Goal: Task Accomplishment & Management: Complete application form

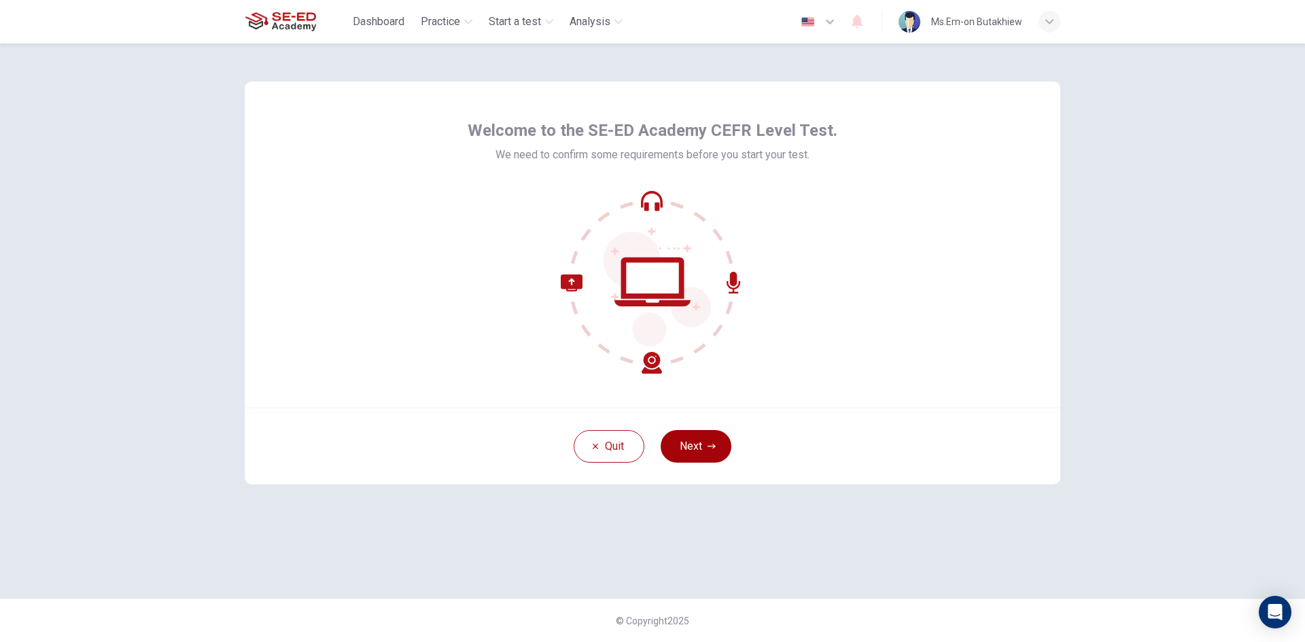
click at [698, 445] on button "Next" at bounding box center [696, 446] width 71 height 33
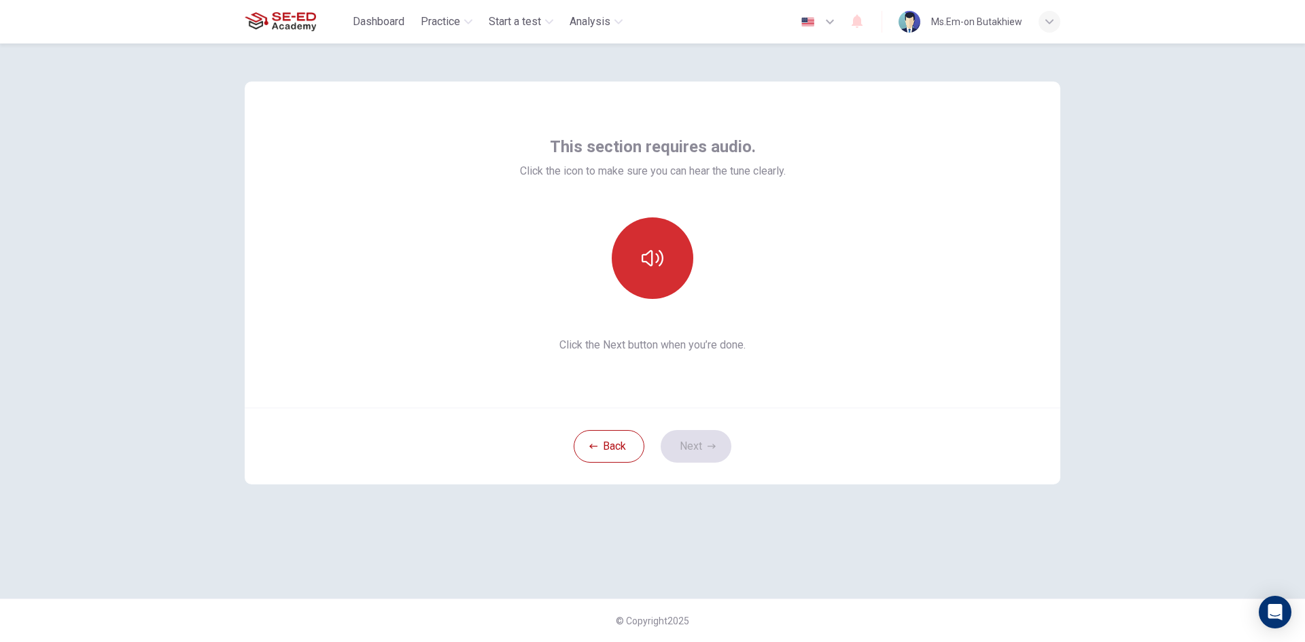
click at [647, 257] on icon "button" at bounding box center [653, 258] width 22 height 22
click at [689, 445] on button "Next" at bounding box center [696, 446] width 71 height 33
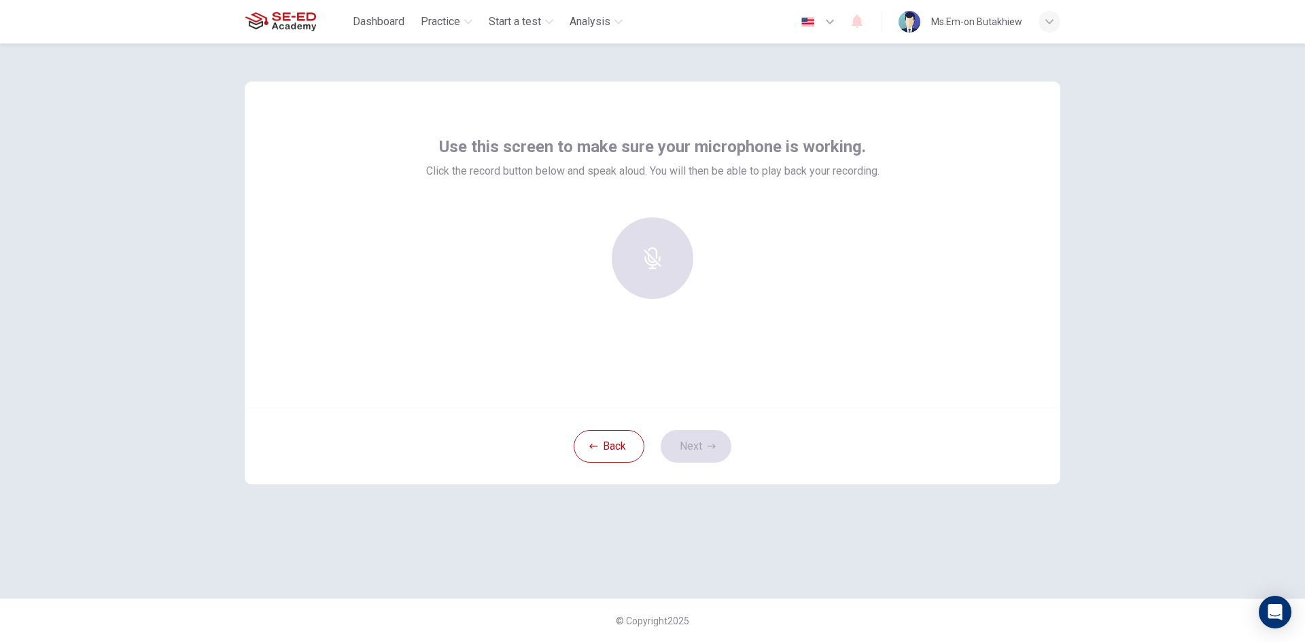
click at [658, 247] on div at bounding box center [652, 259] width 147 height 82
click at [655, 251] on icon "button" at bounding box center [653, 249] width 16 height 22
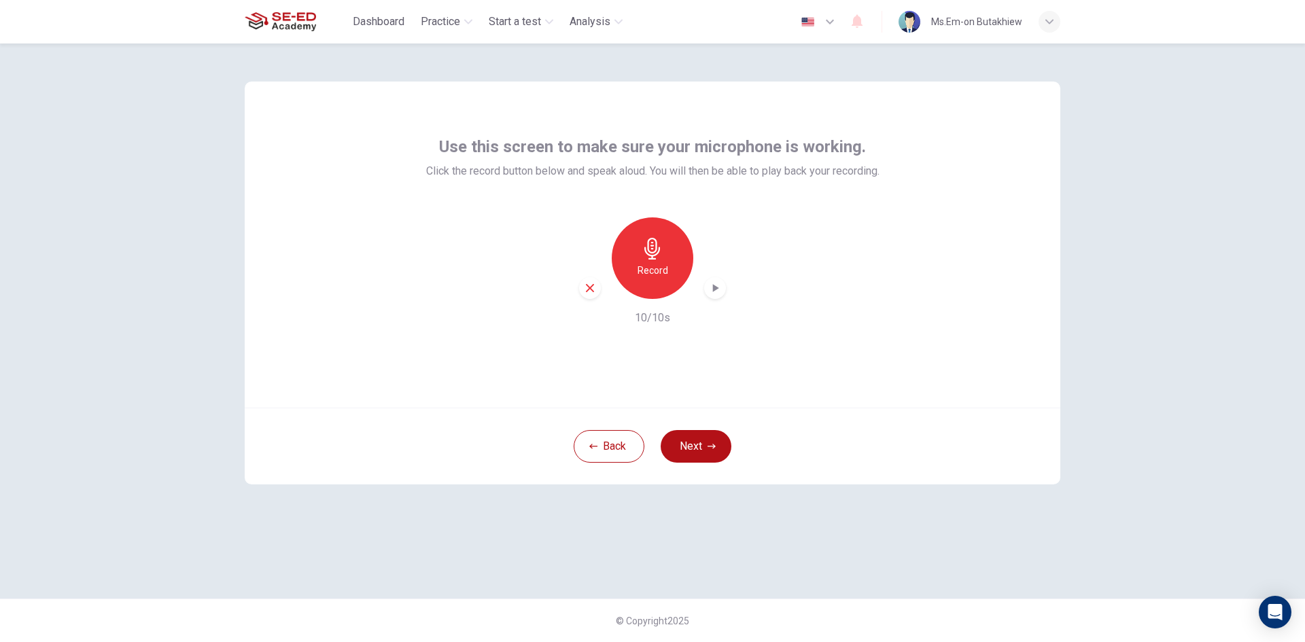
click at [714, 290] on icon "button" at bounding box center [716, 288] width 6 height 8
click at [710, 449] on icon "button" at bounding box center [712, 447] width 8 height 8
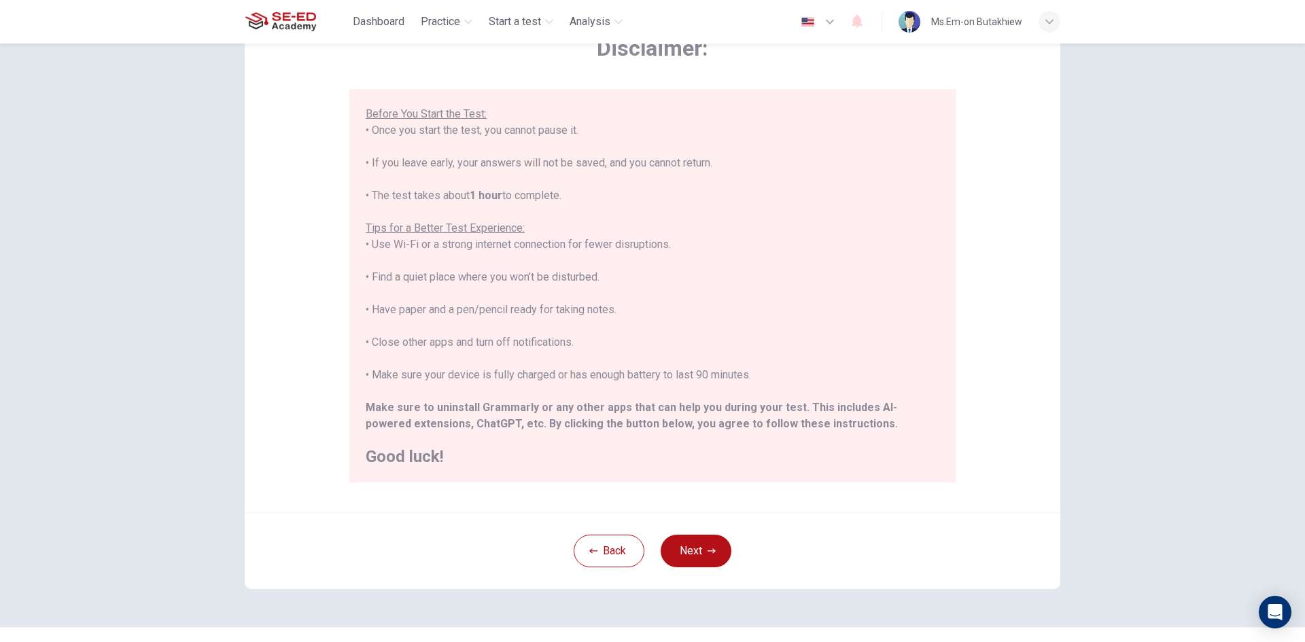
scroll to position [114, 0]
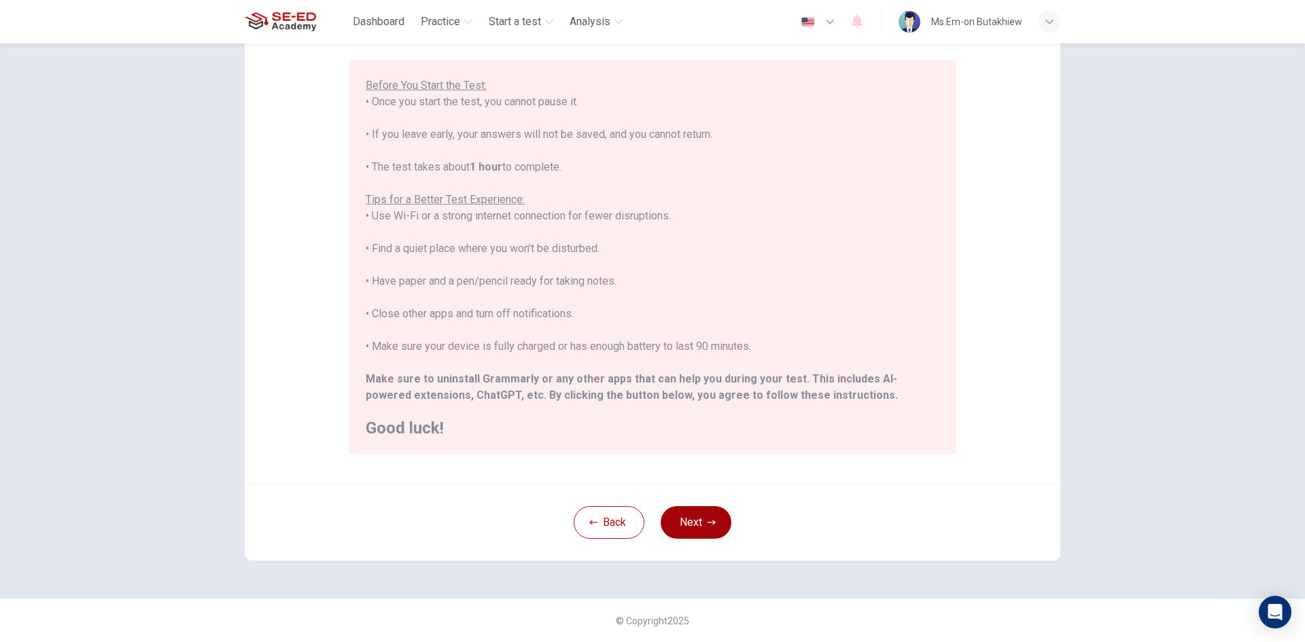
click at [695, 519] on button "Next" at bounding box center [696, 522] width 71 height 33
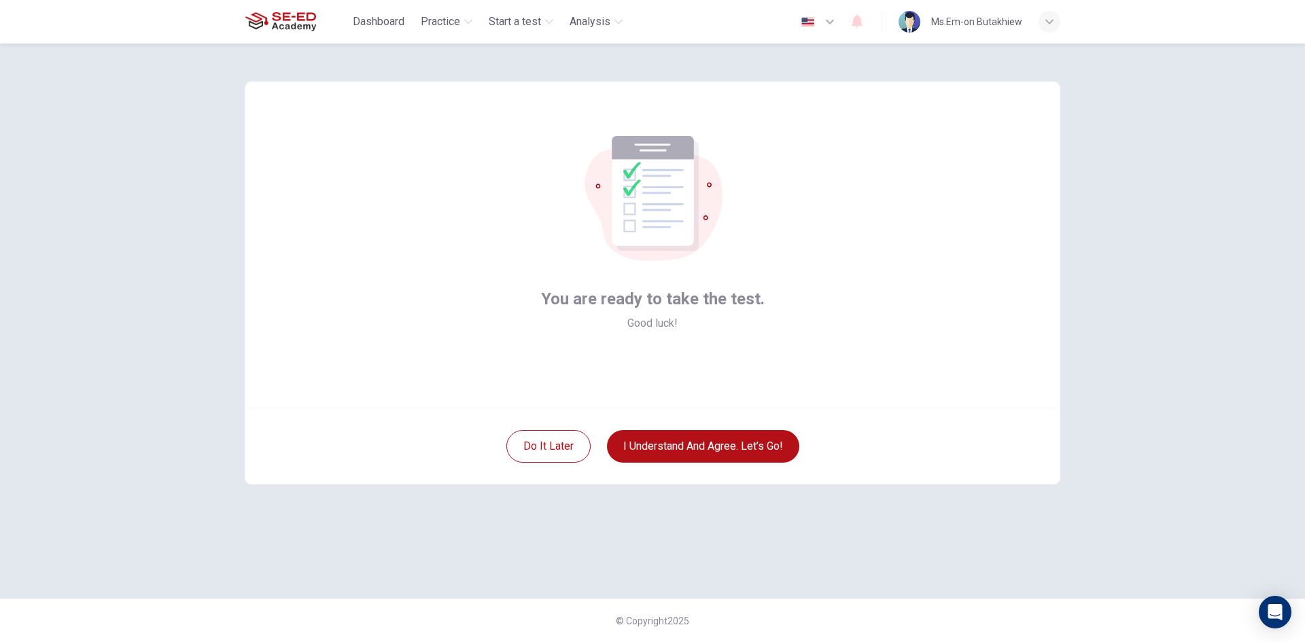
scroll to position [0, 0]
click at [743, 446] on button "I understand and agree. Let’s go!" at bounding box center [703, 446] width 192 height 33
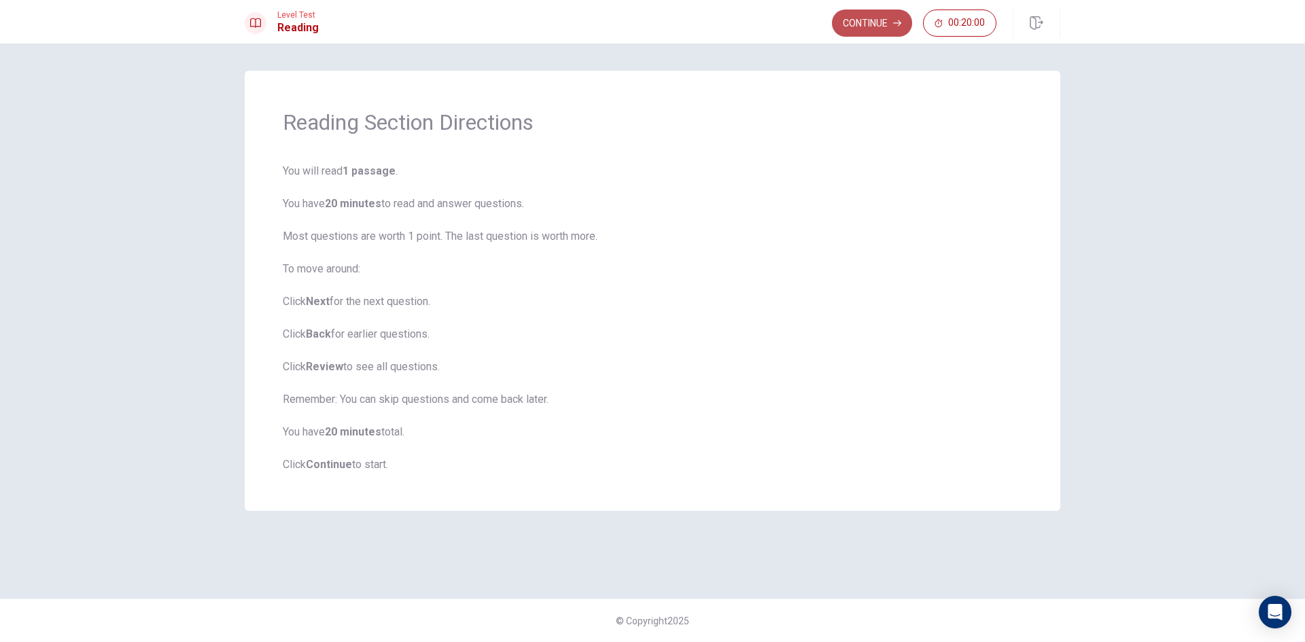
click at [877, 20] on button "Continue" at bounding box center [872, 23] width 80 height 27
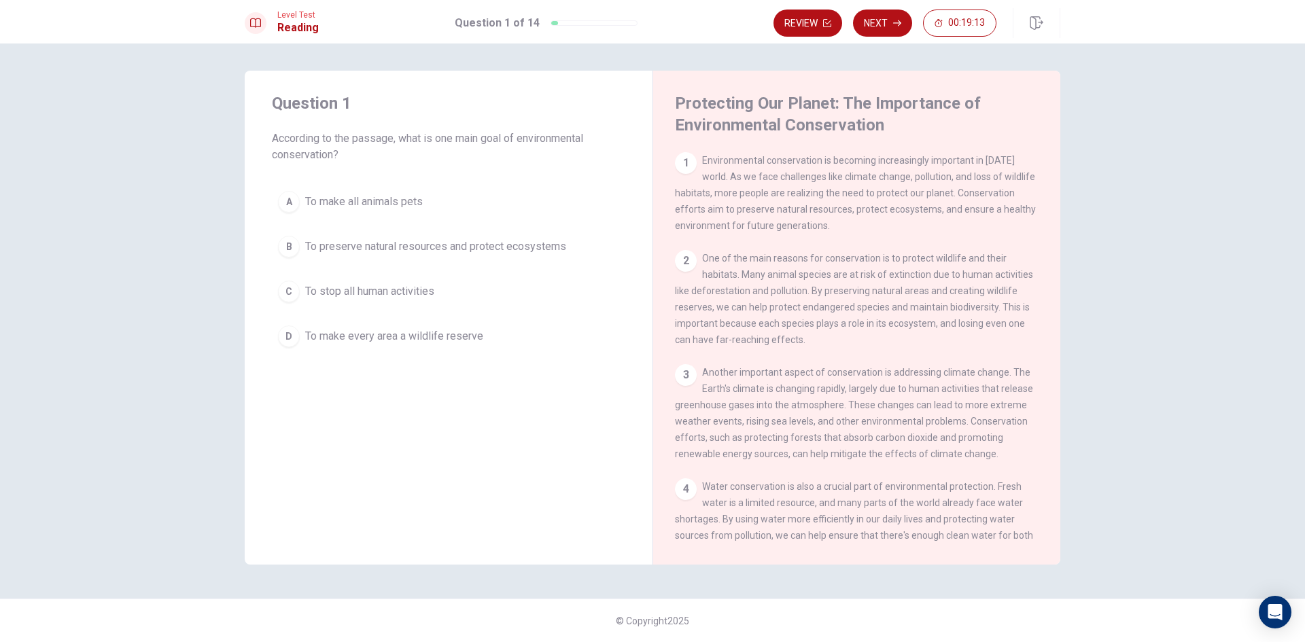
click at [283, 247] on div "B" at bounding box center [289, 247] width 22 height 22
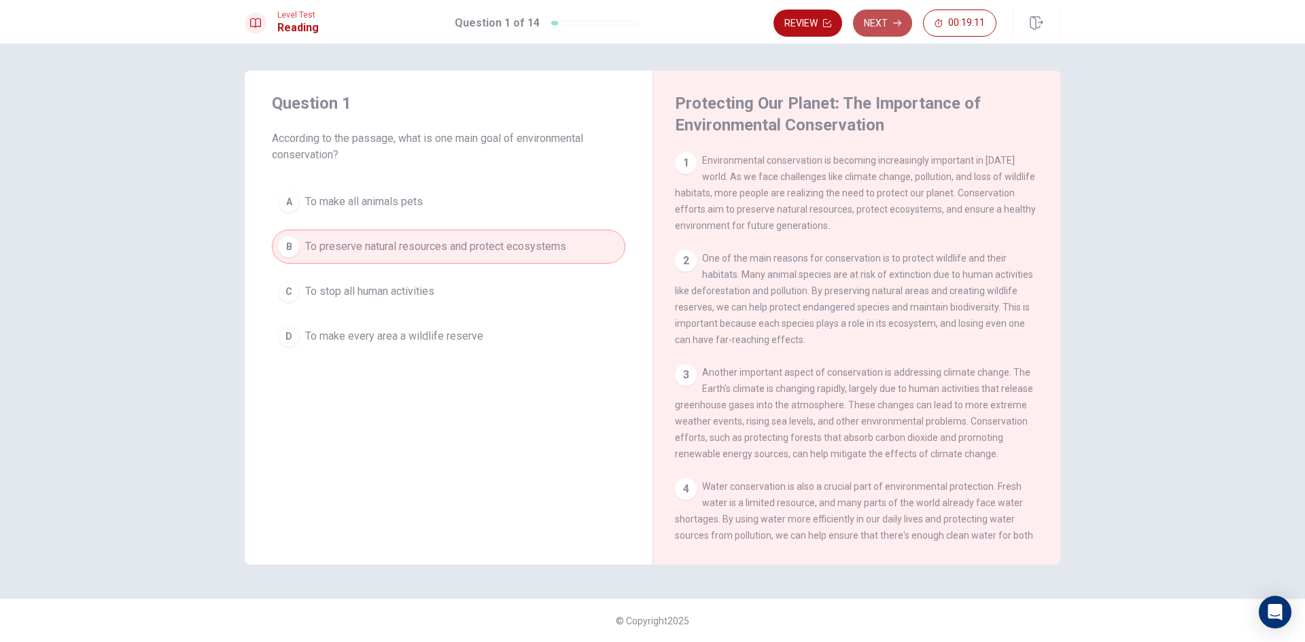
click at [880, 18] on button "Next" at bounding box center [882, 23] width 59 height 27
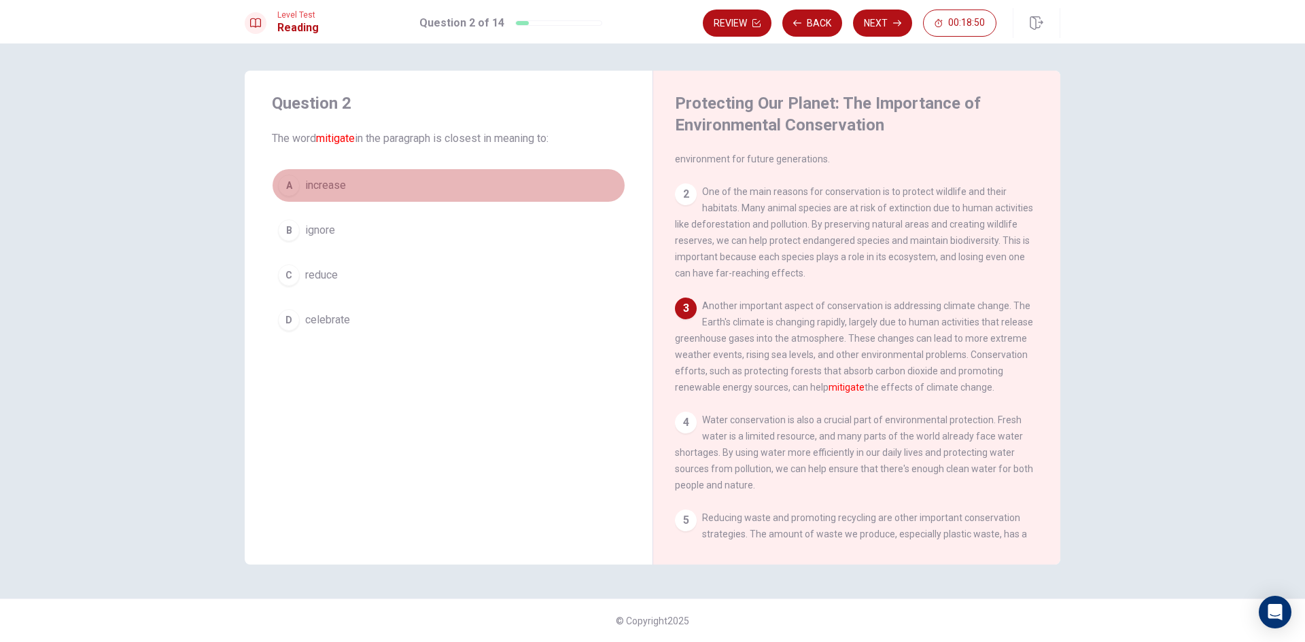
click at [290, 188] on div "A" at bounding box center [289, 186] width 22 height 22
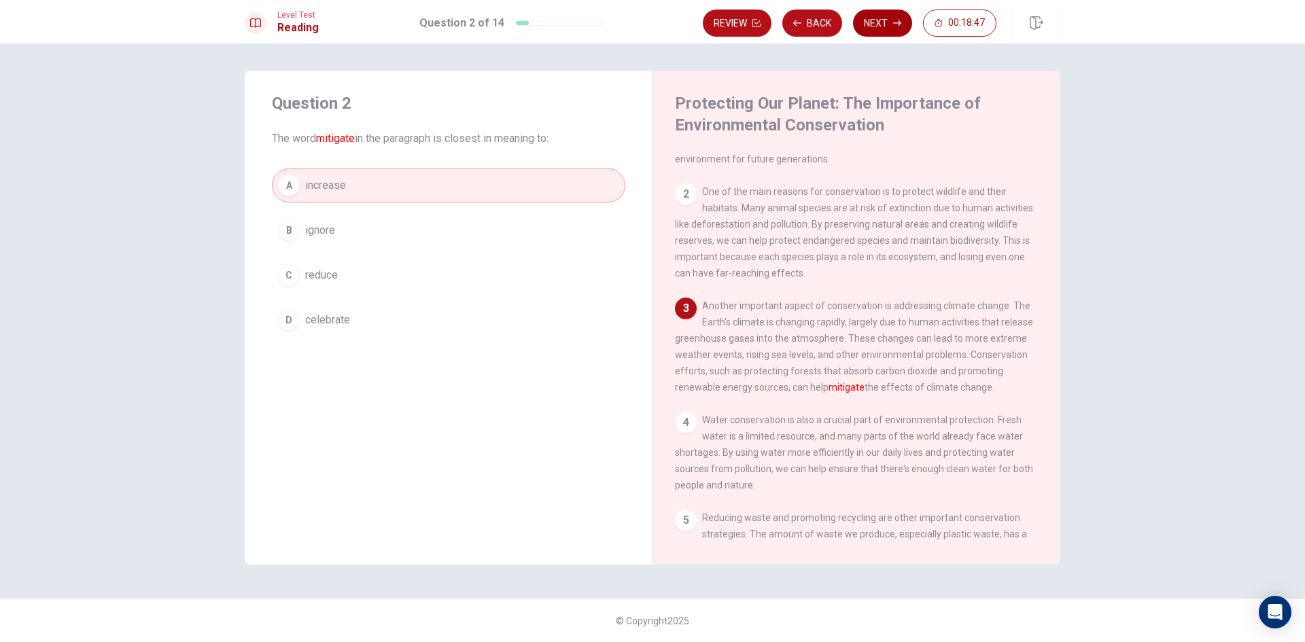
click at [889, 16] on button "Next" at bounding box center [882, 23] width 59 height 27
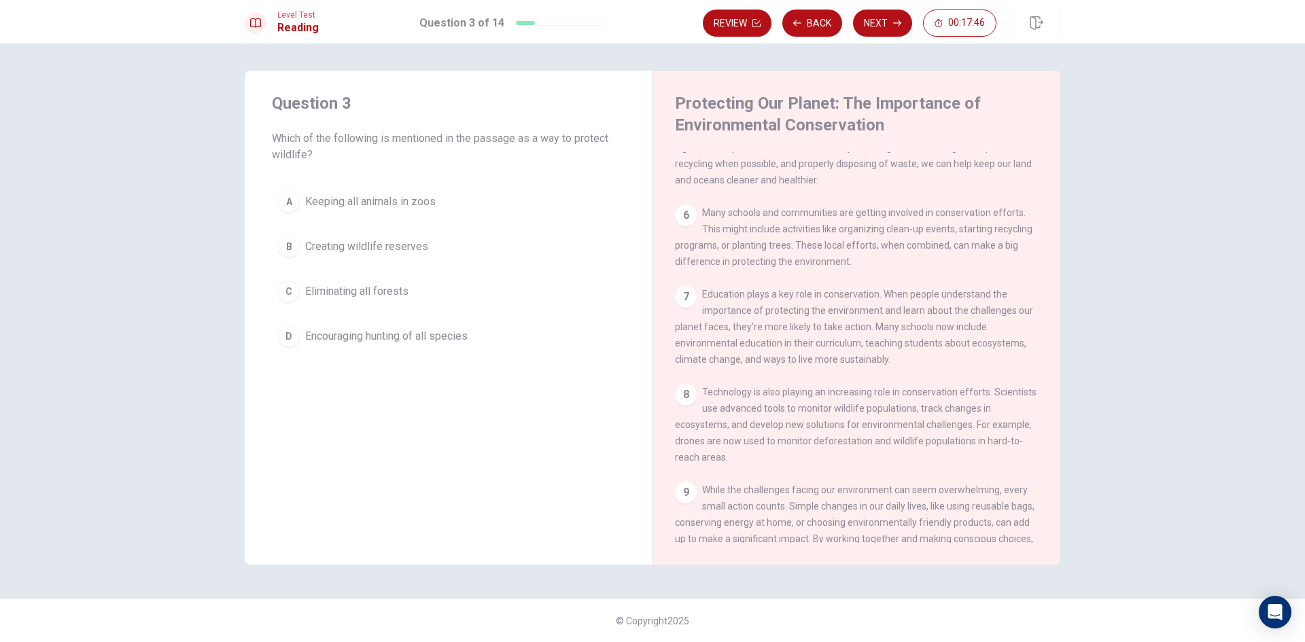
scroll to position [402, 0]
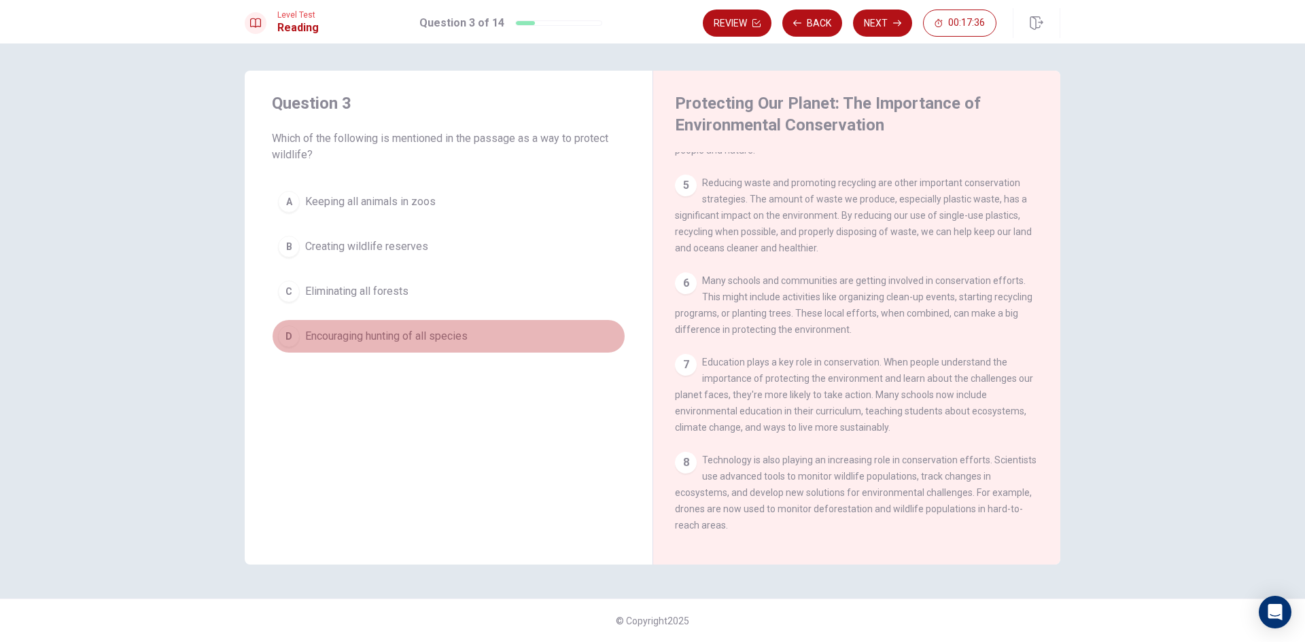
click at [281, 340] on div "D" at bounding box center [289, 337] width 22 height 22
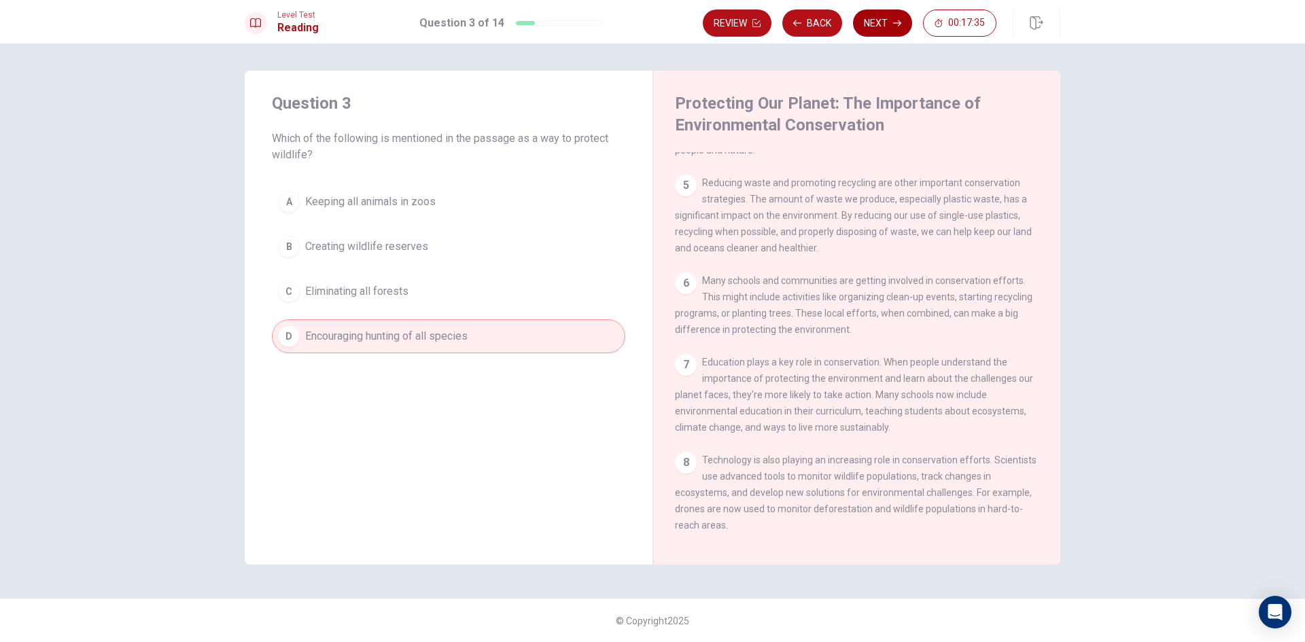
click at [873, 20] on button "Next" at bounding box center [882, 23] width 59 height 27
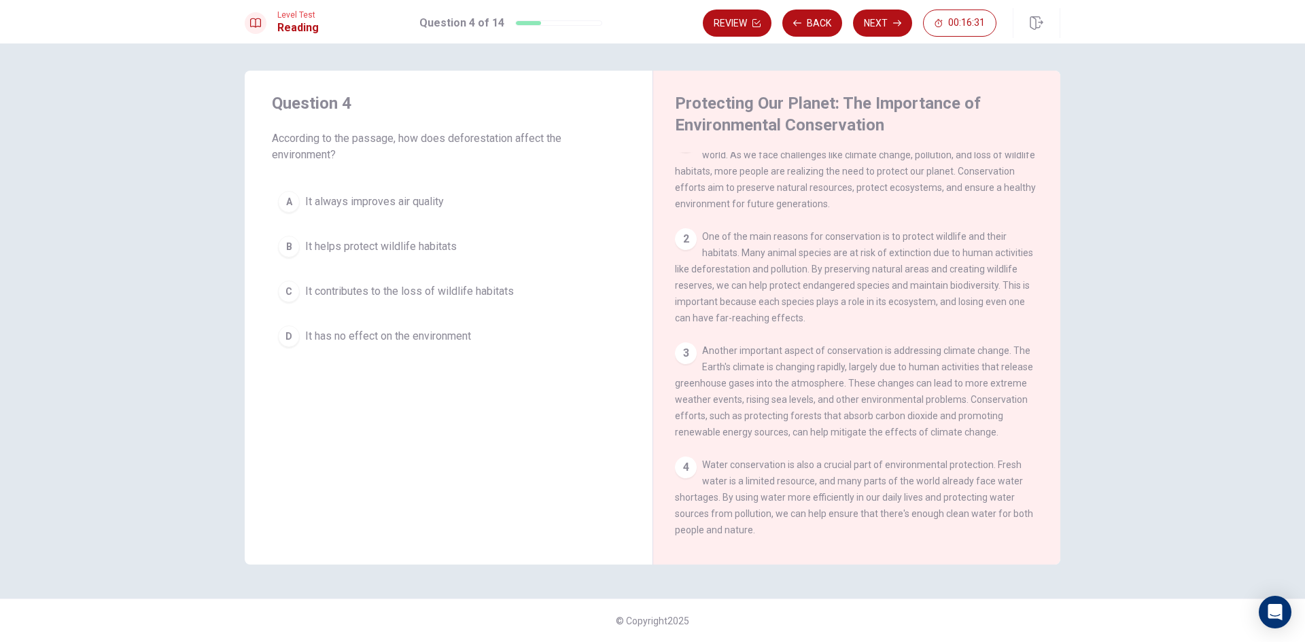
scroll to position [0, 0]
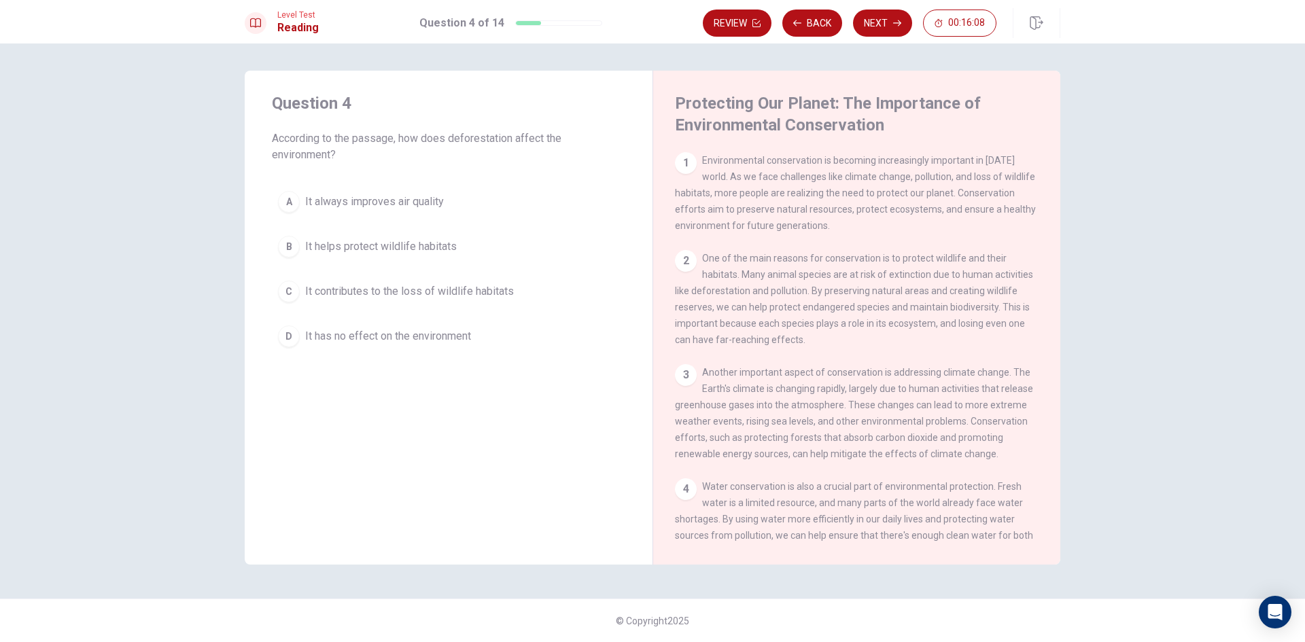
click at [288, 246] on div "B" at bounding box center [289, 247] width 22 height 22
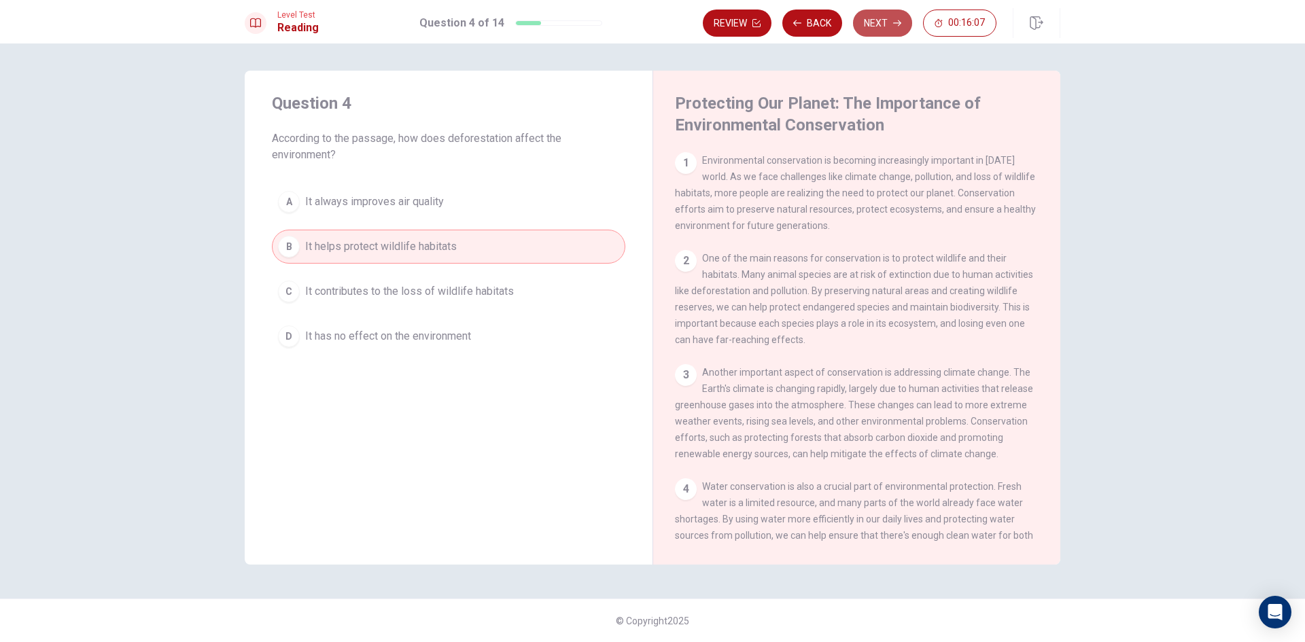
click at [884, 17] on button "Next" at bounding box center [882, 23] width 59 height 27
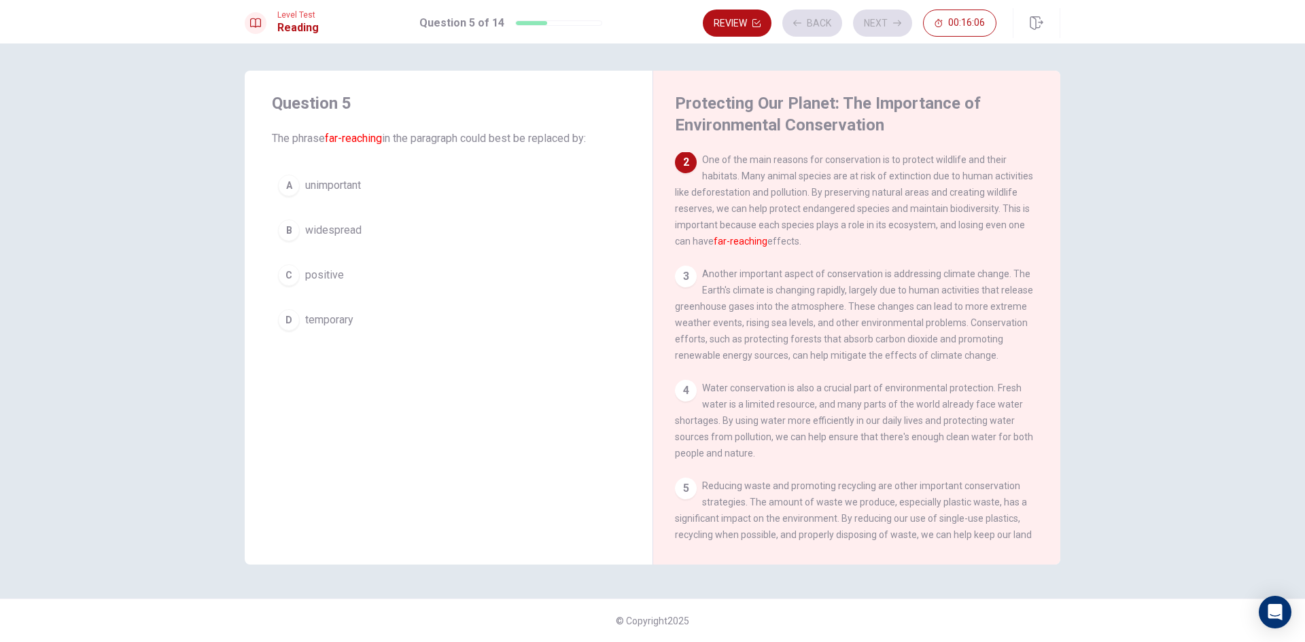
scroll to position [101, 0]
click at [285, 229] on div "B" at bounding box center [289, 231] width 22 height 22
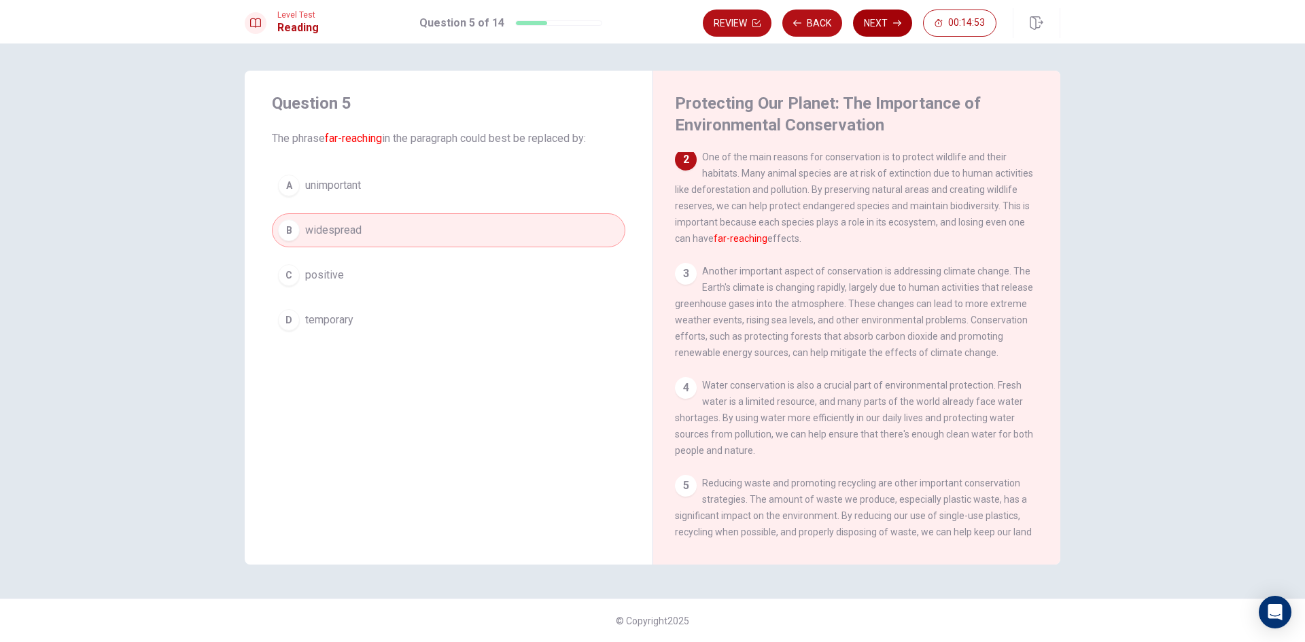
click at [874, 18] on button "Next" at bounding box center [882, 23] width 59 height 27
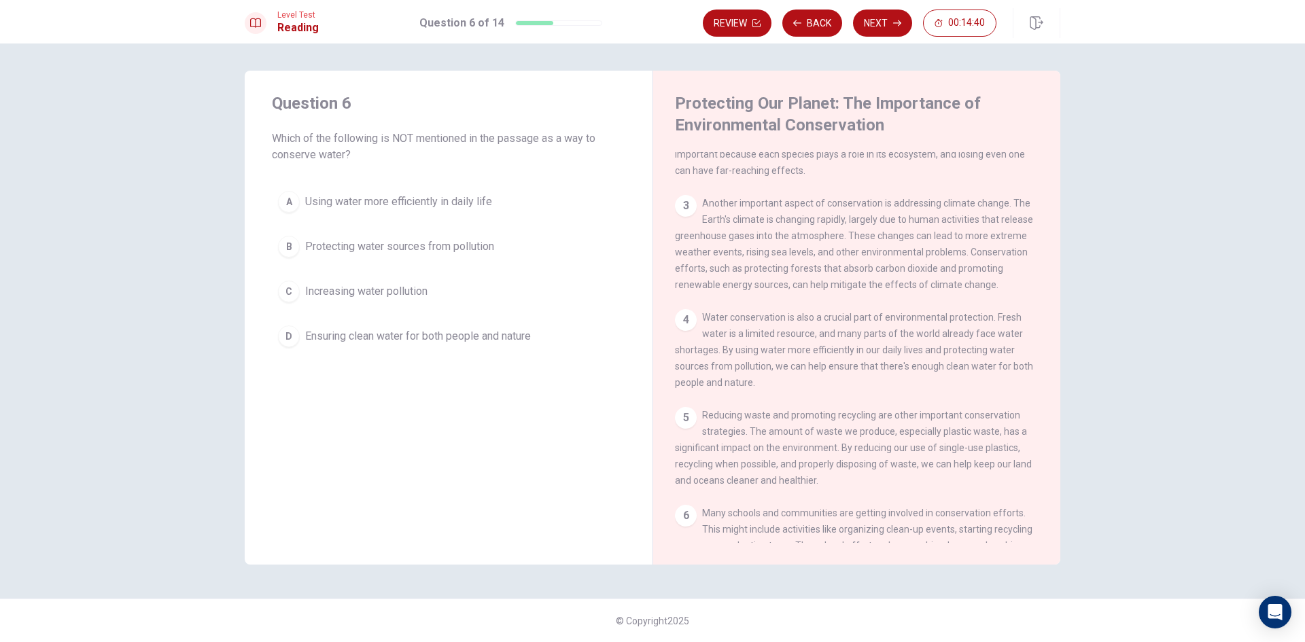
scroll to position [237, 0]
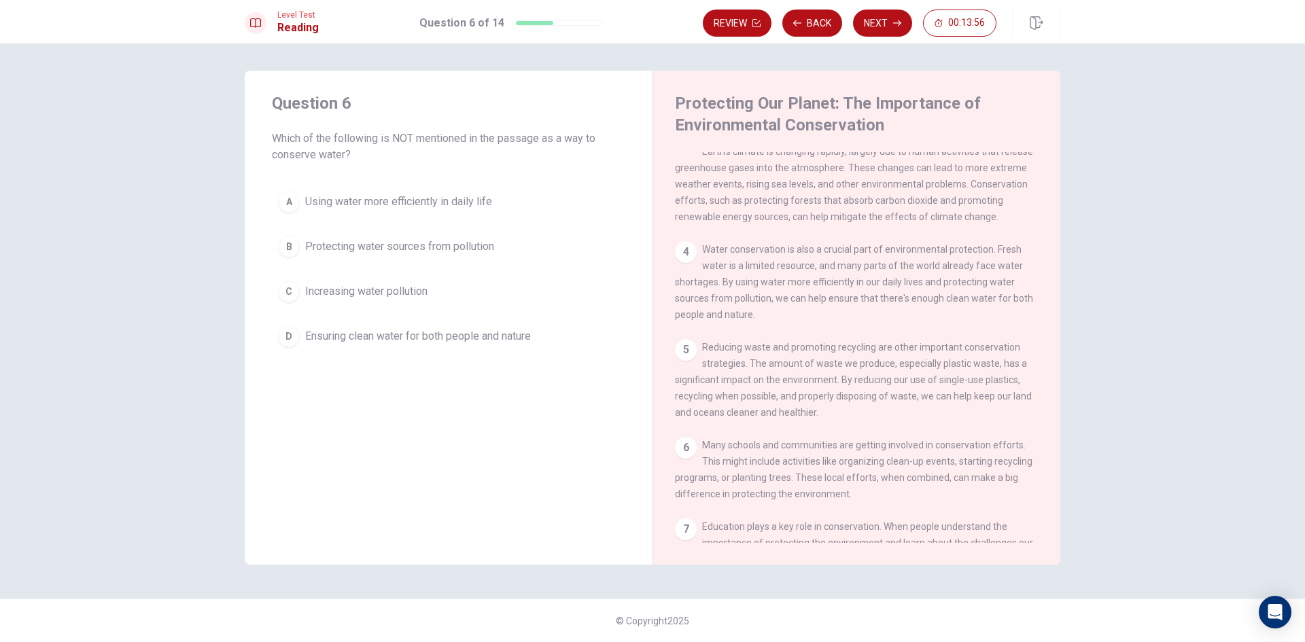
click at [286, 339] on div "D" at bounding box center [289, 337] width 22 height 22
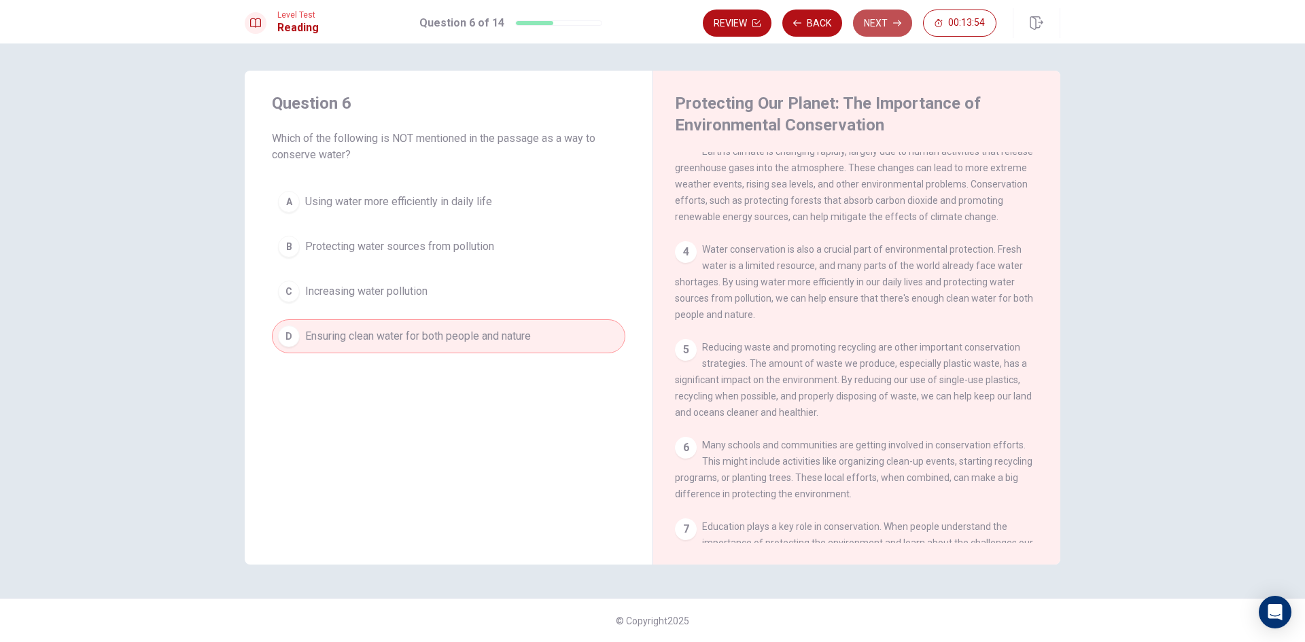
click at [888, 24] on button "Next" at bounding box center [882, 23] width 59 height 27
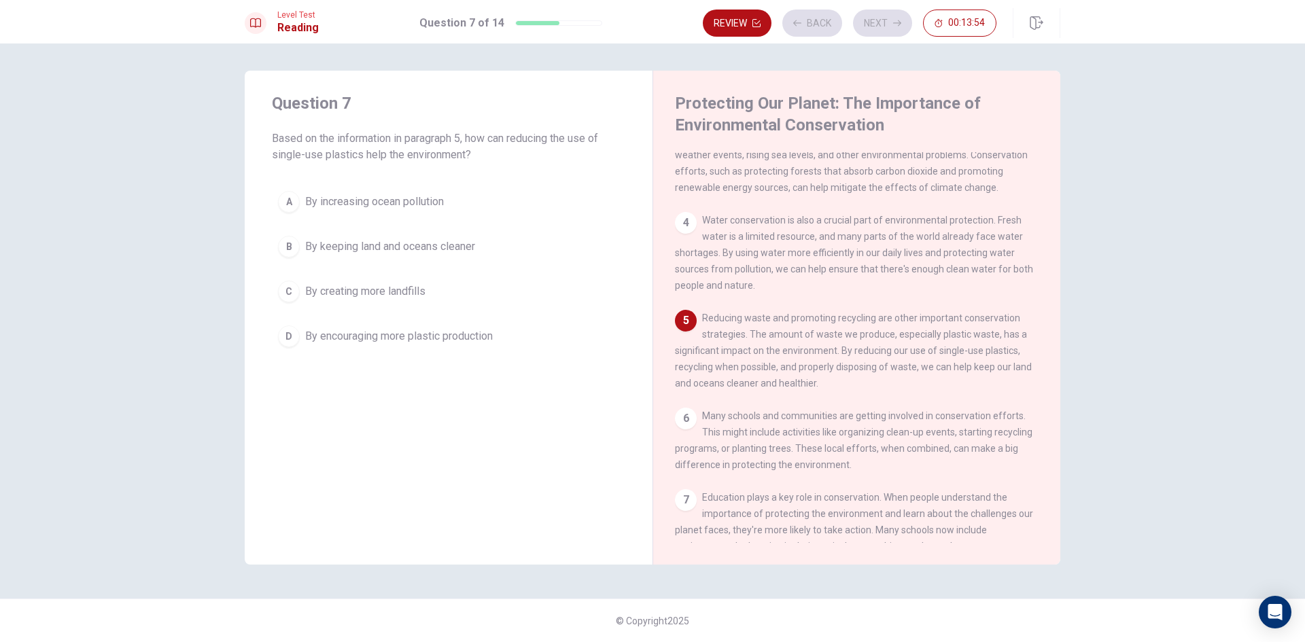
scroll to position [269, 0]
click at [279, 335] on div "D" at bounding box center [289, 337] width 22 height 22
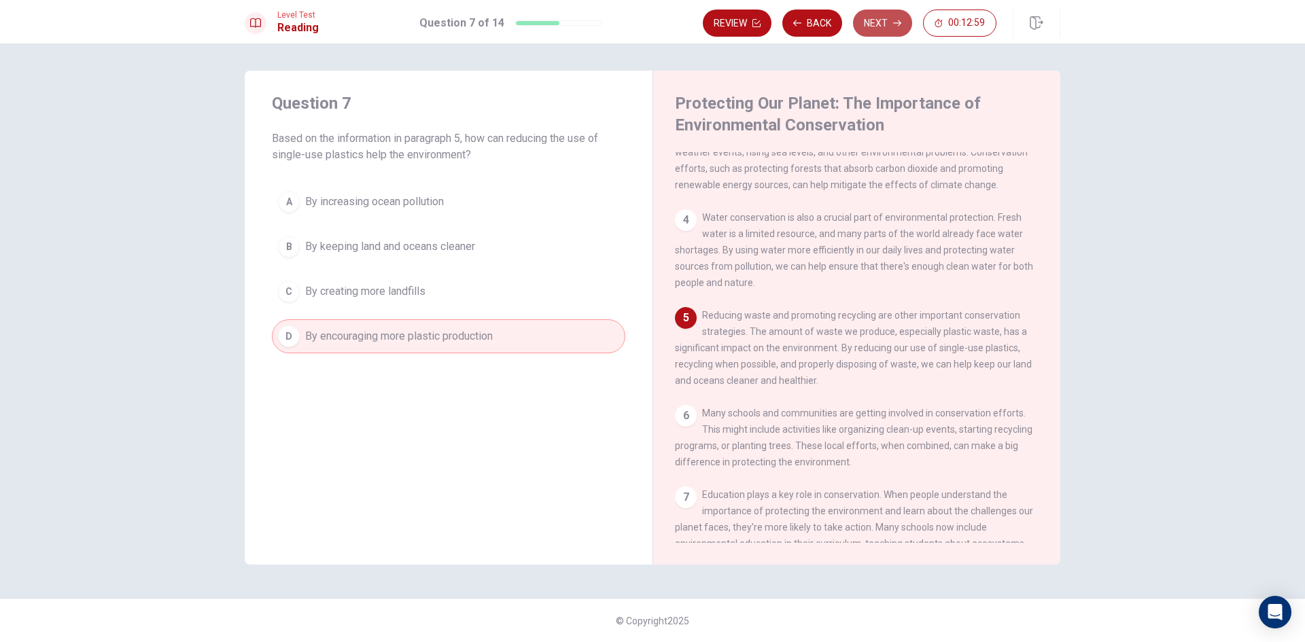
click at [866, 27] on button "Next" at bounding box center [882, 23] width 59 height 27
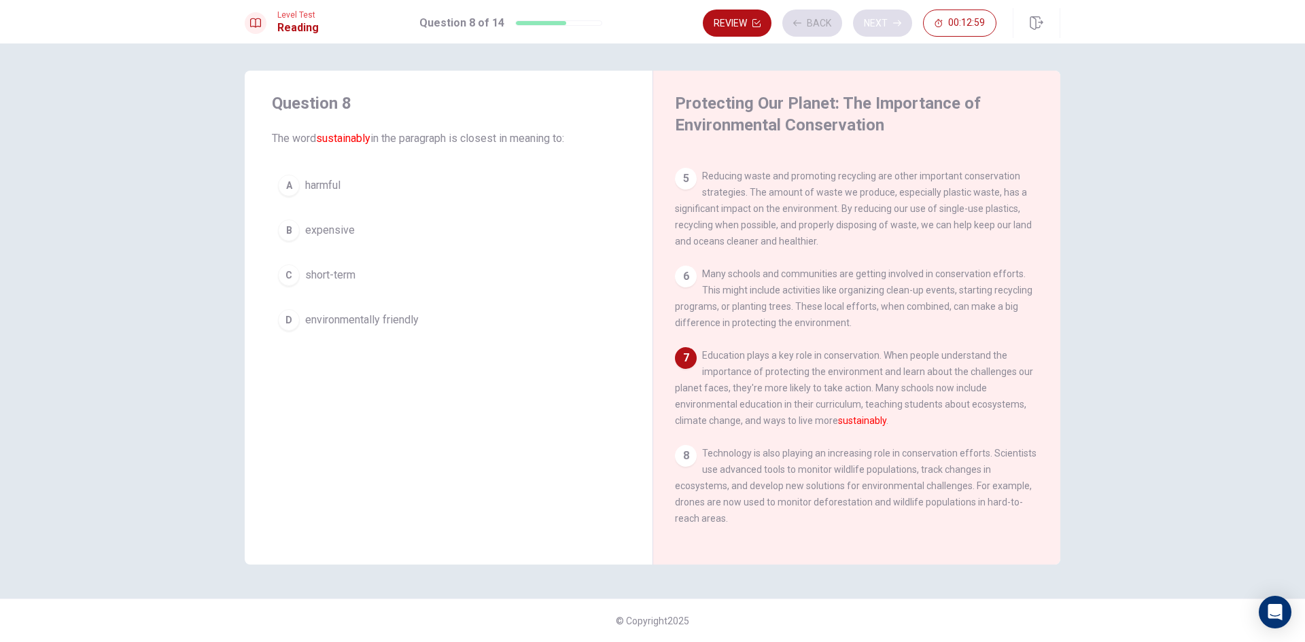
scroll to position [455, 0]
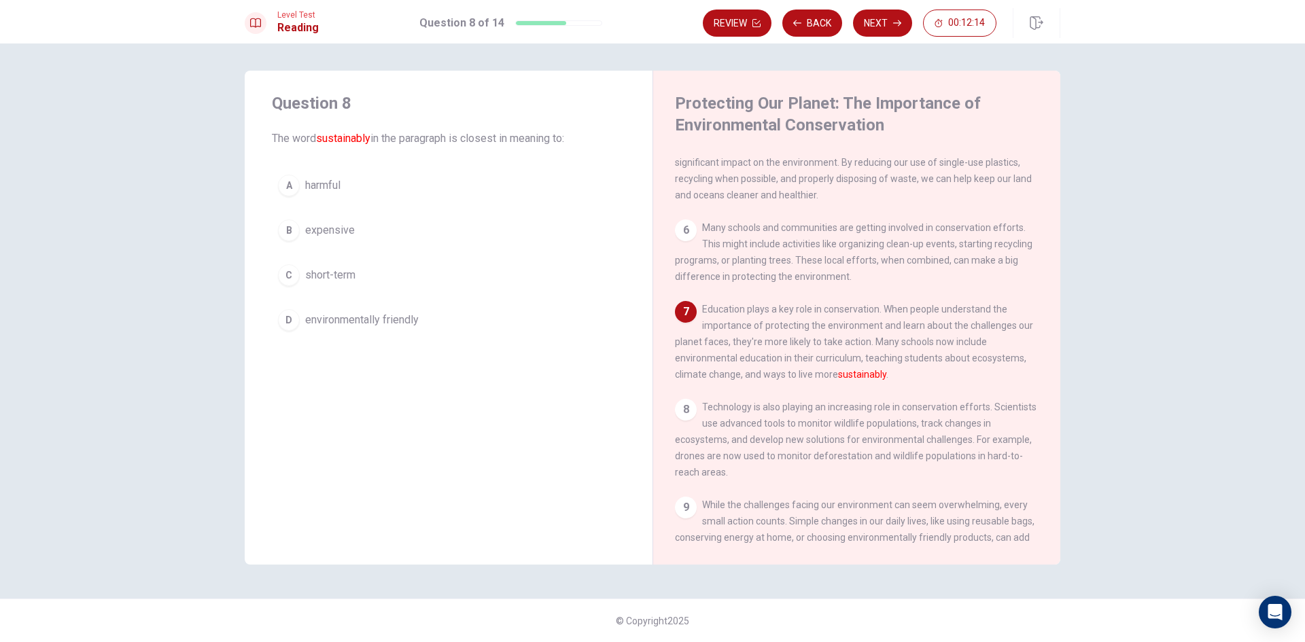
click at [286, 318] on div "D" at bounding box center [289, 320] width 22 height 22
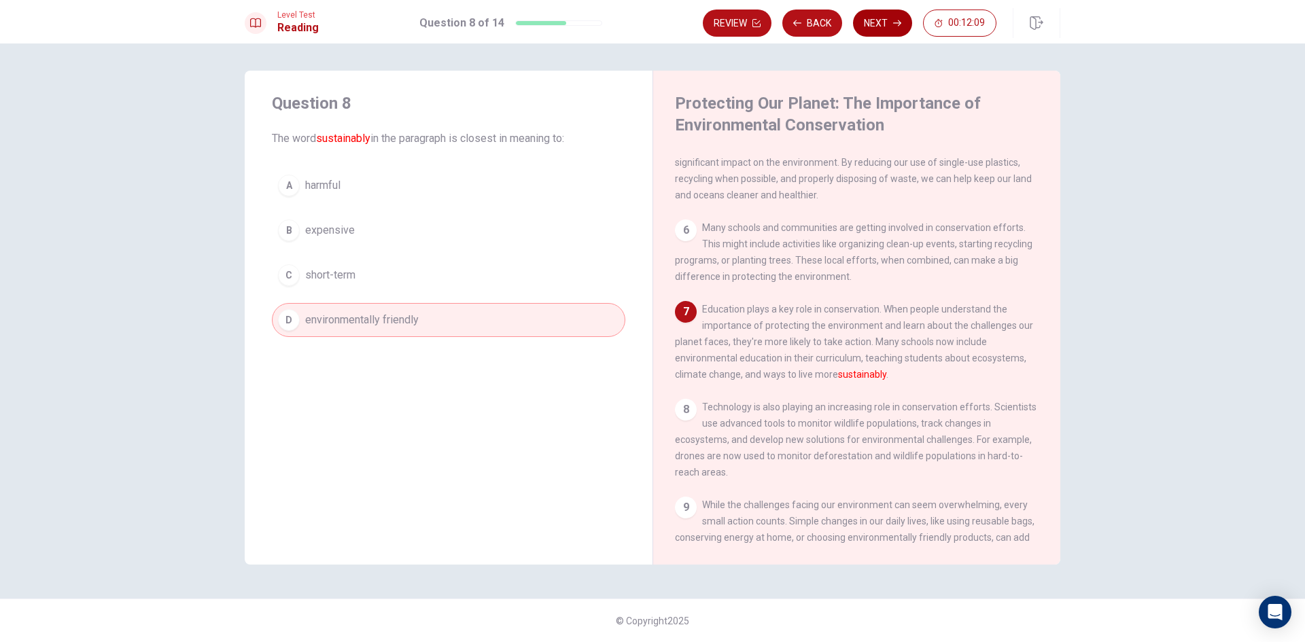
click at [893, 23] on button "Next" at bounding box center [882, 23] width 59 height 27
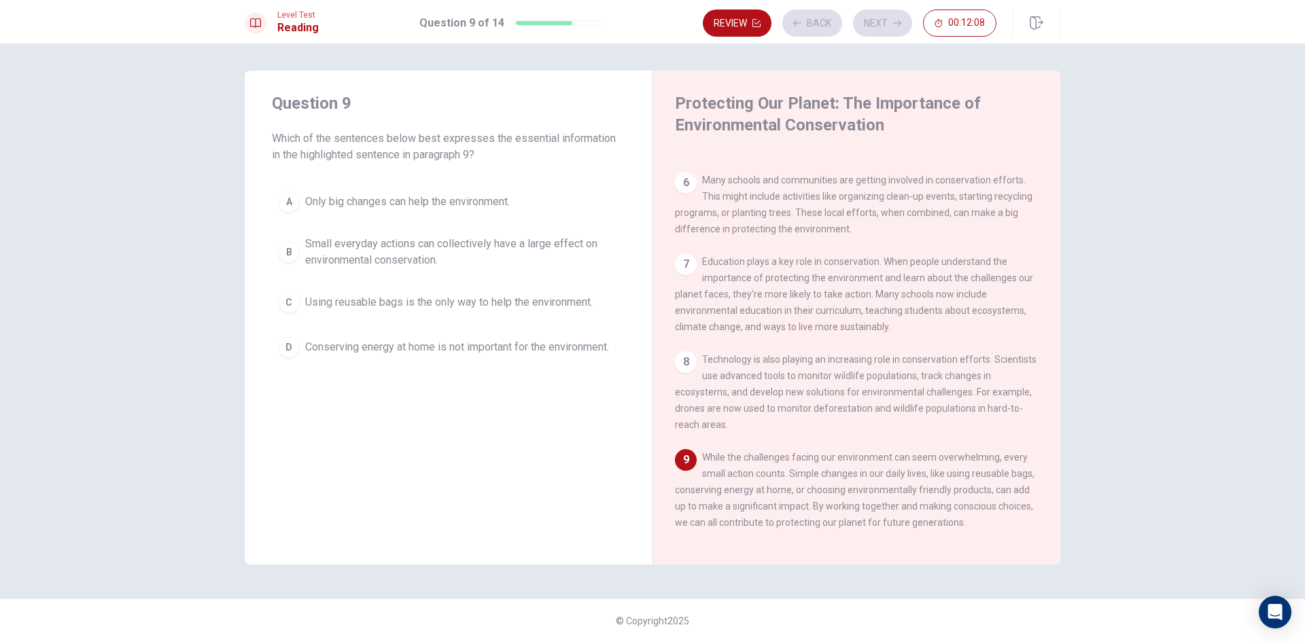
scroll to position [538, 0]
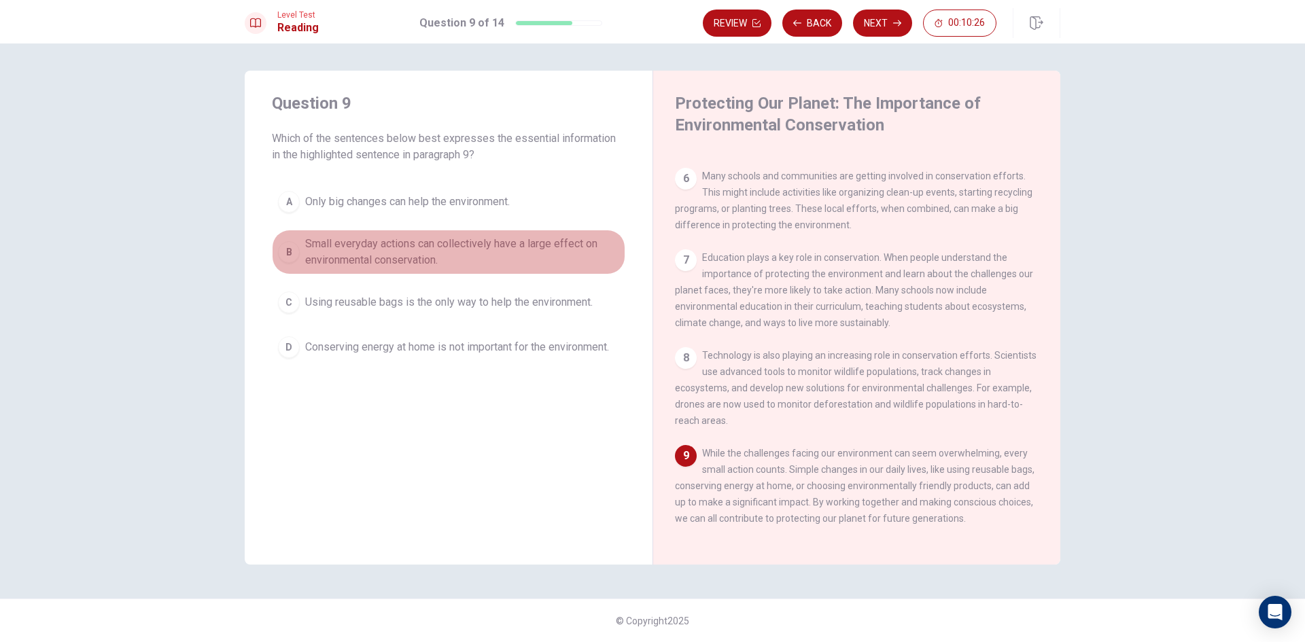
click at [288, 250] on div "B" at bounding box center [289, 252] width 22 height 22
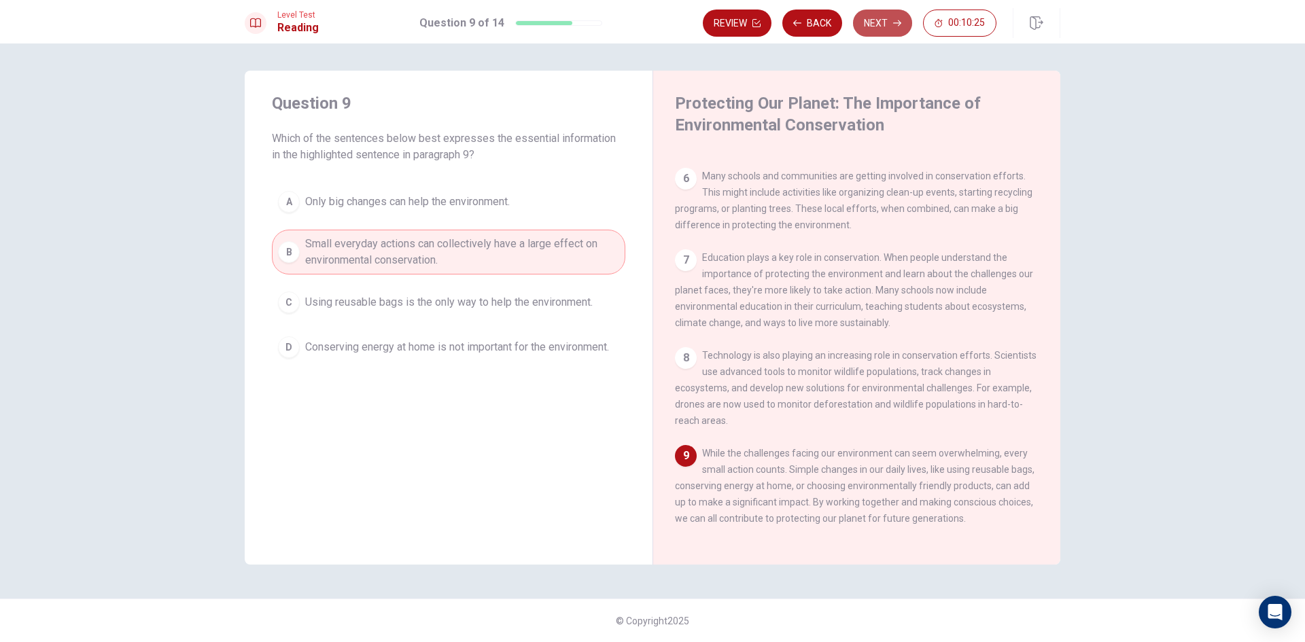
click at [876, 23] on button "Next" at bounding box center [882, 23] width 59 height 27
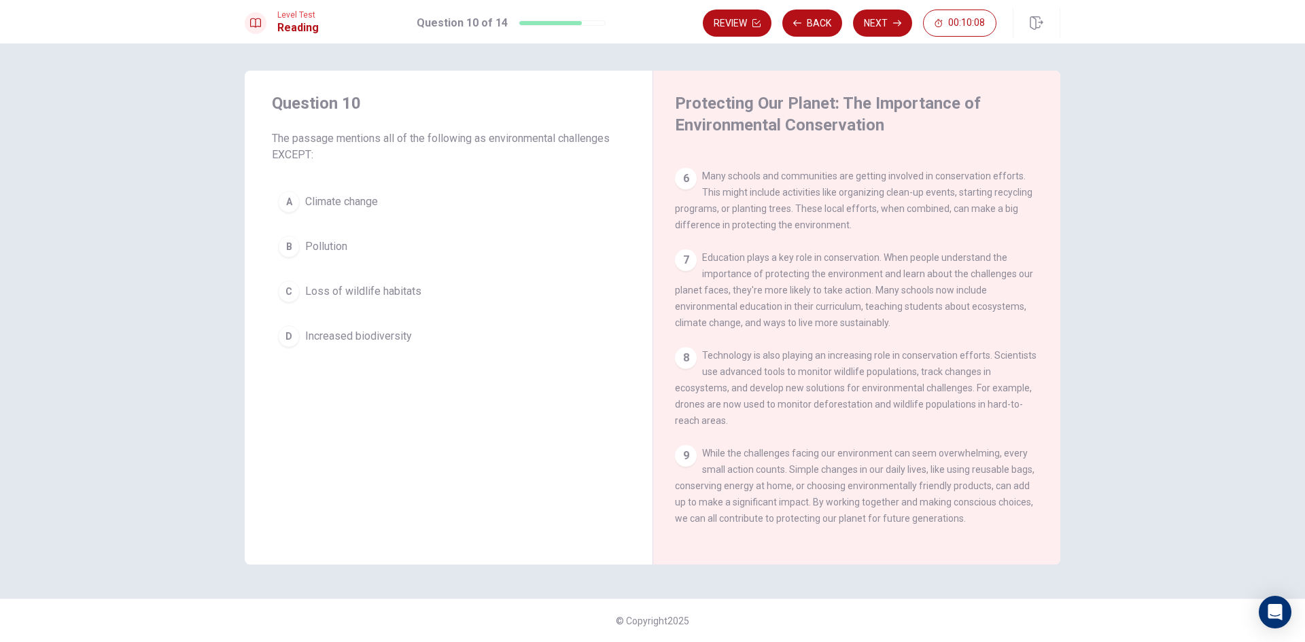
click at [290, 296] on div "C" at bounding box center [289, 292] width 22 height 22
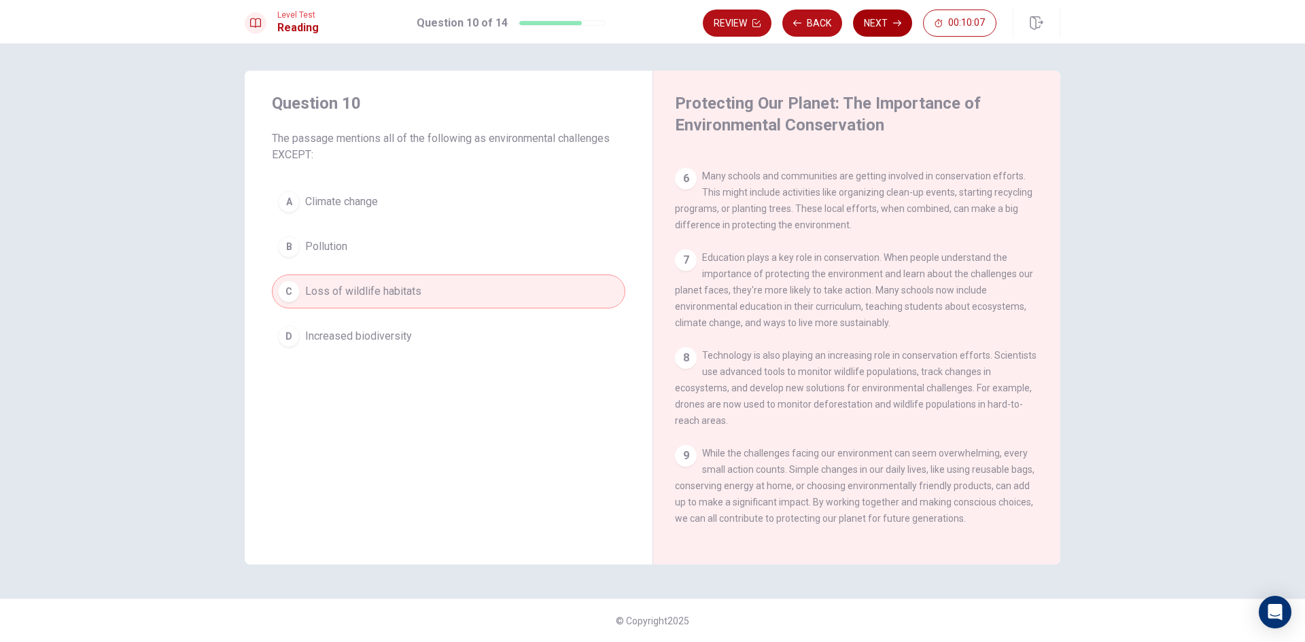
click at [887, 22] on button "Next" at bounding box center [882, 23] width 59 height 27
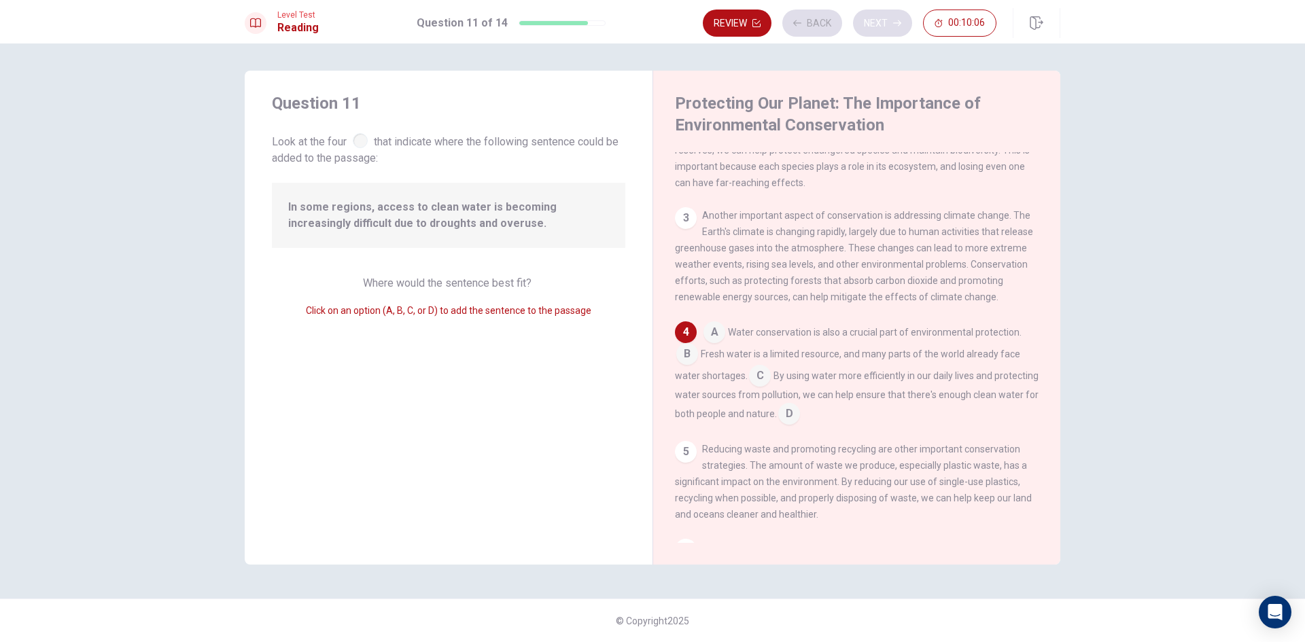
scroll to position [186, 0]
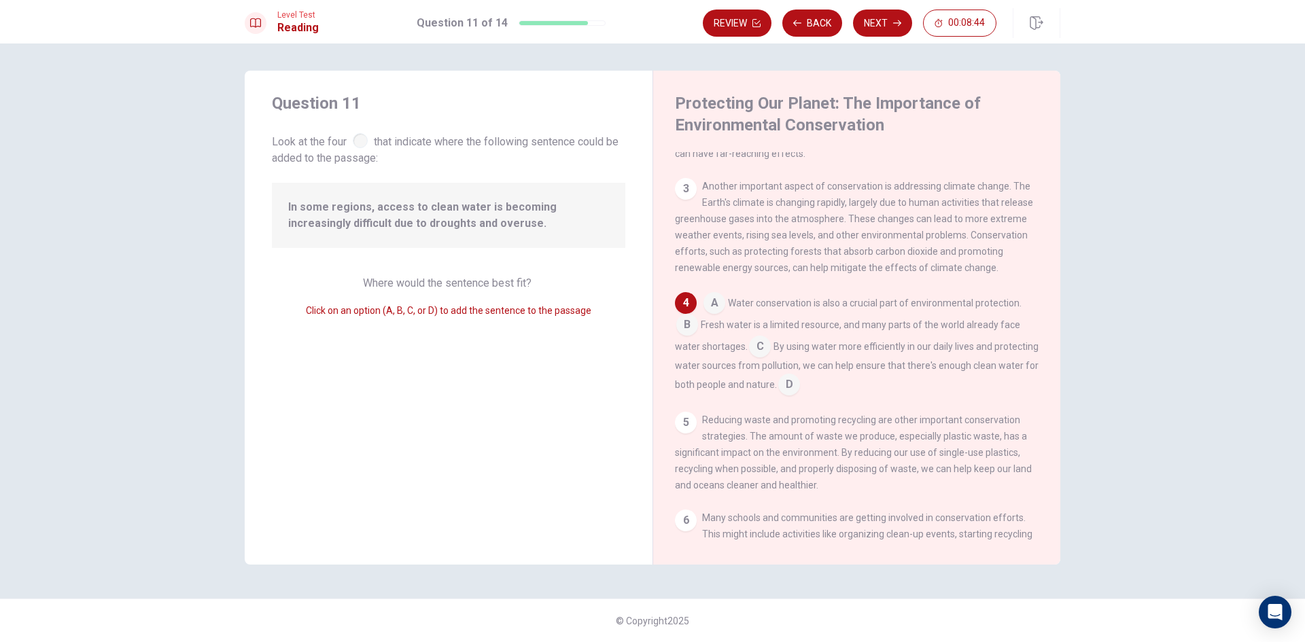
click at [761, 357] on input at bounding box center [760, 348] width 22 height 22
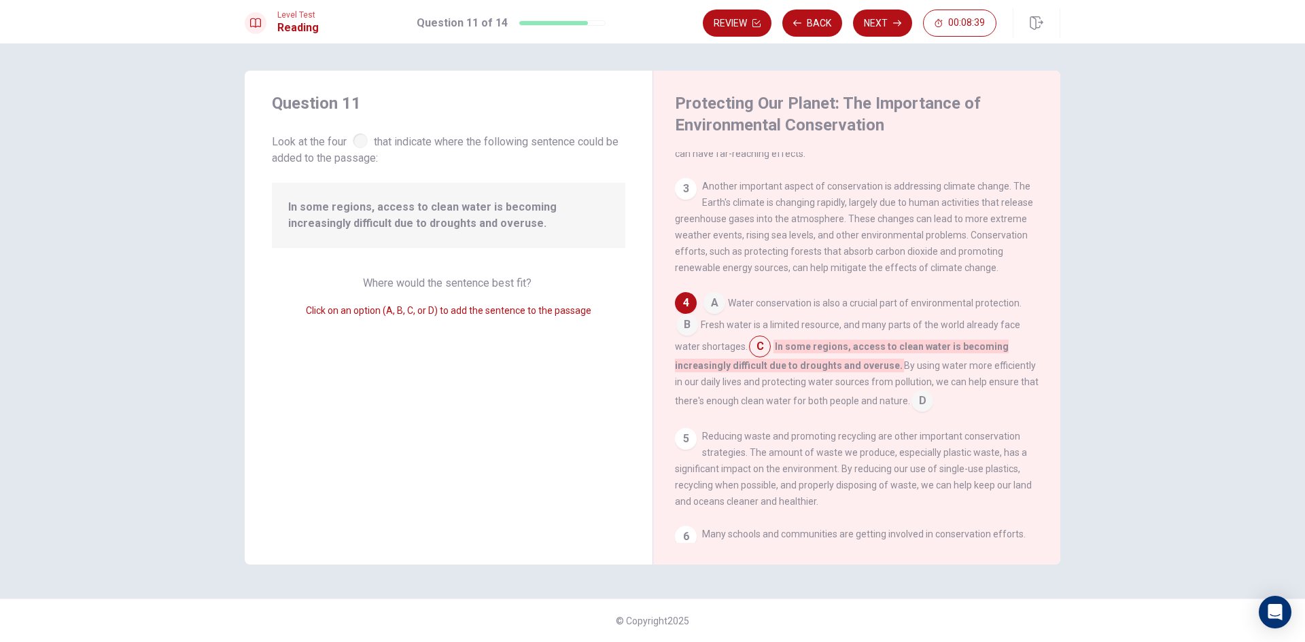
click at [923, 411] on input at bounding box center [923, 403] width 22 height 22
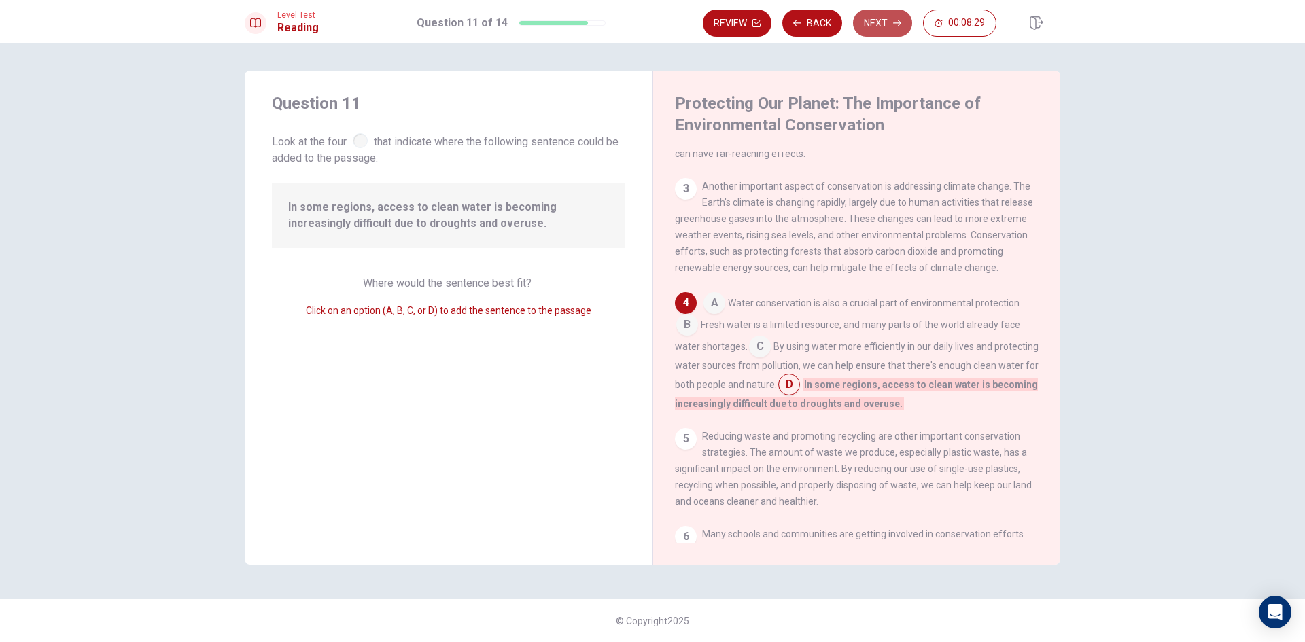
click at [878, 13] on button "Next" at bounding box center [882, 23] width 59 height 27
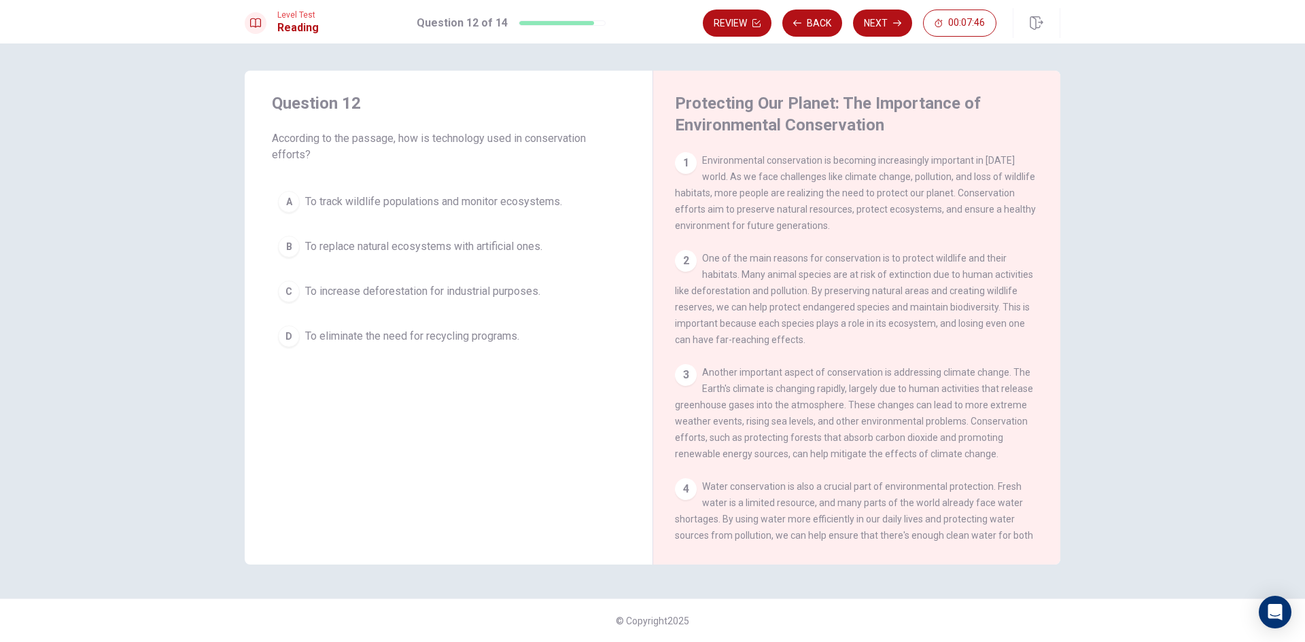
click at [291, 196] on div "A" at bounding box center [289, 202] width 22 height 22
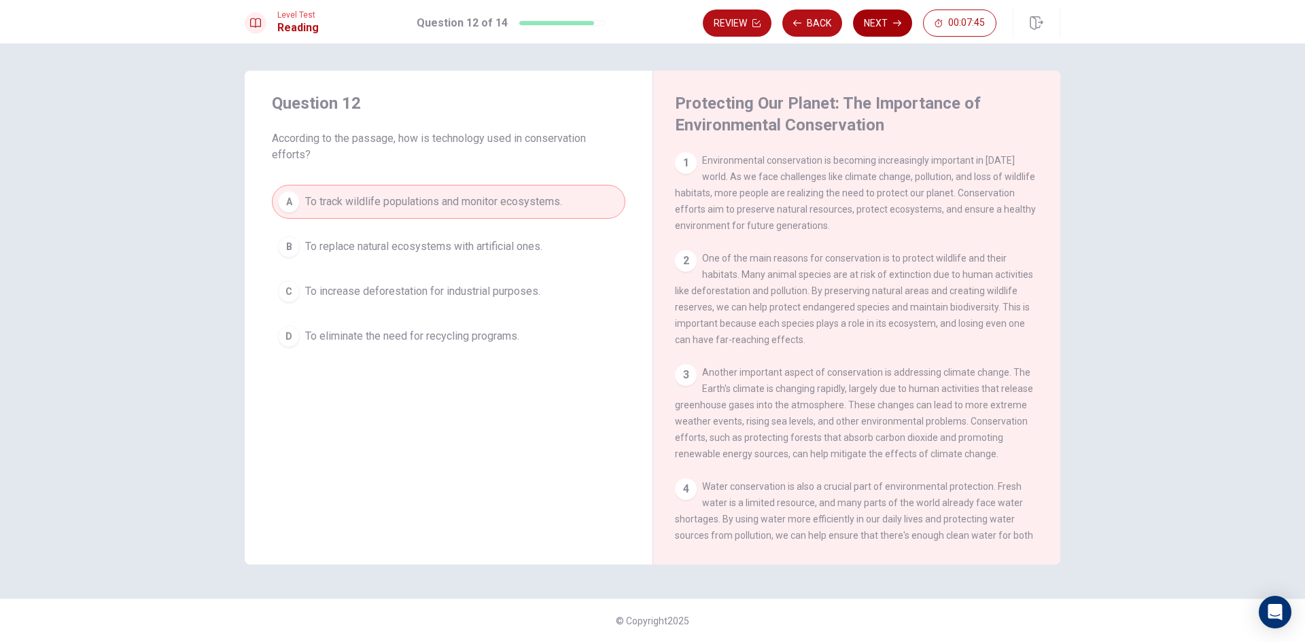
click at [887, 20] on button "Next" at bounding box center [882, 23] width 59 height 27
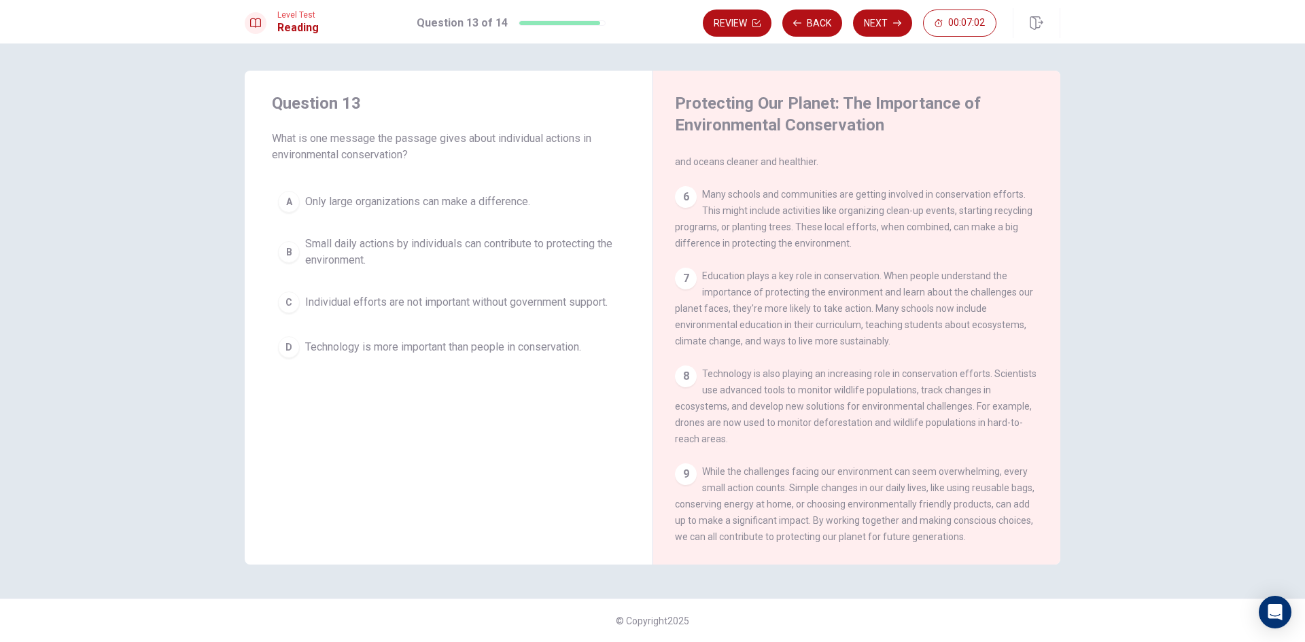
scroll to position [538, 0]
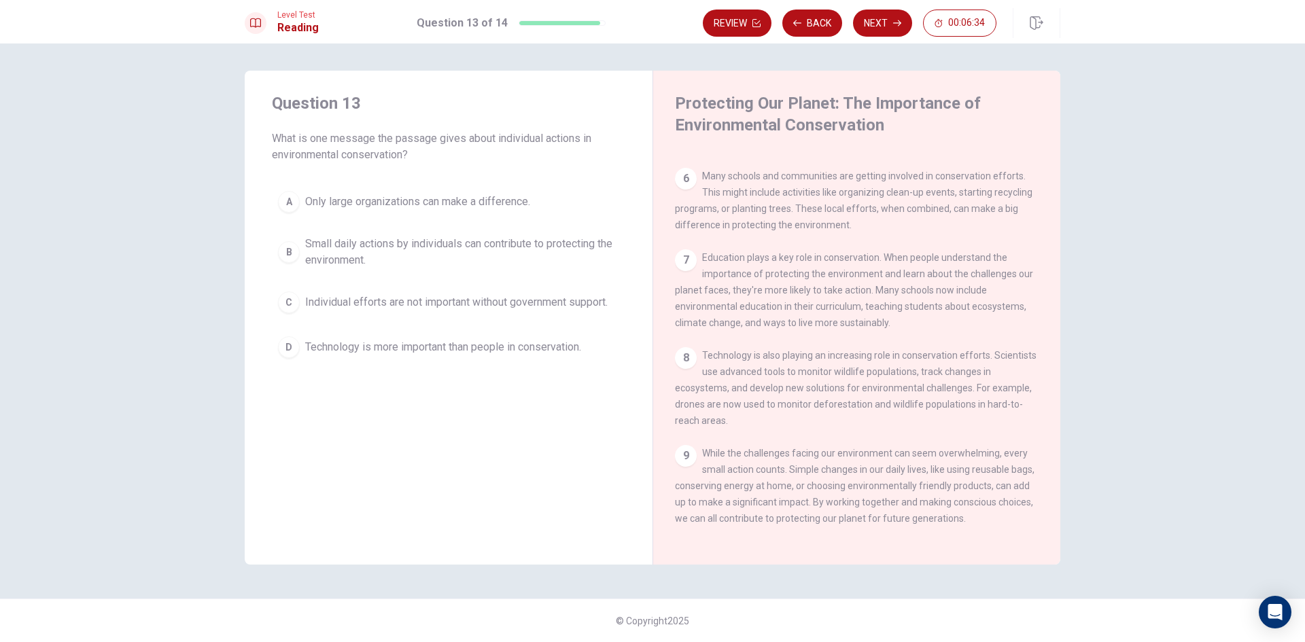
click at [286, 252] on div "B" at bounding box center [289, 252] width 22 height 22
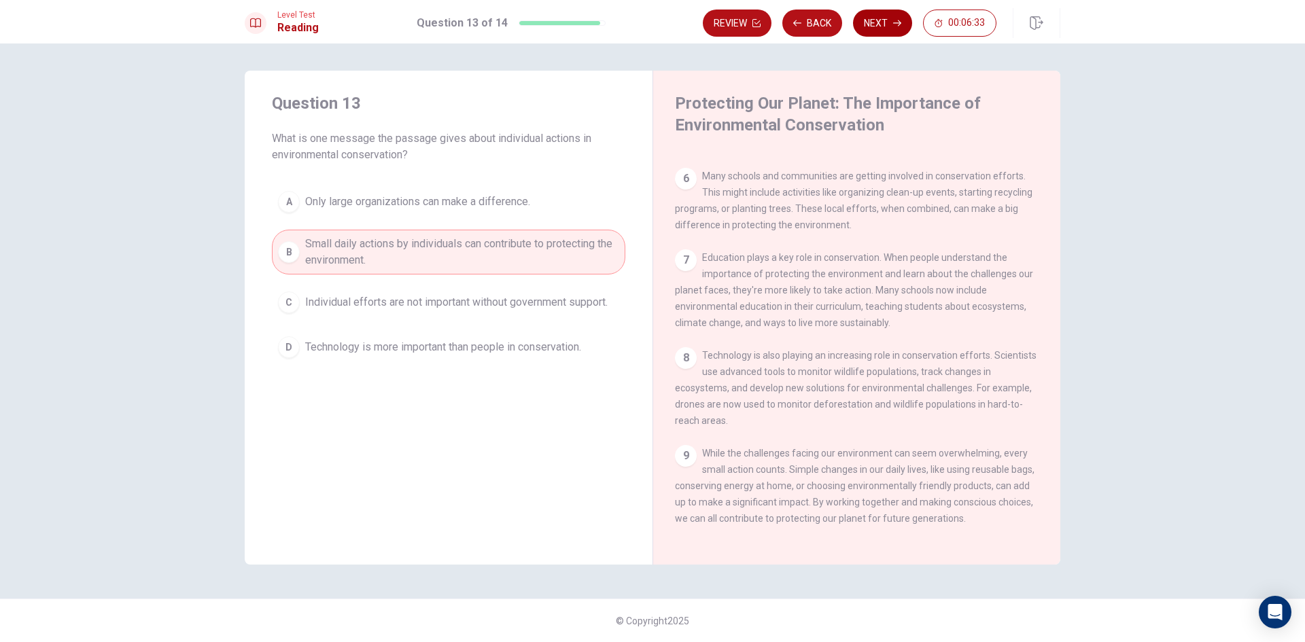
click at [879, 21] on button "Next" at bounding box center [882, 23] width 59 height 27
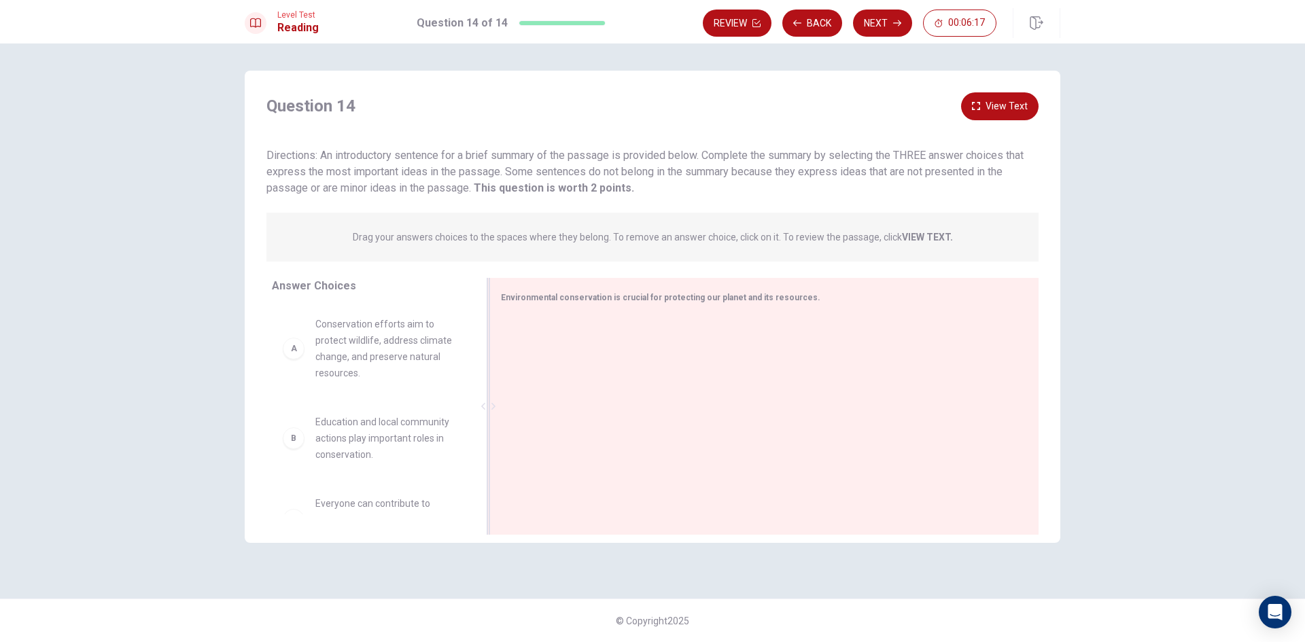
click at [601, 302] on span "Environmental conservation is crucial for protecting our planet and its resourc…" at bounding box center [661, 298] width 320 height 10
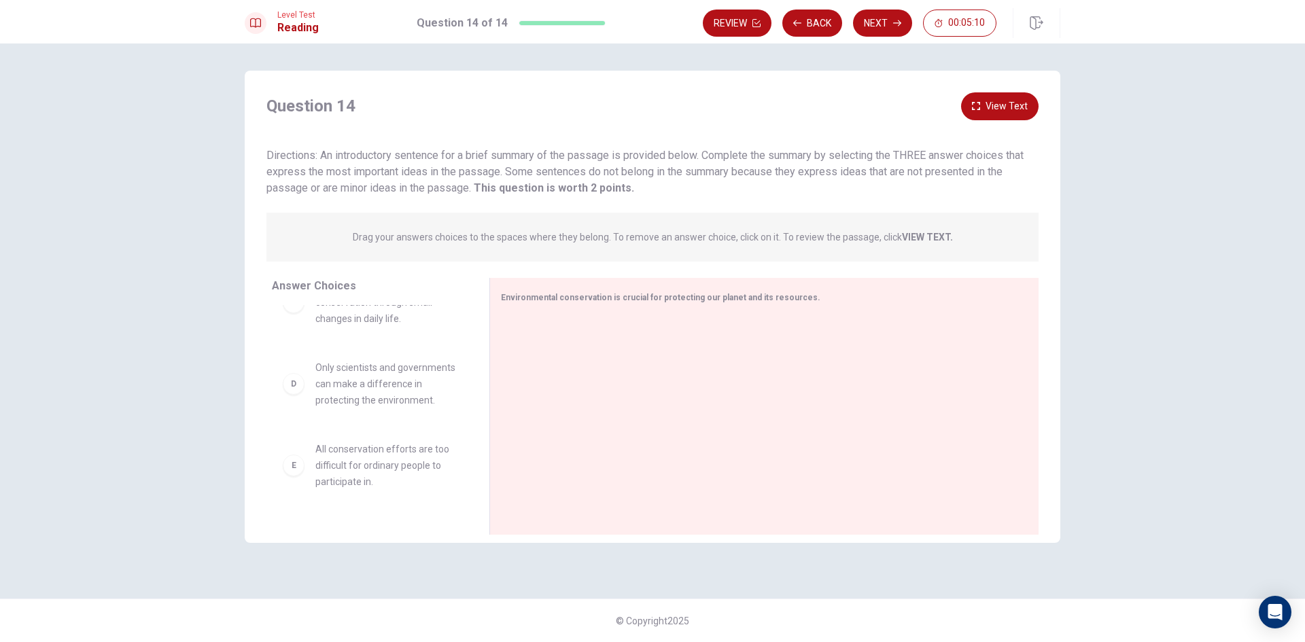
scroll to position [286, 0]
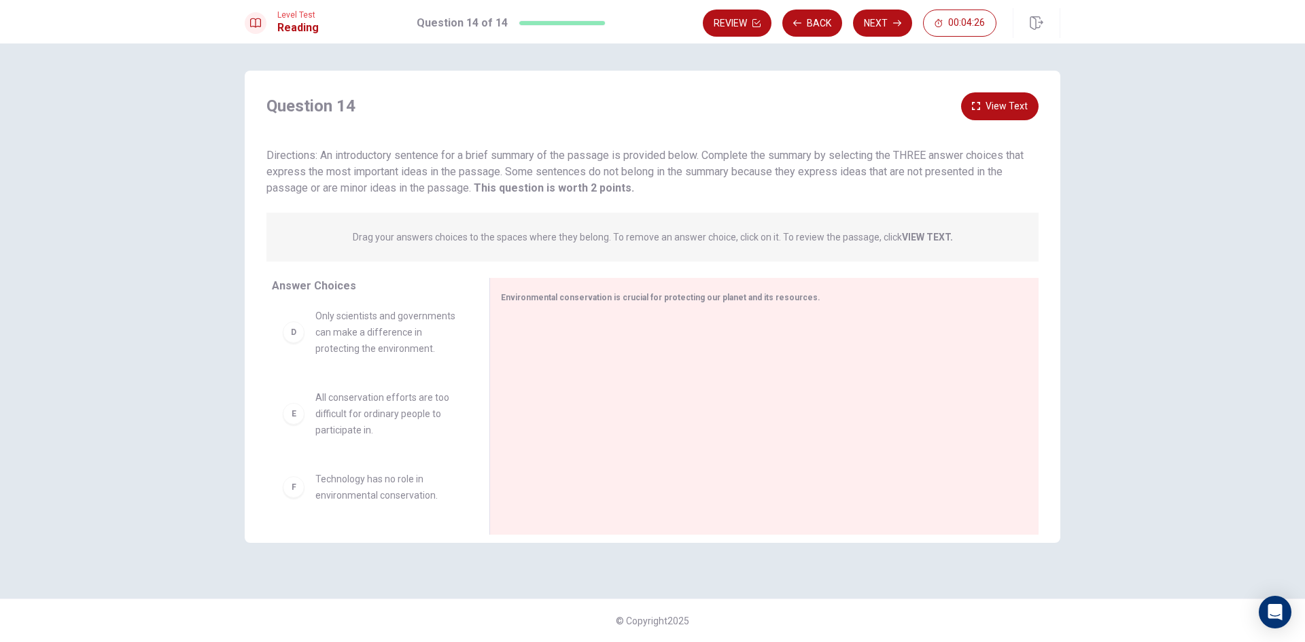
click at [300, 492] on div "F" at bounding box center [294, 488] width 22 height 22
click at [294, 356] on div "A" at bounding box center [294, 349] width 22 height 22
click at [596, 296] on span "Environmental conservation is crucial for protecting our planet and its resourc…" at bounding box center [661, 298] width 320 height 10
click at [576, 297] on span "Environmental conservation is crucial for protecting our planet and its resourc…" at bounding box center [661, 298] width 320 height 10
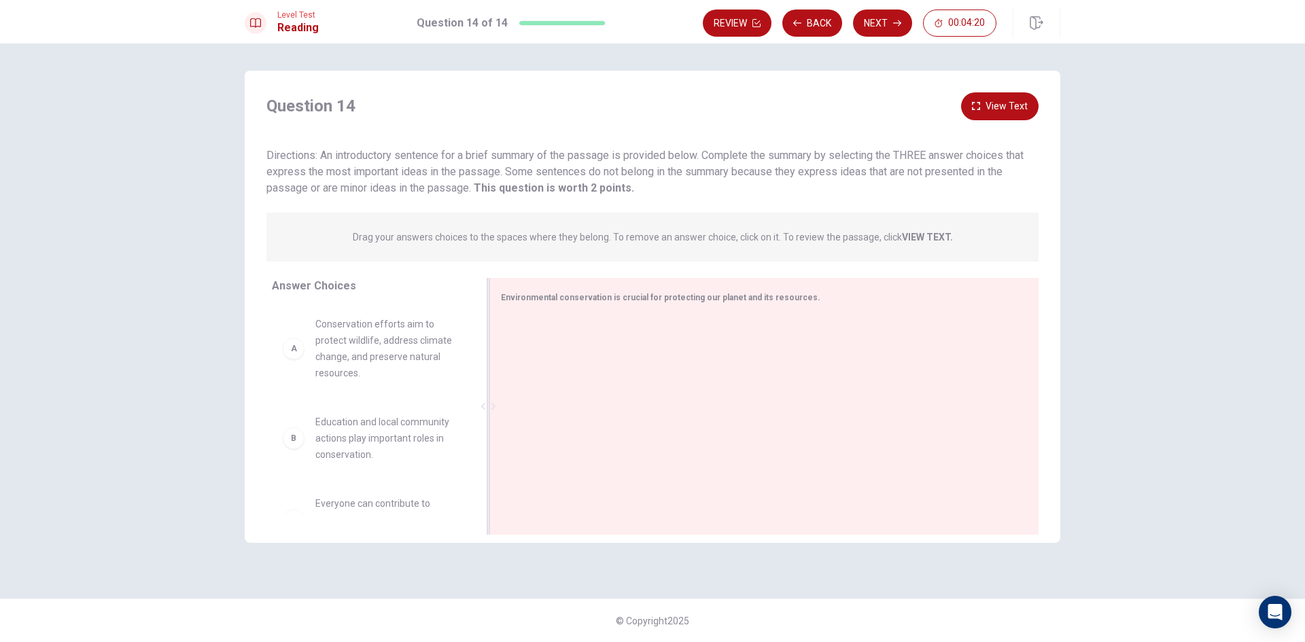
drag, startPoint x: 576, startPoint y: 297, endPoint x: 489, endPoint y: 323, distance: 90.8
click at [572, 298] on span "Environmental conservation is crucial for protecting our planet and its resourc…" at bounding box center [661, 298] width 320 height 10
click at [940, 238] on strong "VIEW TEXT." at bounding box center [927, 237] width 51 height 11
click at [1000, 103] on button "View Text" at bounding box center [1000, 106] width 78 height 28
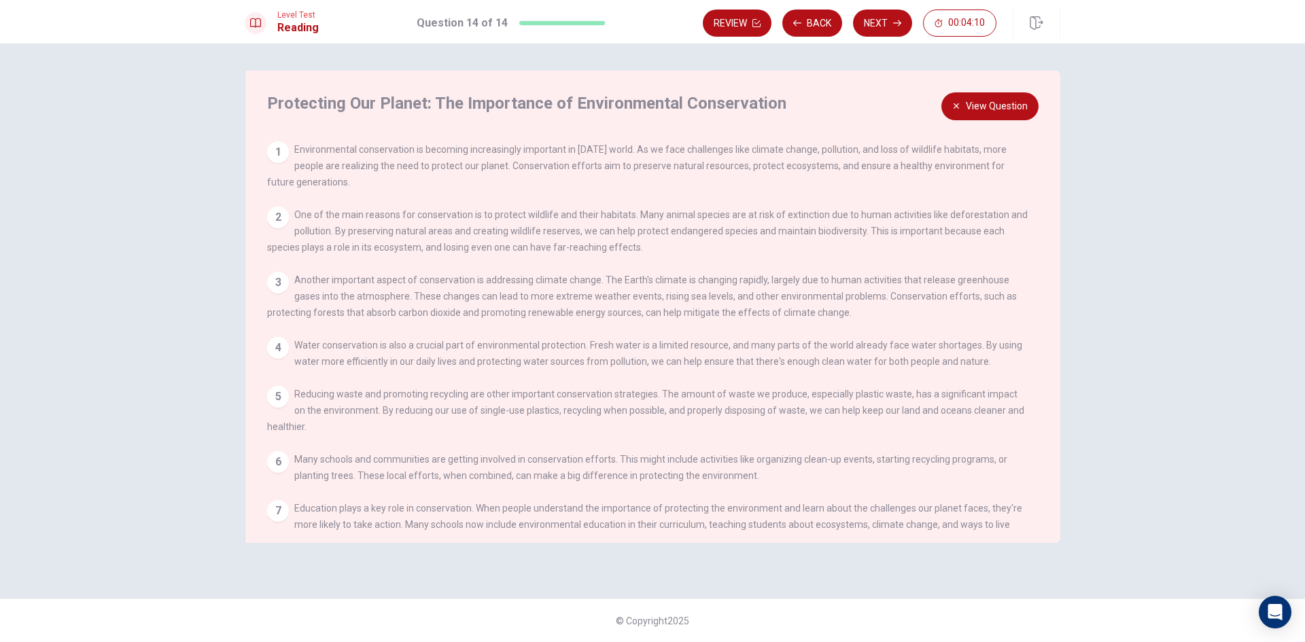
click at [989, 105] on button "View Question" at bounding box center [990, 106] width 97 height 28
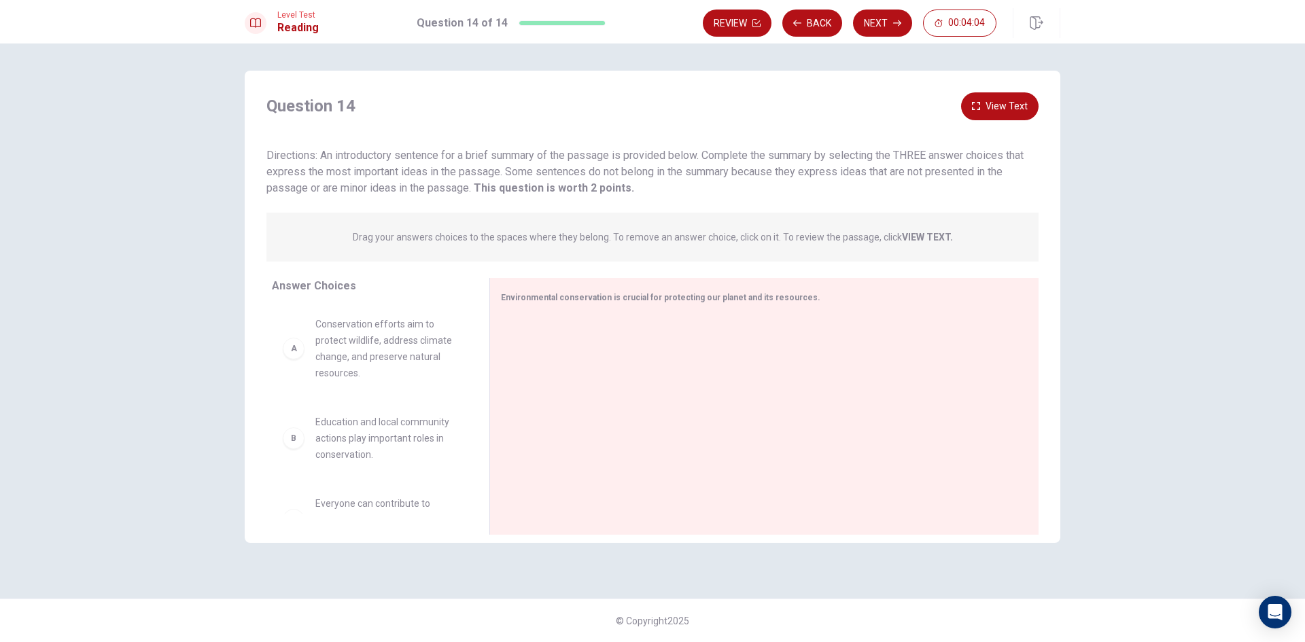
click at [293, 354] on div "A" at bounding box center [294, 349] width 22 height 22
click at [894, 20] on icon "button" at bounding box center [897, 23] width 8 height 8
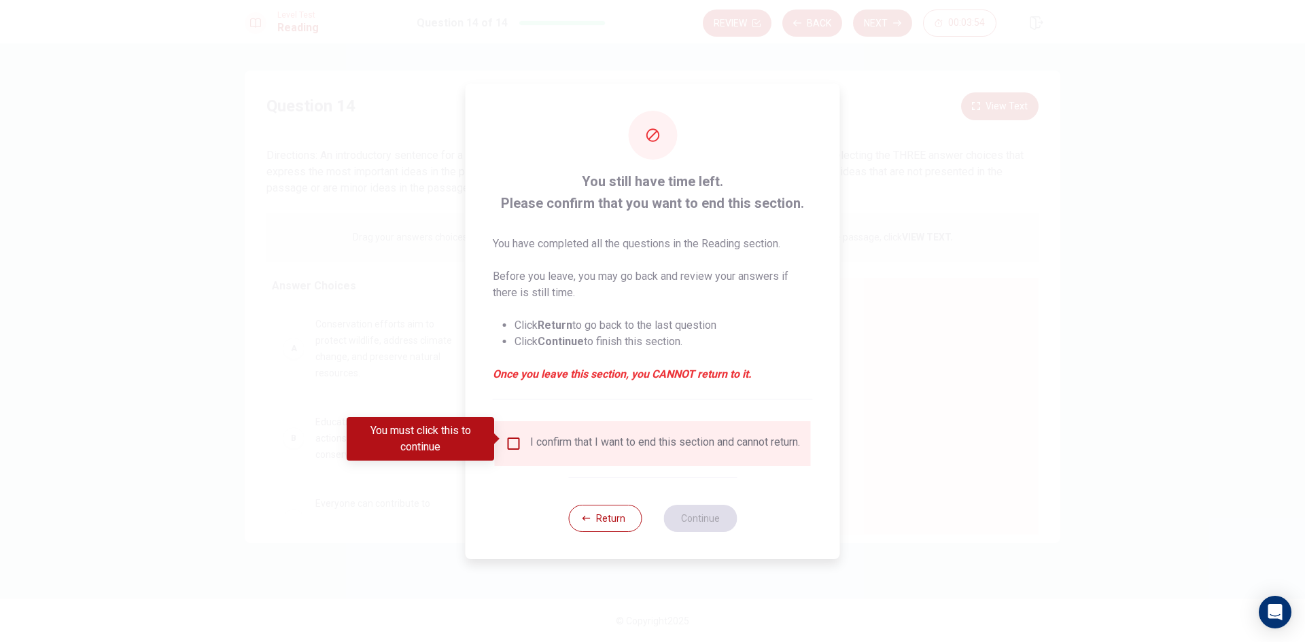
click at [509, 436] on input "You must click this to continue" at bounding box center [514, 444] width 16 height 16
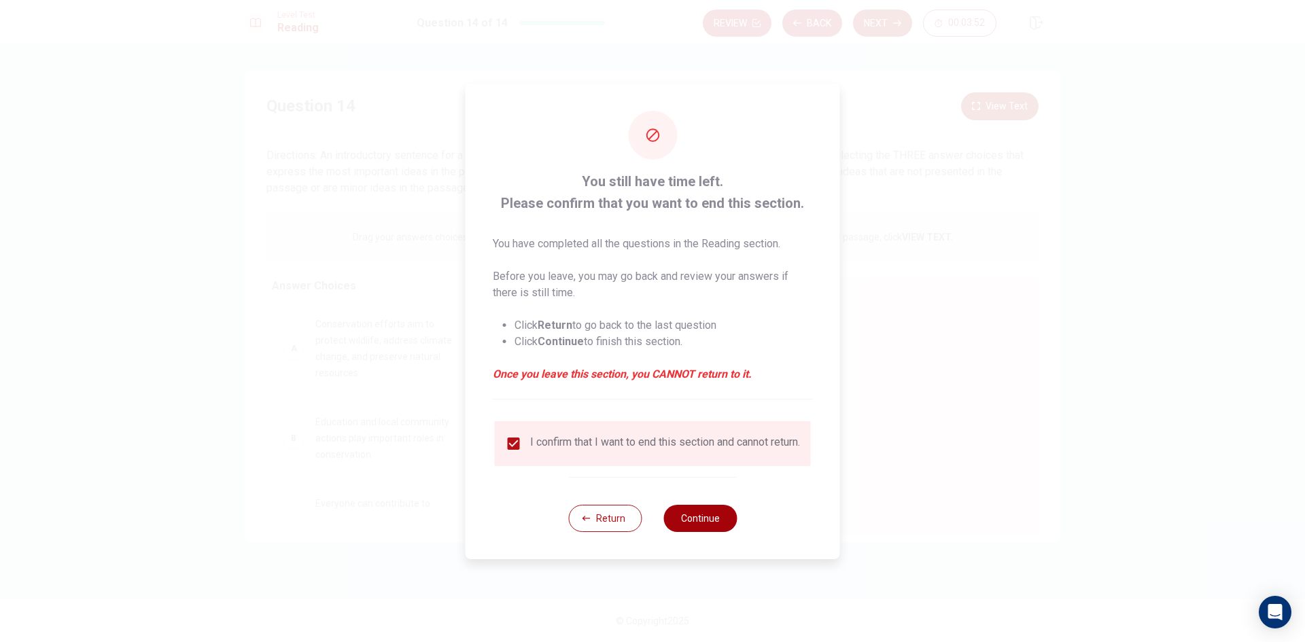
click at [702, 521] on button "Continue" at bounding box center [700, 518] width 73 height 27
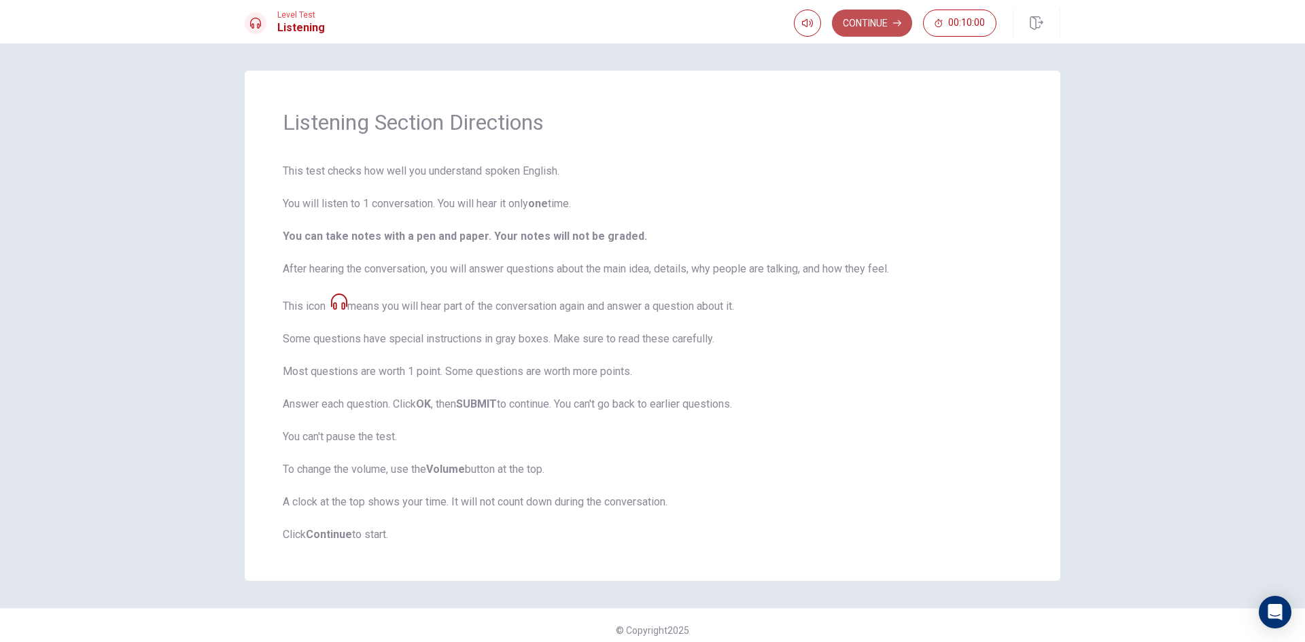
click at [861, 21] on button "Continue" at bounding box center [872, 23] width 80 height 27
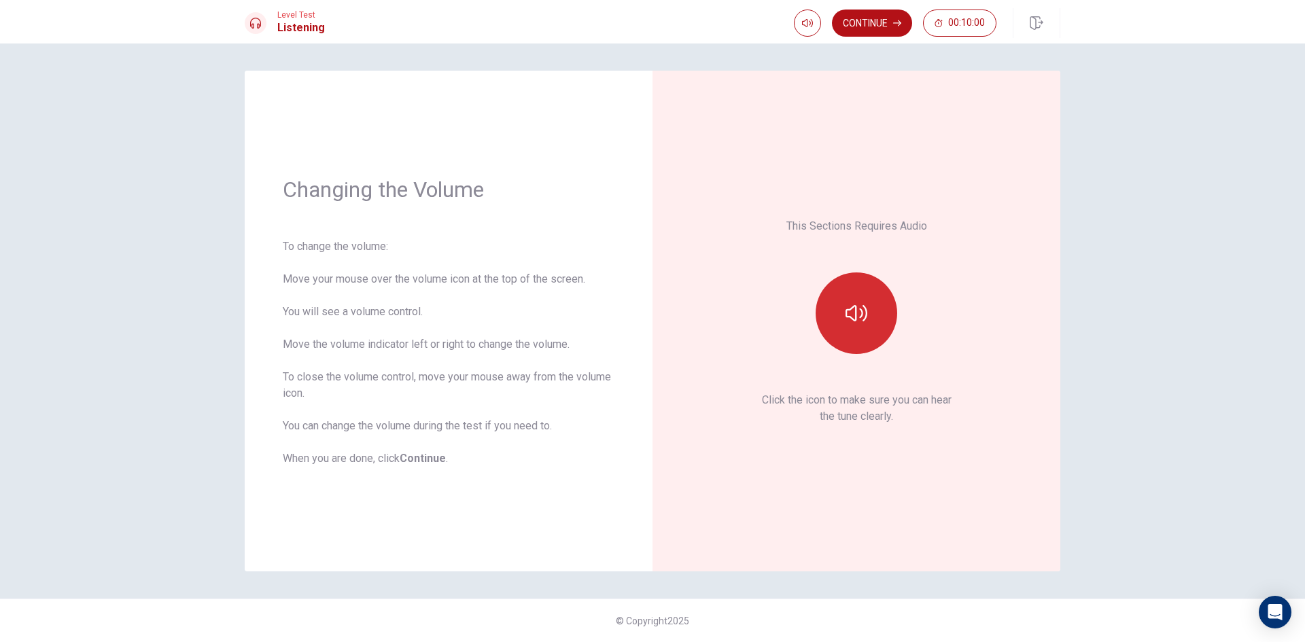
click at [857, 324] on icon "button" at bounding box center [857, 314] width 22 height 22
click at [856, 313] on icon "button" at bounding box center [857, 313] width 22 height 16
click at [872, 27] on button "Continue" at bounding box center [872, 23] width 80 height 27
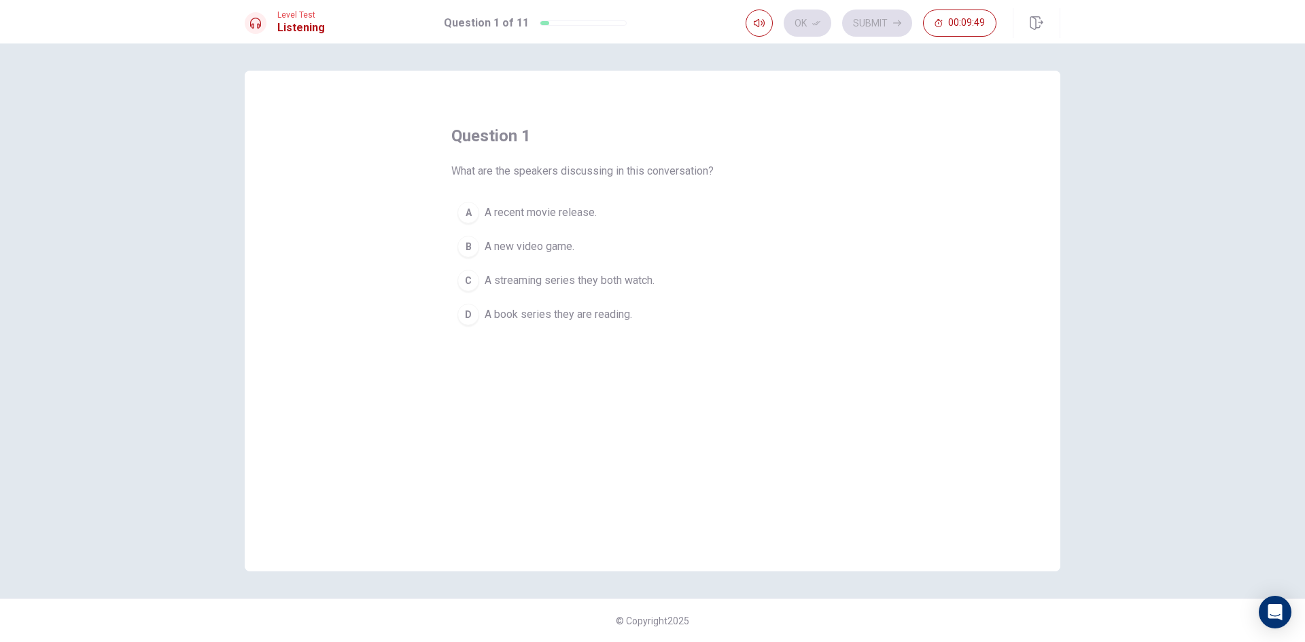
click at [464, 277] on div "C" at bounding box center [469, 281] width 22 height 22
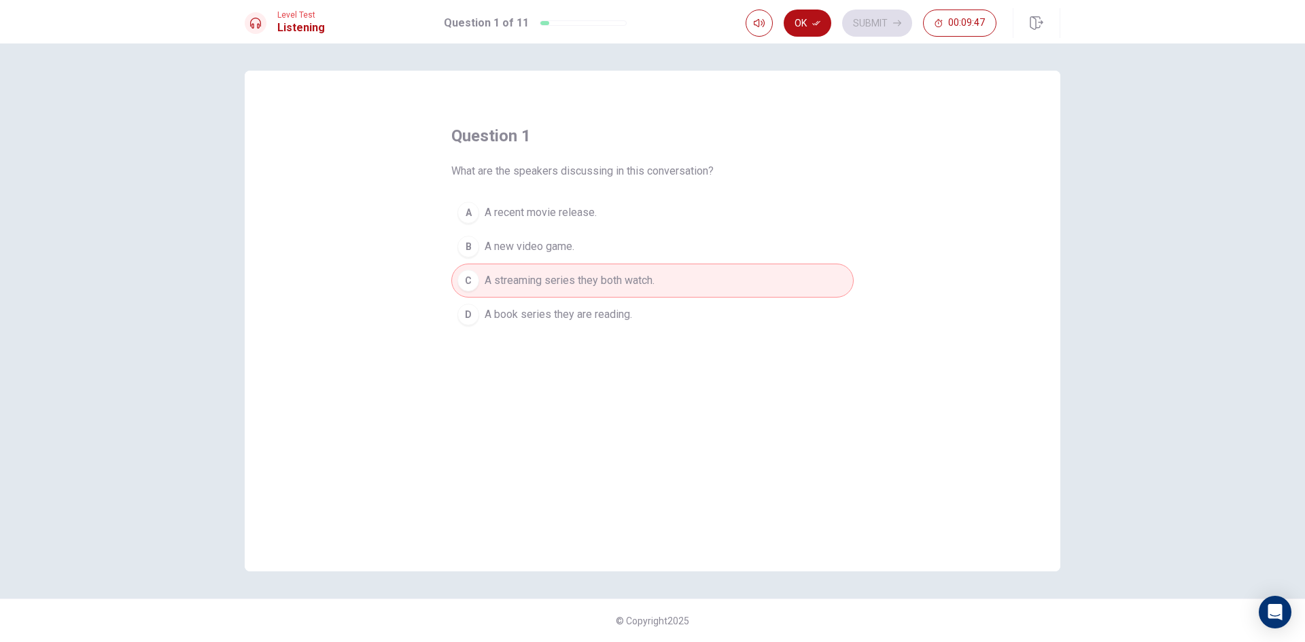
click at [812, 23] on icon "button" at bounding box center [816, 23] width 8 height 8
click at [870, 20] on button "Submit" at bounding box center [877, 23] width 70 height 27
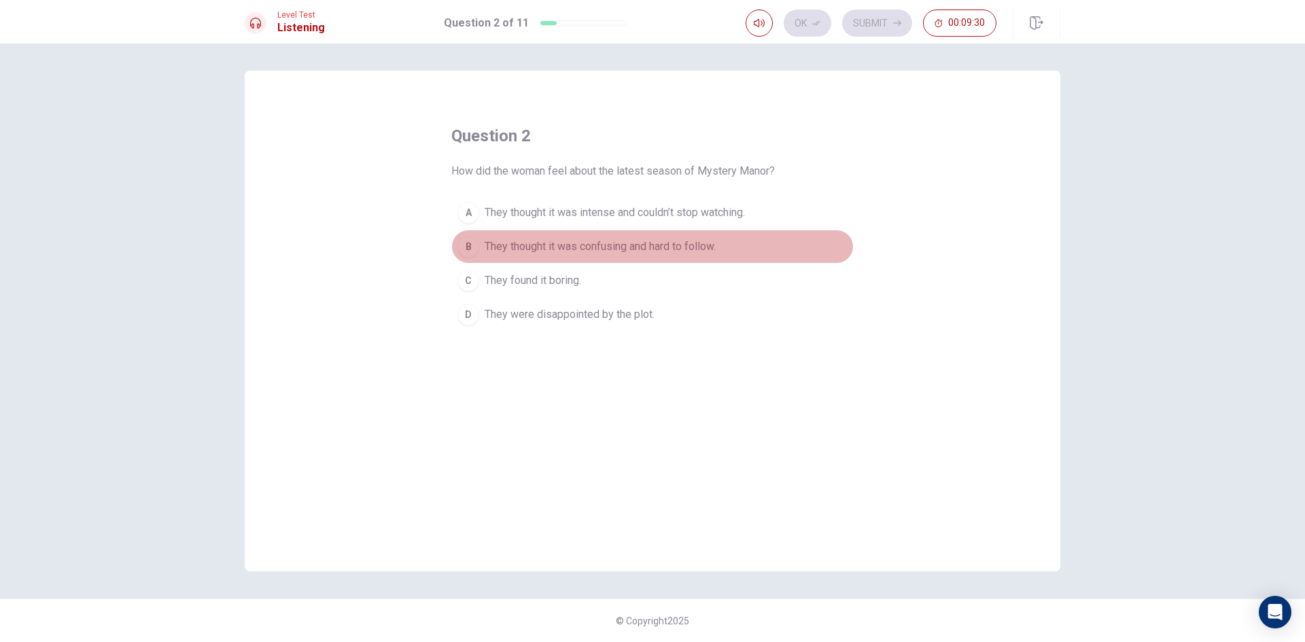
click at [469, 250] on div "B" at bounding box center [469, 247] width 22 height 22
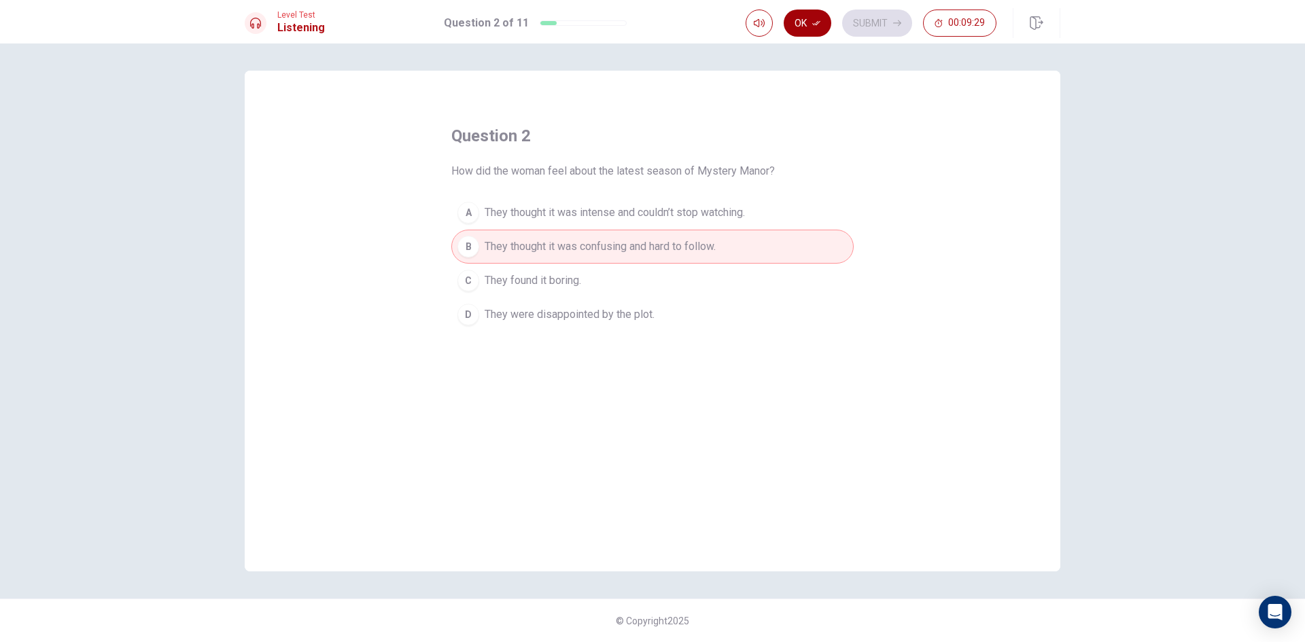
click at [797, 18] on button "Ok" at bounding box center [808, 23] width 48 height 27
click at [885, 20] on button "Submit" at bounding box center [877, 23] width 70 height 27
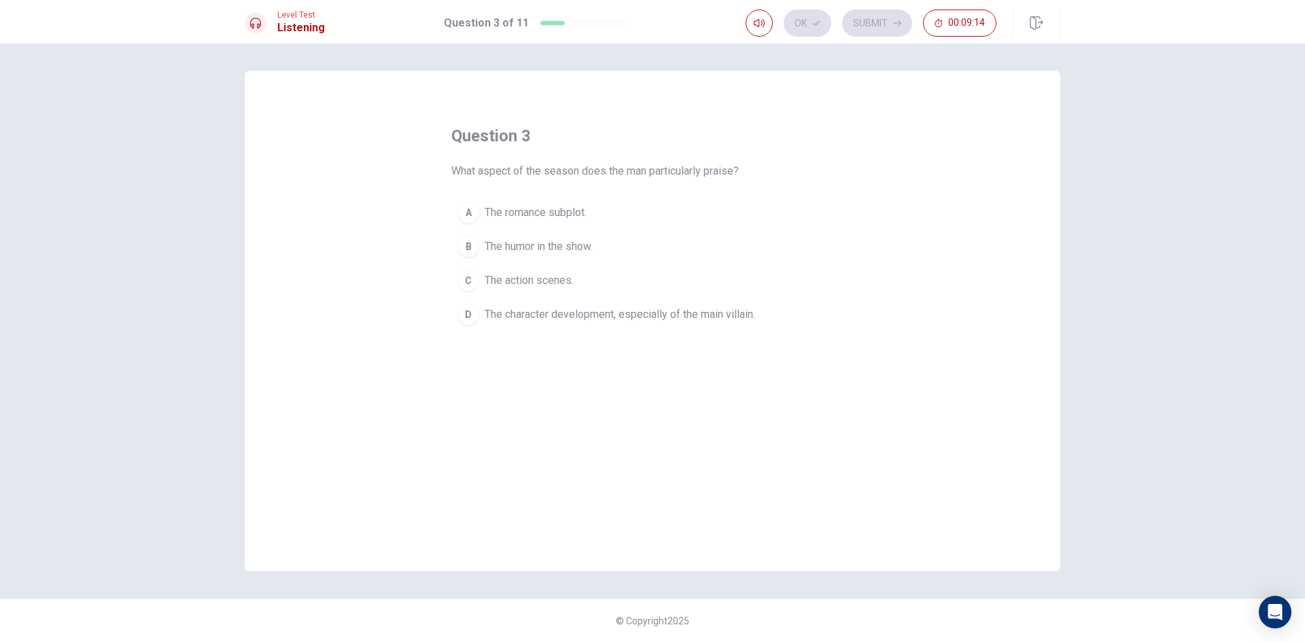
click at [458, 312] on div "D" at bounding box center [469, 315] width 22 height 22
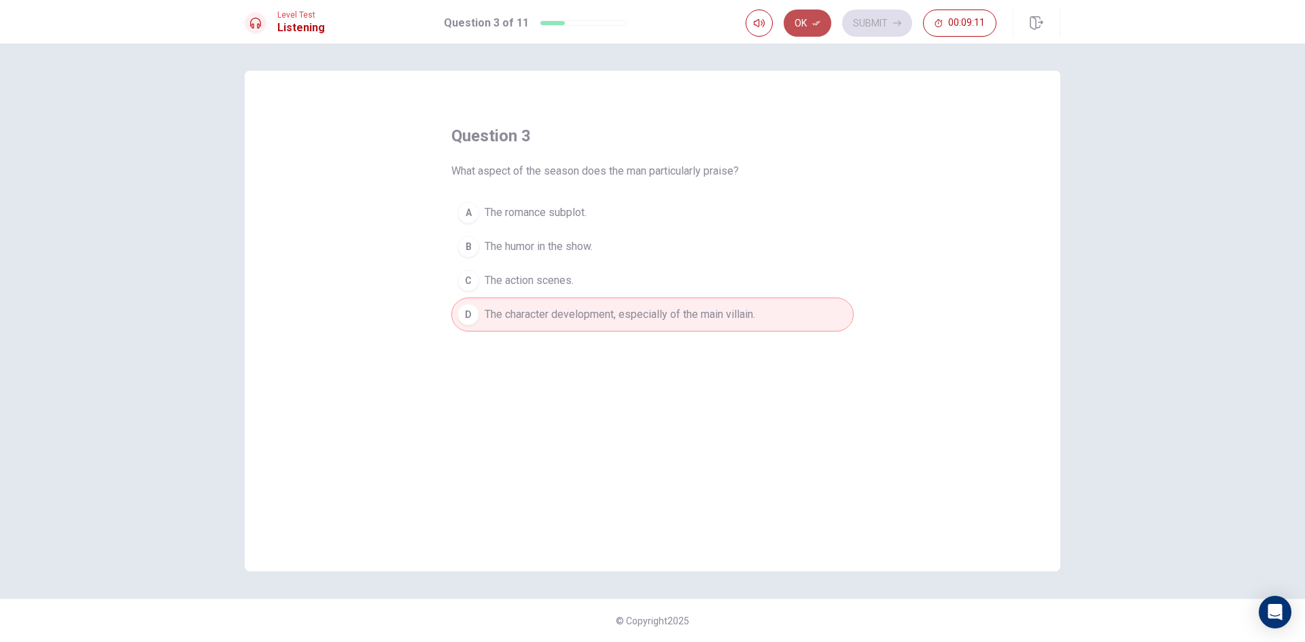
click at [804, 27] on button "Ok" at bounding box center [808, 23] width 48 height 27
click at [891, 24] on button "Submit" at bounding box center [877, 23] width 70 height 27
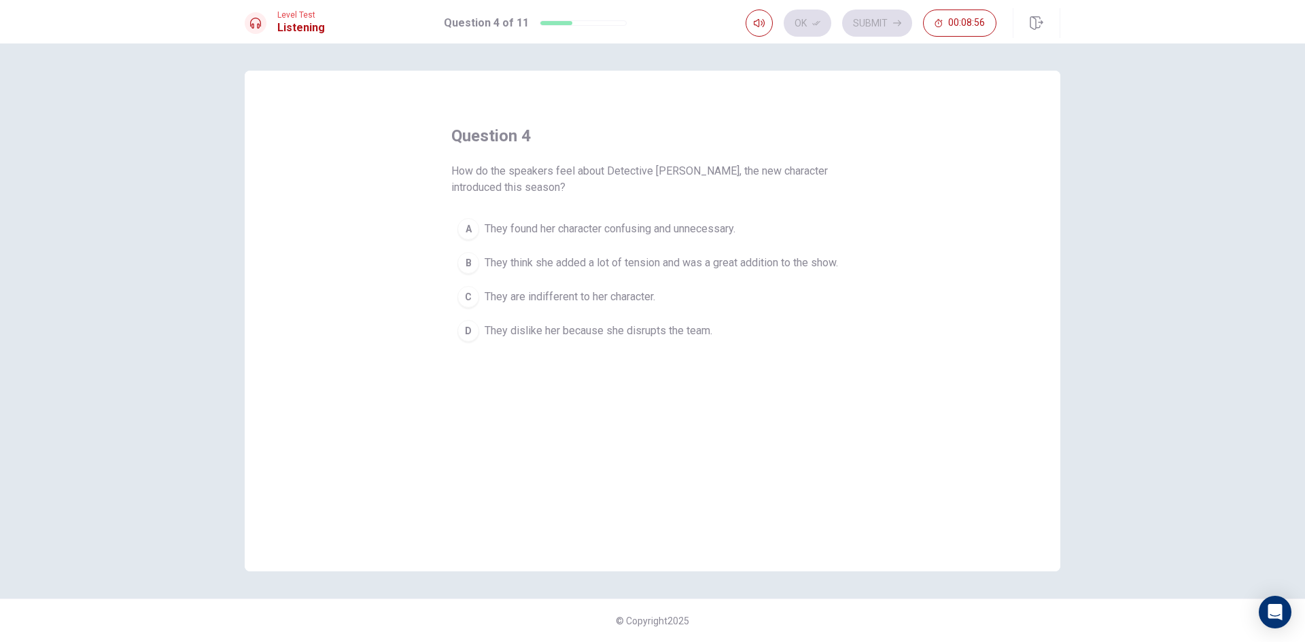
click at [467, 224] on div "A" at bounding box center [469, 229] width 22 height 22
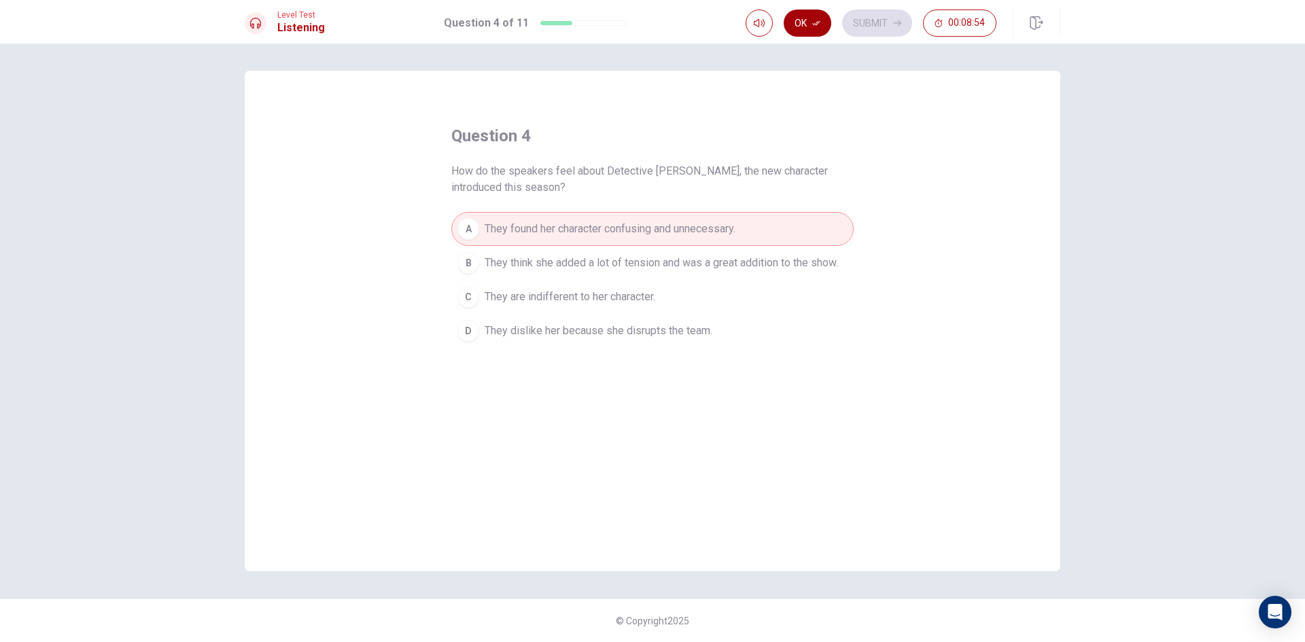
click at [819, 19] on icon "button" at bounding box center [816, 23] width 8 height 8
click at [871, 24] on button "Submit" at bounding box center [877, 23] width 70 height 27
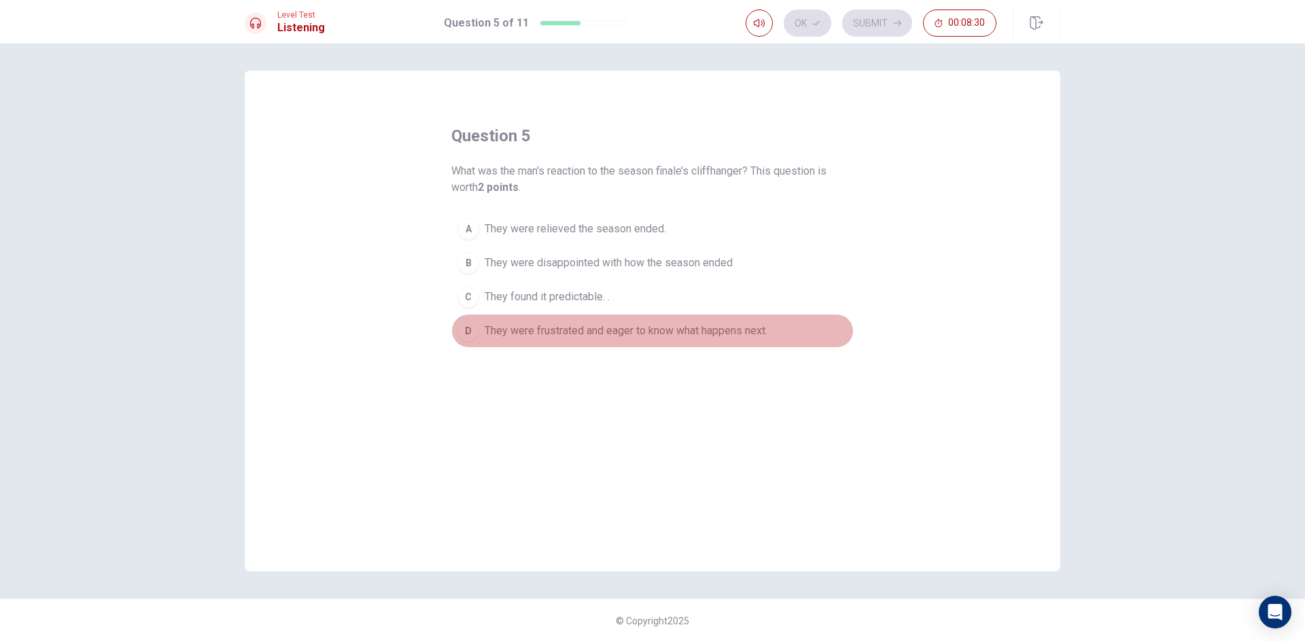
click at [466, 330] on div "D" at bounding box center [469, 331] width 22 height 22
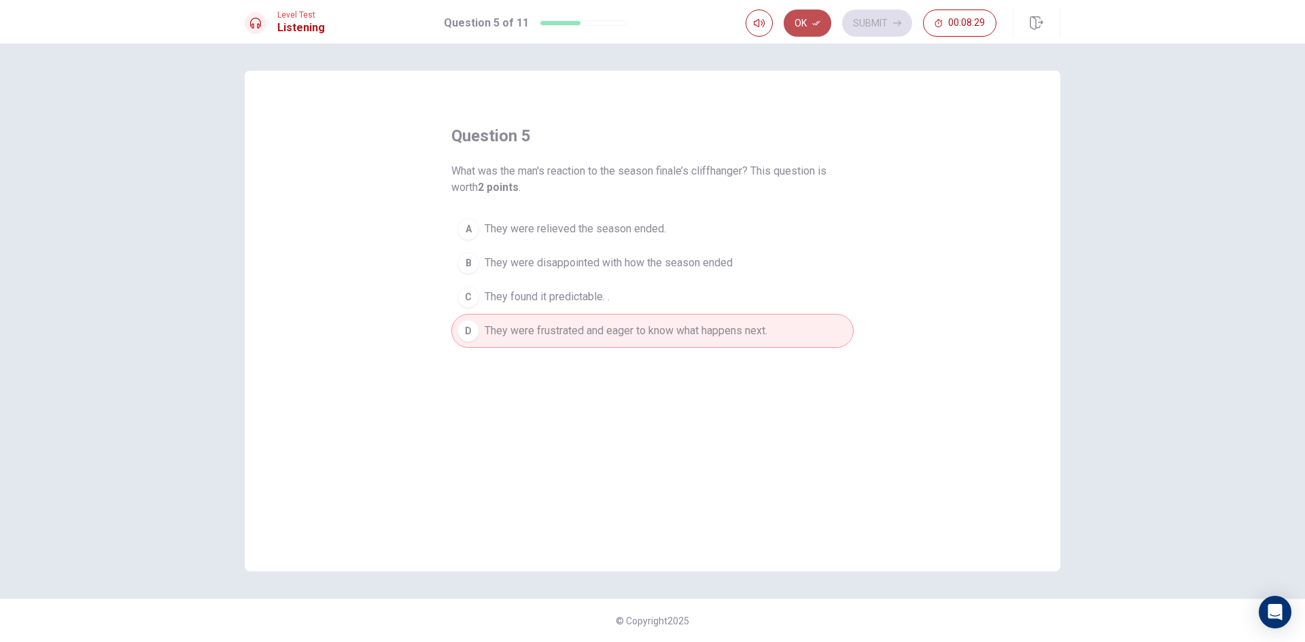
click at [807, 19] on button "Ok" at bounding box center [808, 23] width 48 height 27
click at [872, 31] on button "Submit" at bounding box center [877, 23] width 70 height 27
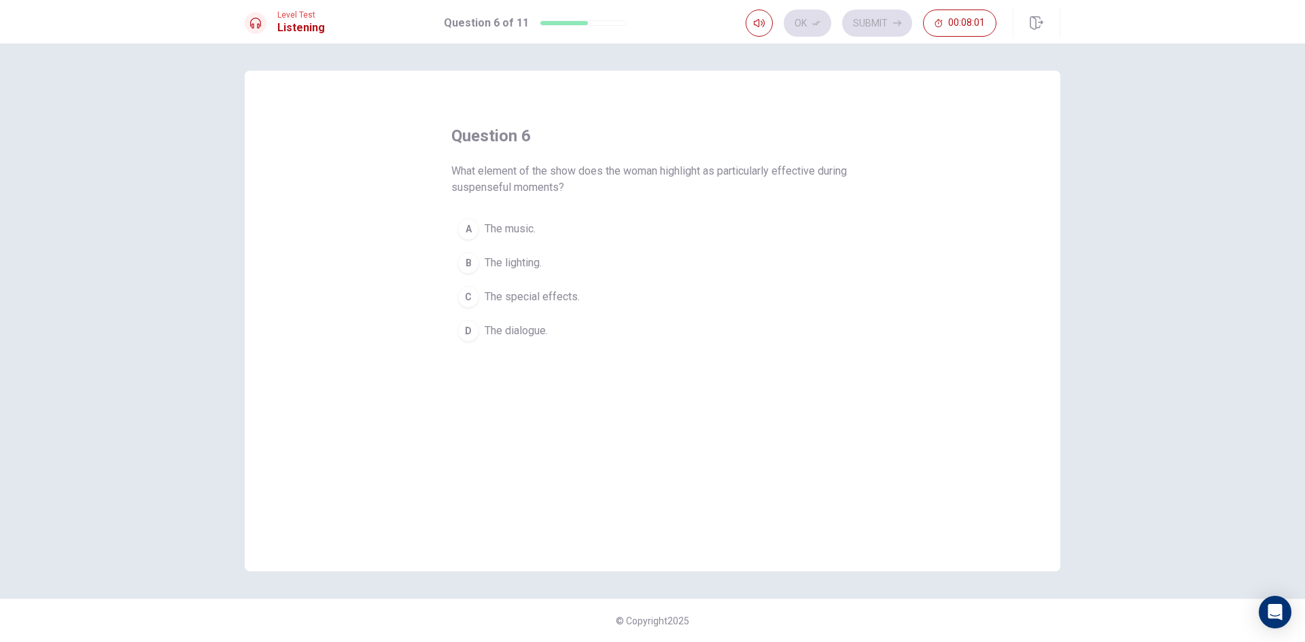
click at [465, 296] on div "C" at bounding box center [469, 297] width 22 height 22
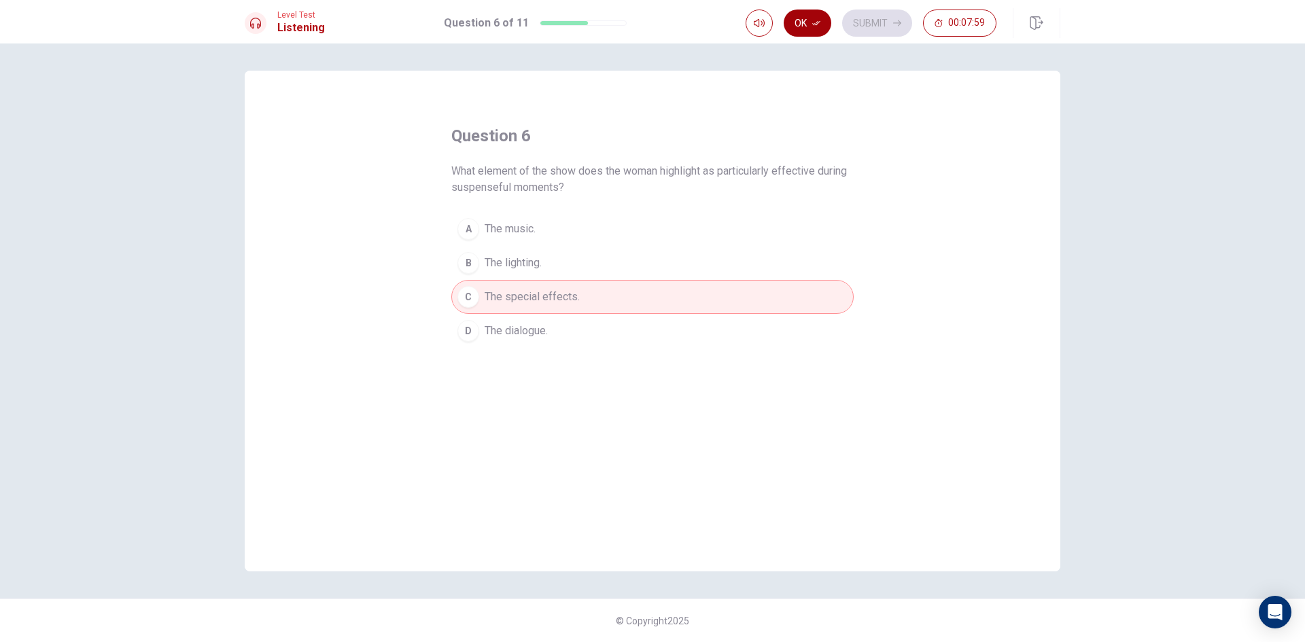
click at [808, 18] on button "Ok" at bounding box center [808, 23] width 48 height 27
click at [891, 28] on button "Submit" at bounding box center [877, 23] width 70 height 27
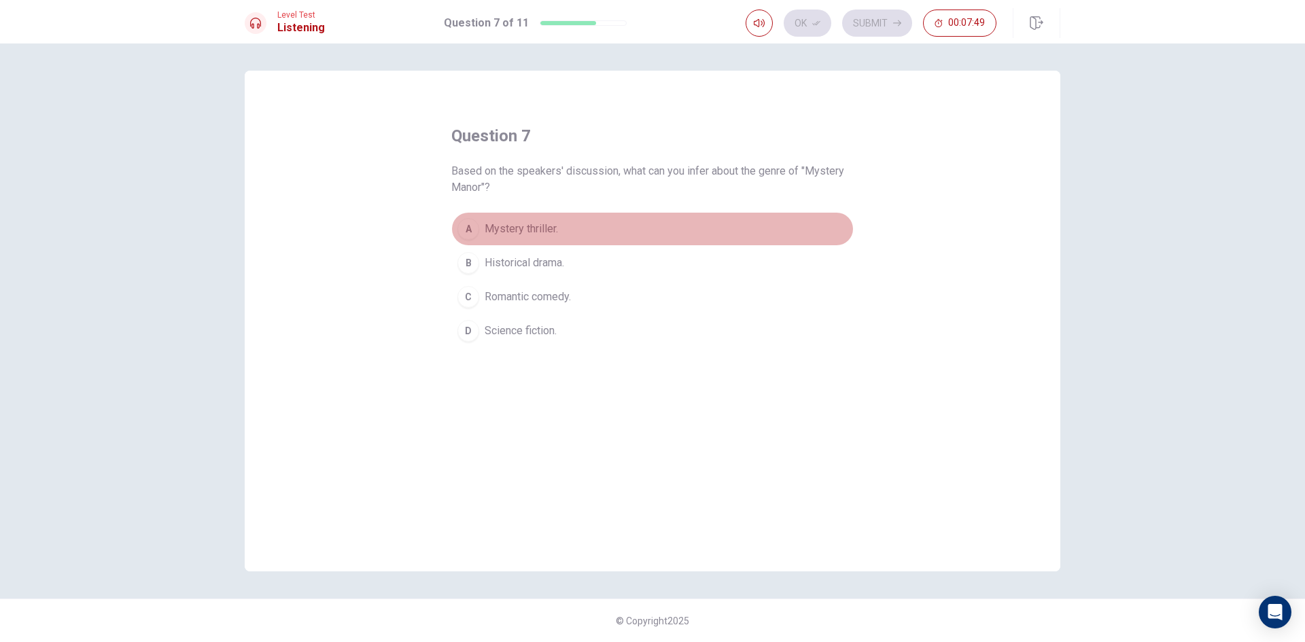
click at [464, 230] on div "A" at bounding box center [469, 229] width 22 height 22
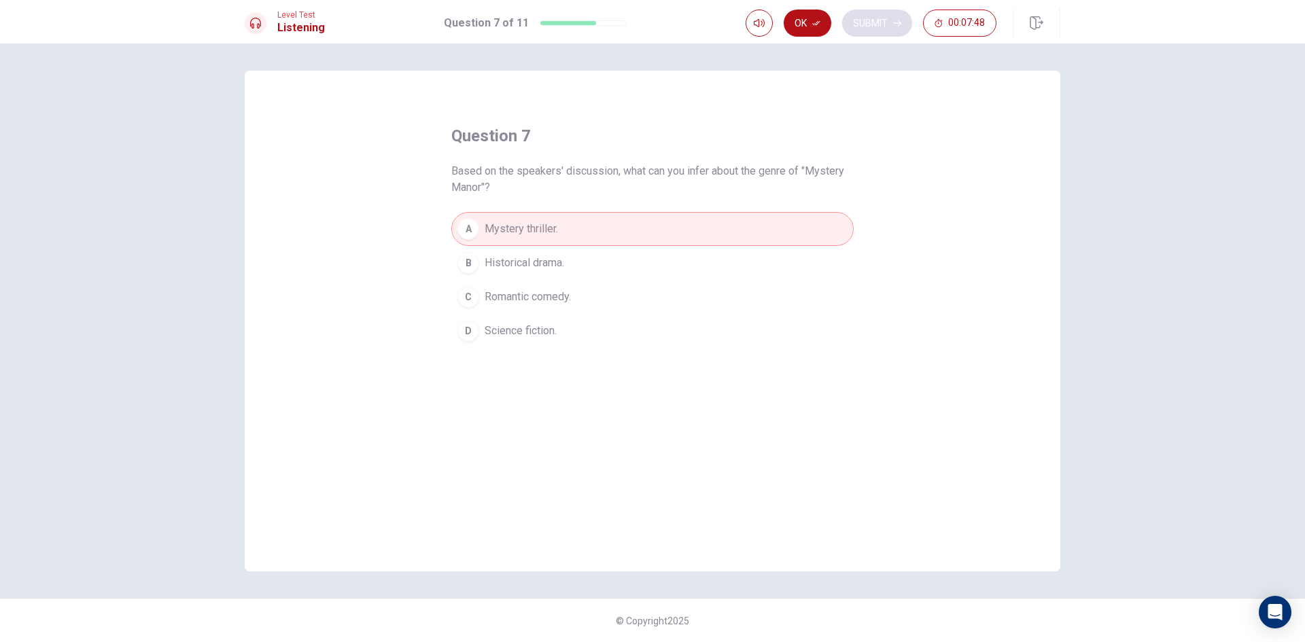
drag, startPoint x: 791, startPoint y: 20, endPoint x: 872, endPoint y: 27, distance: 81.2
click at [793, 20] on button "Ok" at bounding box center [808, 23] width 48 height 27
click at [898, 28] on button "Submit" at bounding box center [877, 23] width 70 height 27
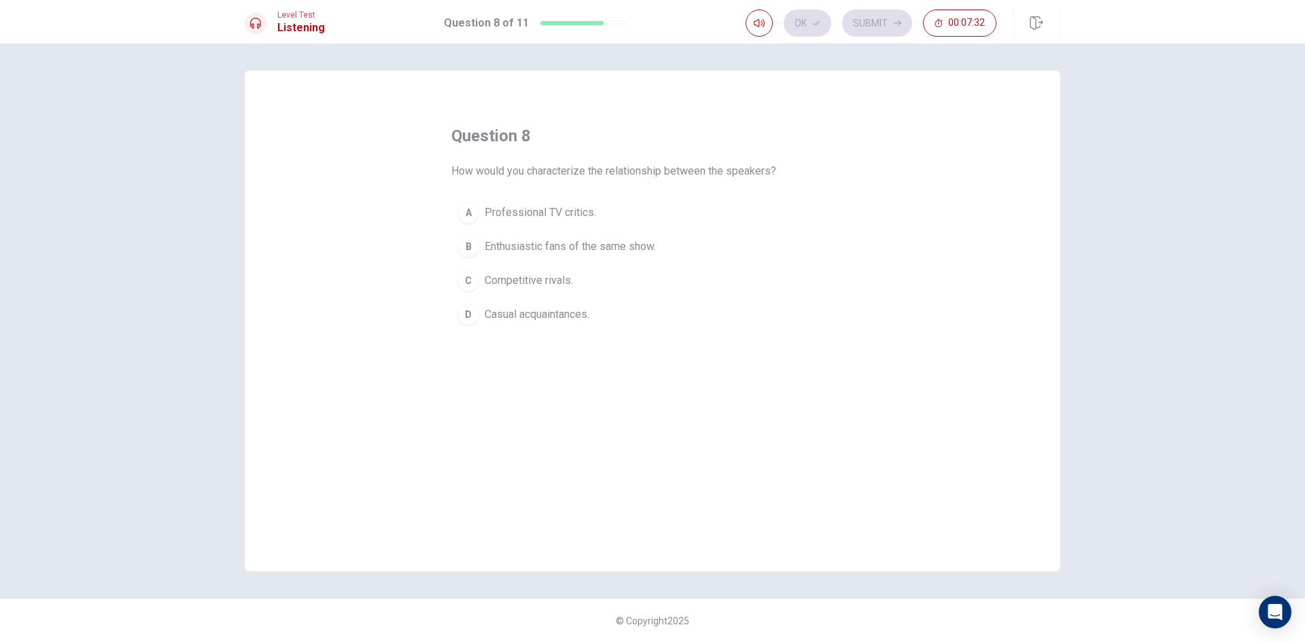
click at [472, 246] on div "B" at bounding box center [469, 247] width 22 height 22
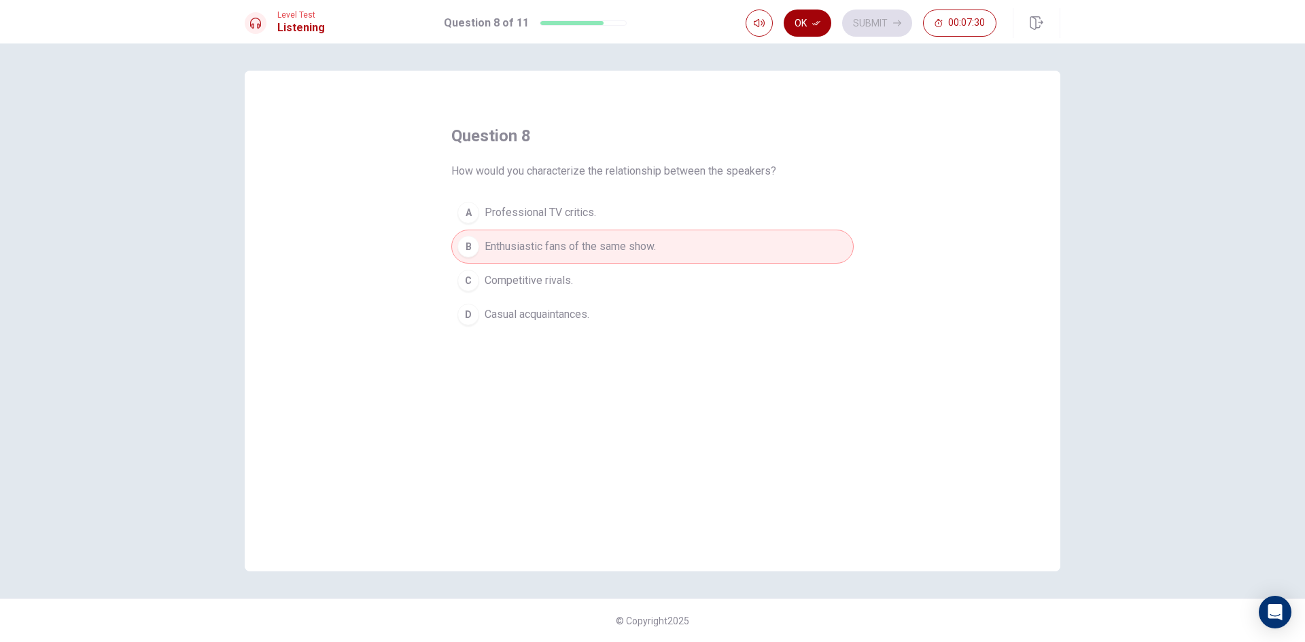
click at [821, 18] on button "Ok" at bounding box center [808, 23] width 48 height 27
click at [865, 18] on button "Submit" at bounding box center [877, 23] width 70 height 27
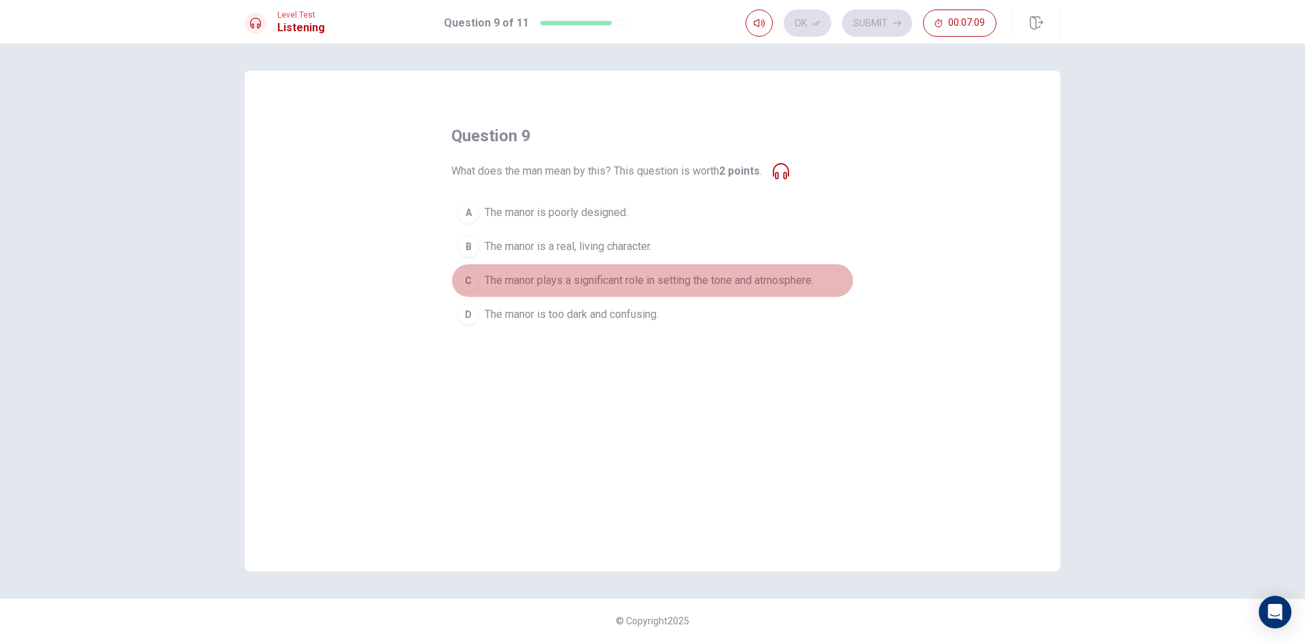
click at [468, 283] on div "C" at bounding box center [469, 281] width 22 height 22
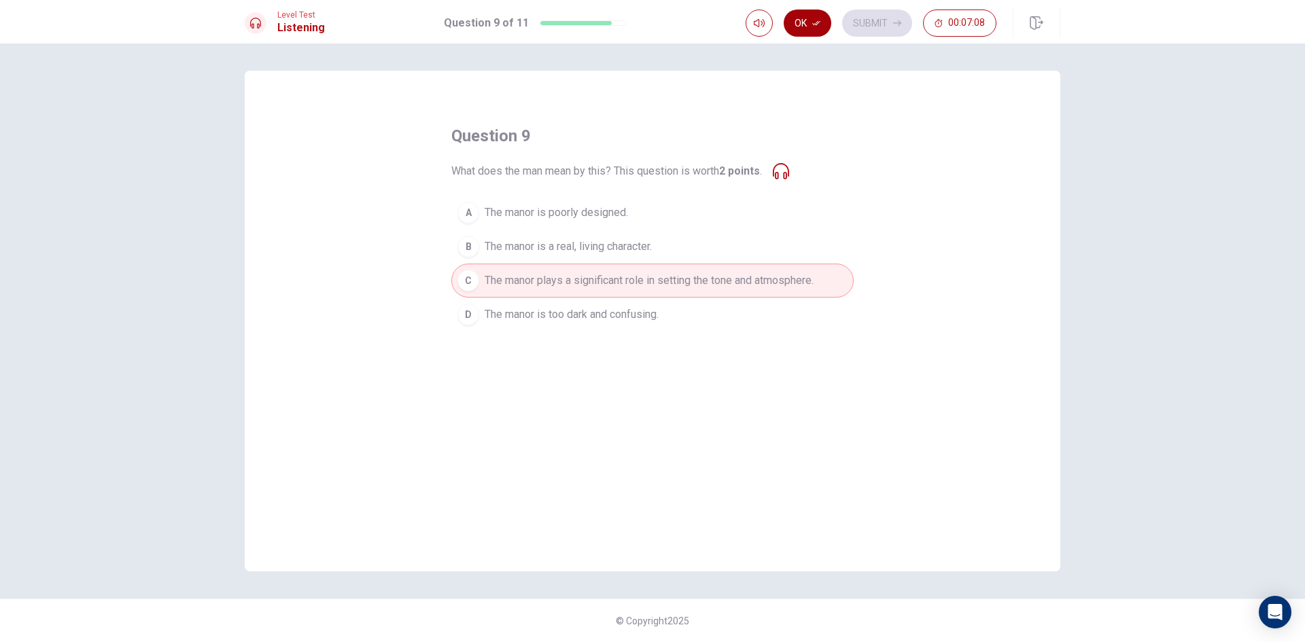
click at [819, 20] on icon "button" at bounding box center [816, 23] width 8 height 8
click at [889, 25] on button "Submit" at bounding box center [877, 23] width 70 height 27
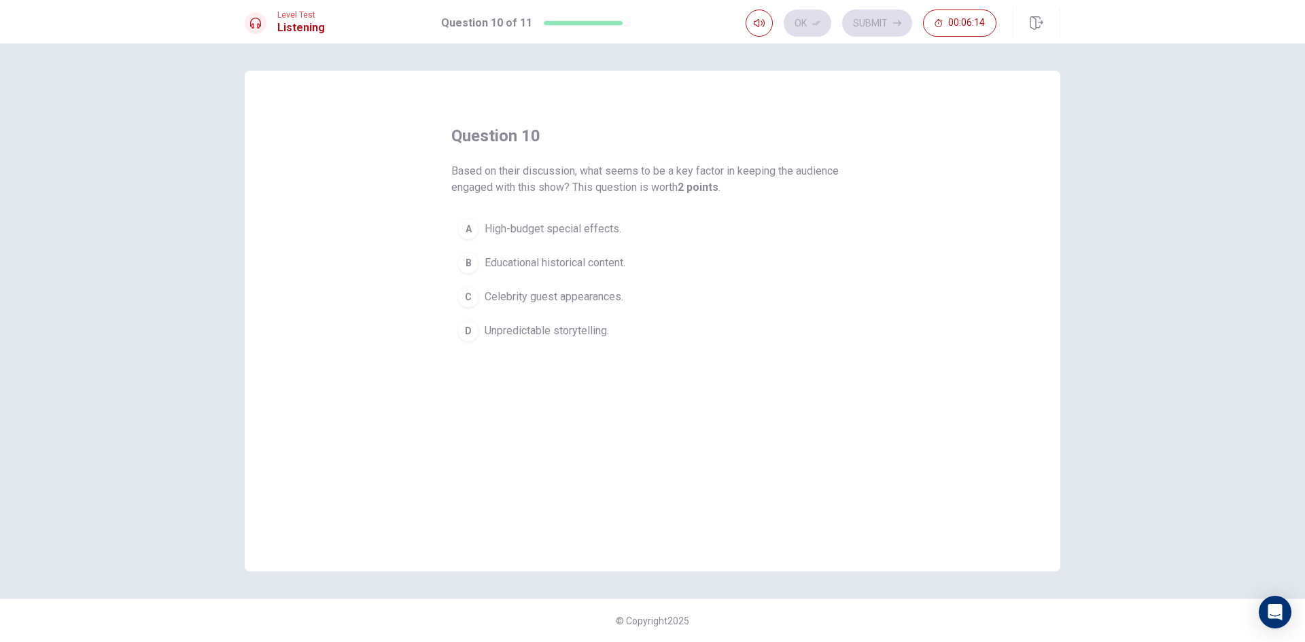
click at [471, 330] on div "D" at bounding box center [469, 331] width 22 height 22
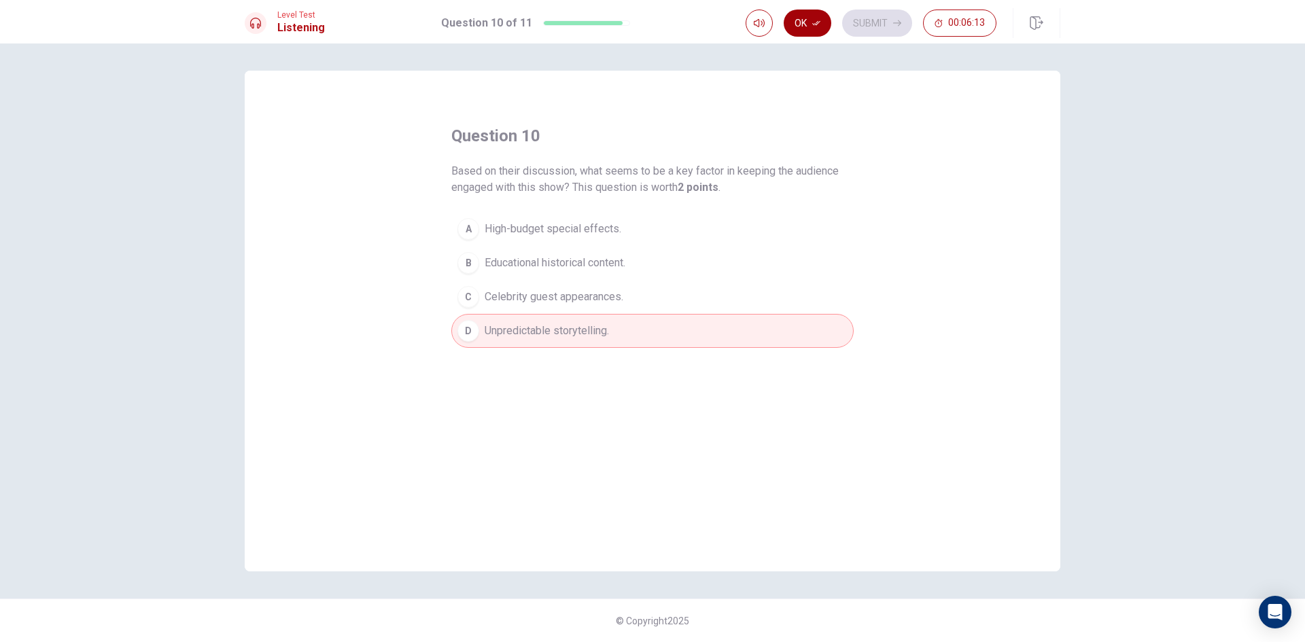
click at [810, 25] on button "Ok" at bounding box center [808, 23] width 48 height 27
click at [863, 18] on button "Submit" at bounding box center [877, 23] width 70 height 27
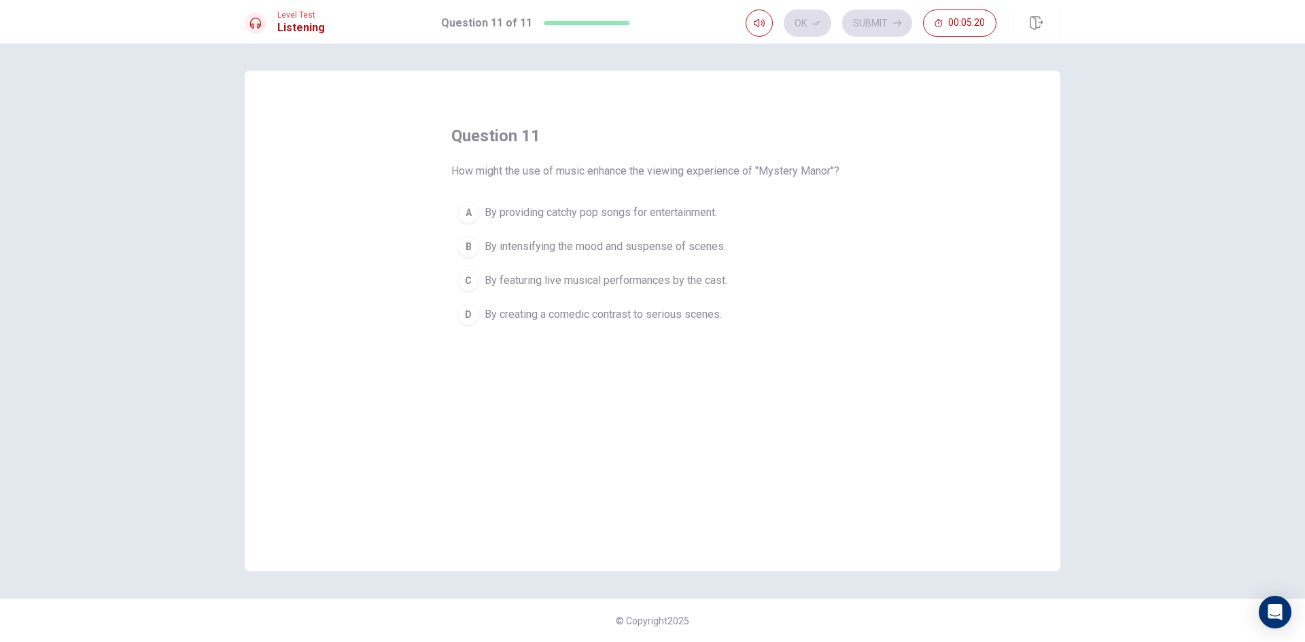
click at [472, 245] on div "B" at bounding box center [469, 247] width 22 height 22
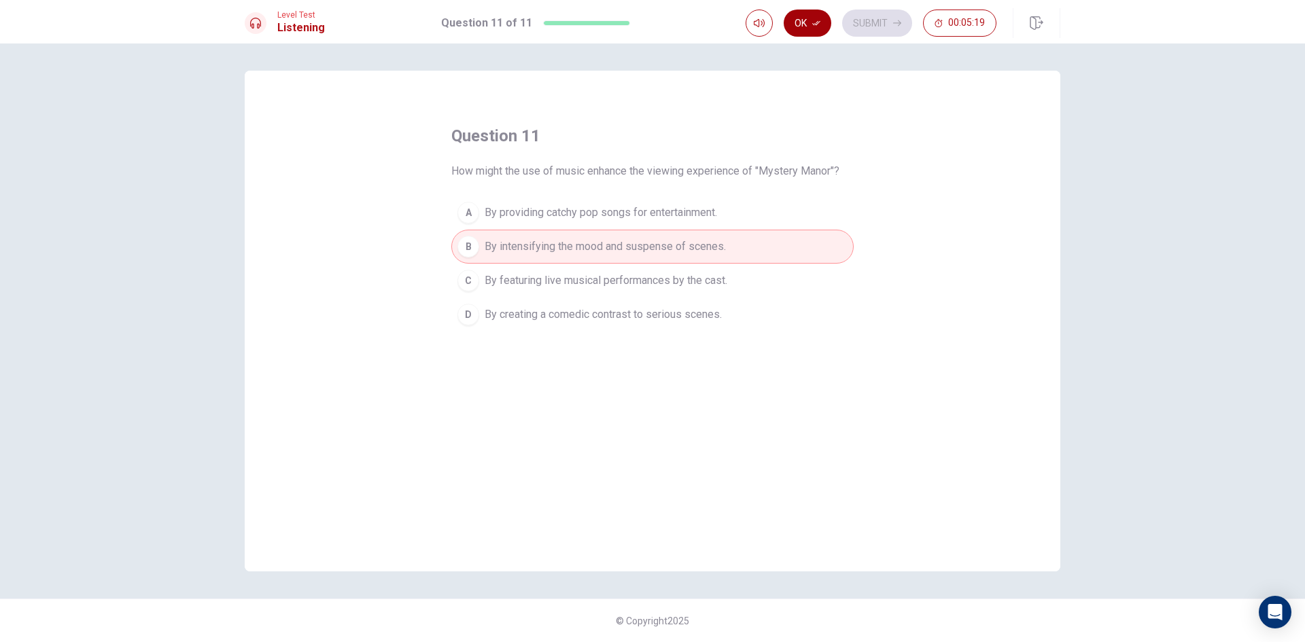
click at [799, 15] on button "Ok" at bounding box center [808, 23] width 48 height 27
click at [882, 27] on button "Submit" at bounding box center [877, 23] width 70 height 27
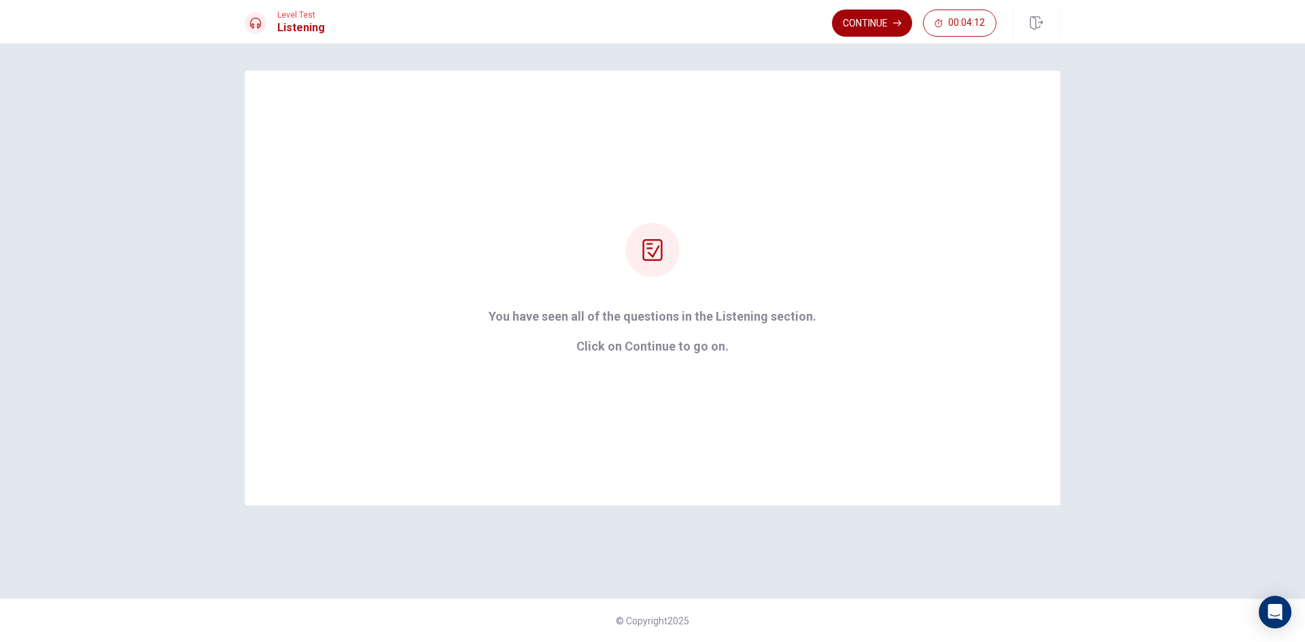
click at [863, 24] on button "Continue" at bounding box center [872, 23] width 80 height 27
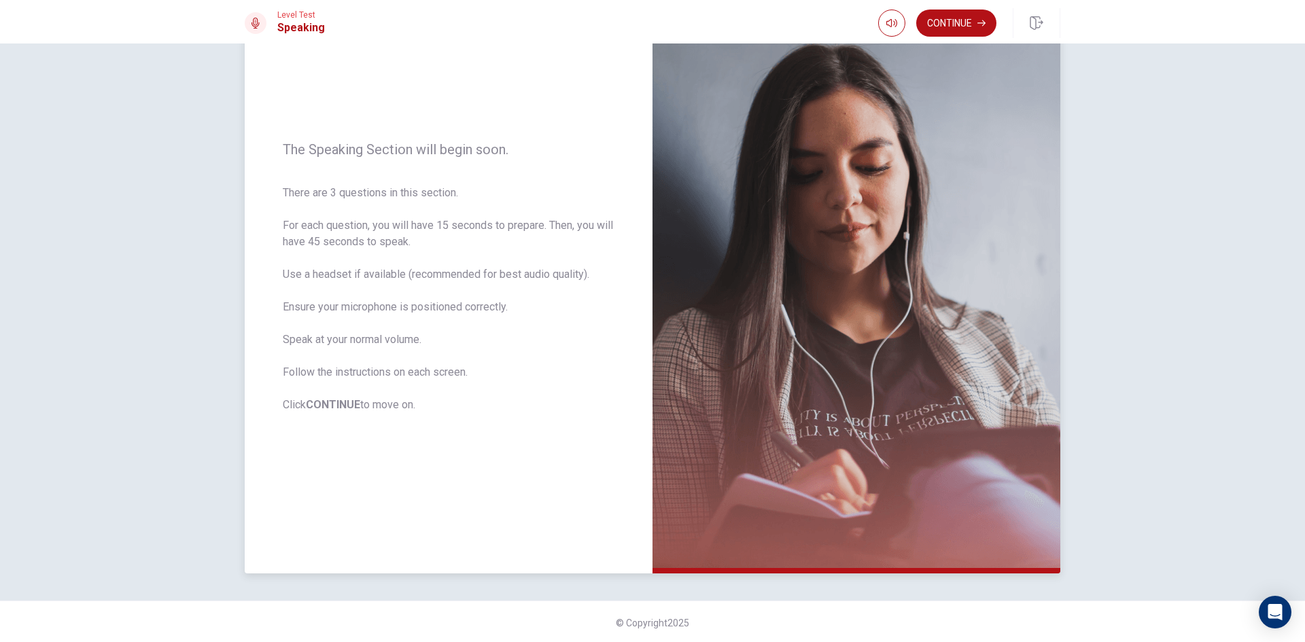
scroll to position [92, 0]
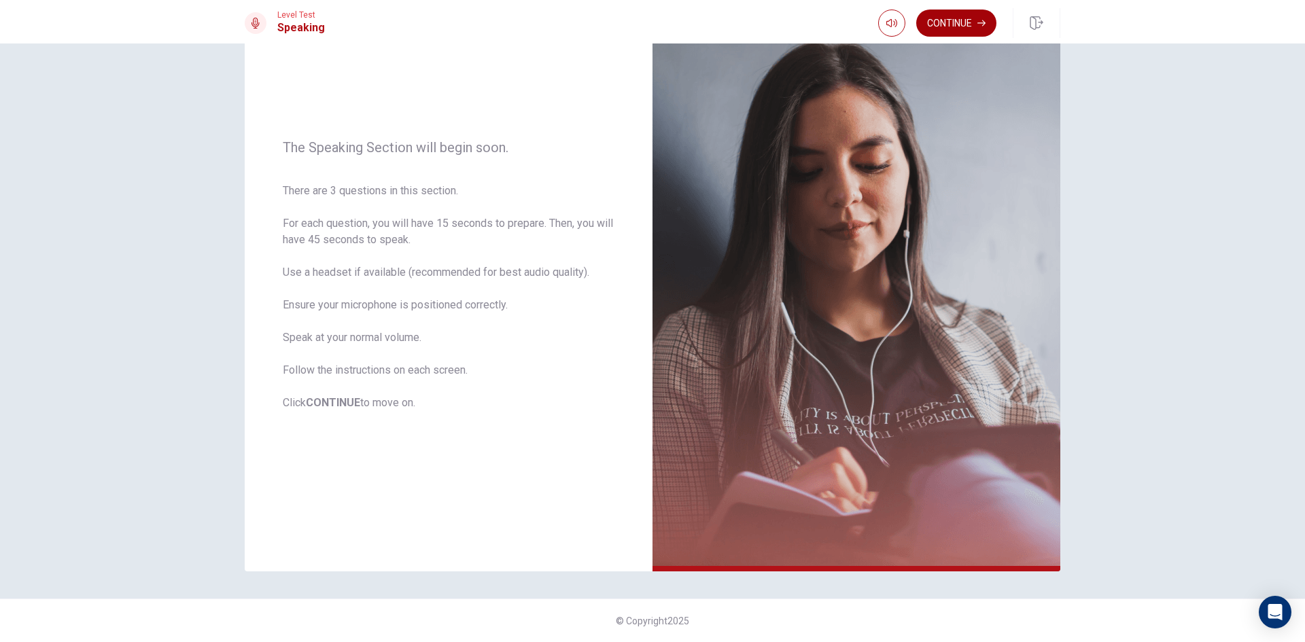
click at [967, 25] on button "Continue" at bounding box center [956, 23] width 80 height 27
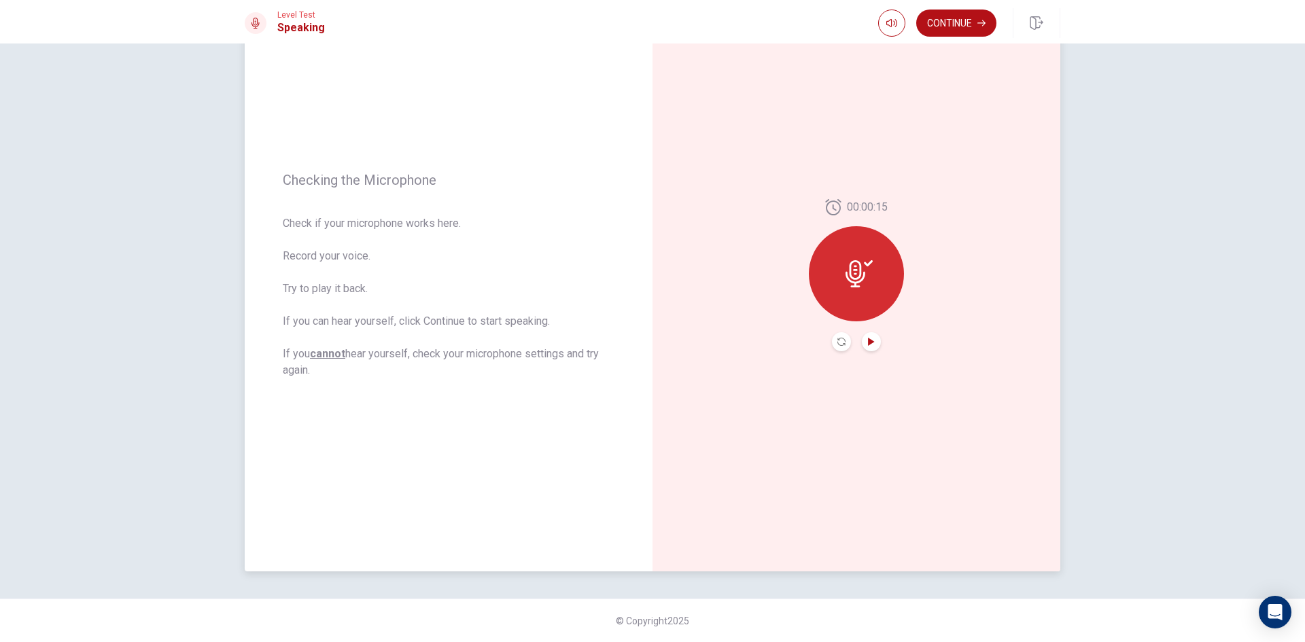
click at [870, 339] on icon "Play Audio" at bounding box center [871, 342] width 8 height 8
click at [870, 344] on icon "Play Audio" at bounding box center [871, 342] width 8 height 8
click at [857, 275] on icon at bounding box center [856, 273] width 20 height 27
click at [839, 346] on button "Record Again" at bounding box center [841, 341] width 19 height 19
click at [859, 283] on div "Stop Recording" at bounding box center [856, 283] width 95 height 95
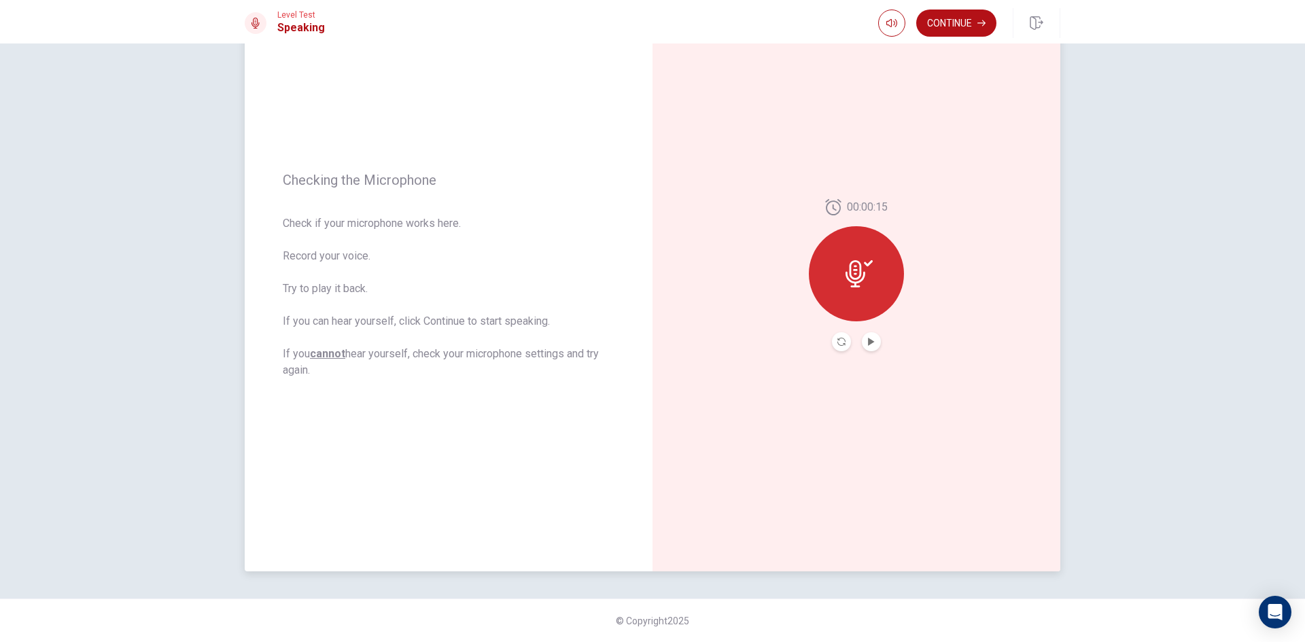
click at [859, 283] on icon at bounding box center [859, 273] width 27 height 27
click at [870, 344] on icon "Play Audio" at bounding box center [871, 342] width 8 height 8
click at [838, 341] on icon "Record Again" at bounding box center [842, 342] width 8 height 8
click at [855, 286] on div "Stop Recording" at bounding box center [856, 283] width 95 height 95
click at [868, 343] on icon "Play Audio" at bounding box center [871, 342] width 6 height 8
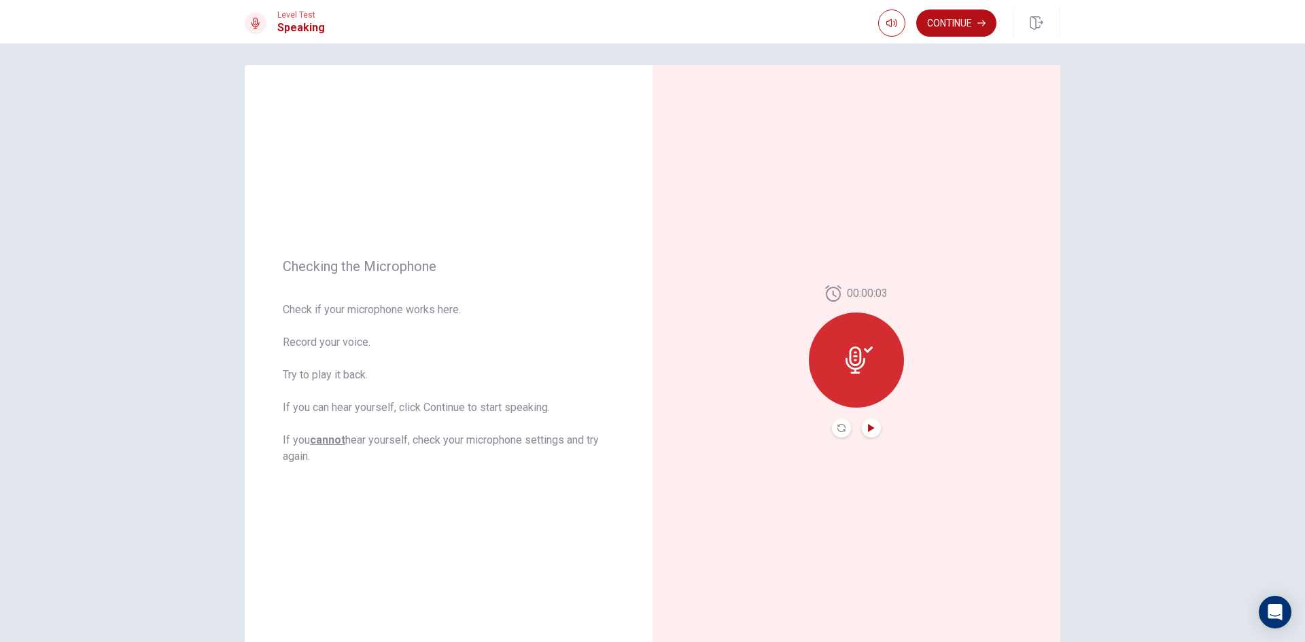
scroll to position [0, 0]
click at [952, 22] on button "Continue" at bounding box center [956, 23] width 80 height 27
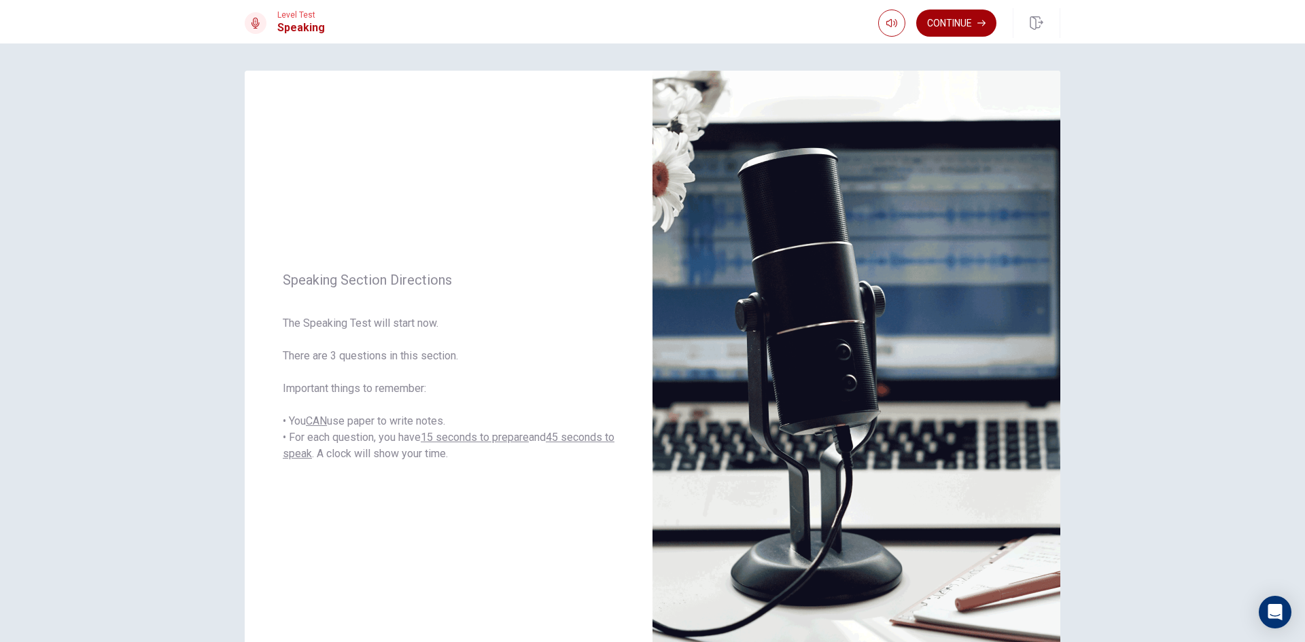
click at [952, 18] on button "Continue" at bounding box center [956, 23] width 80 height 27
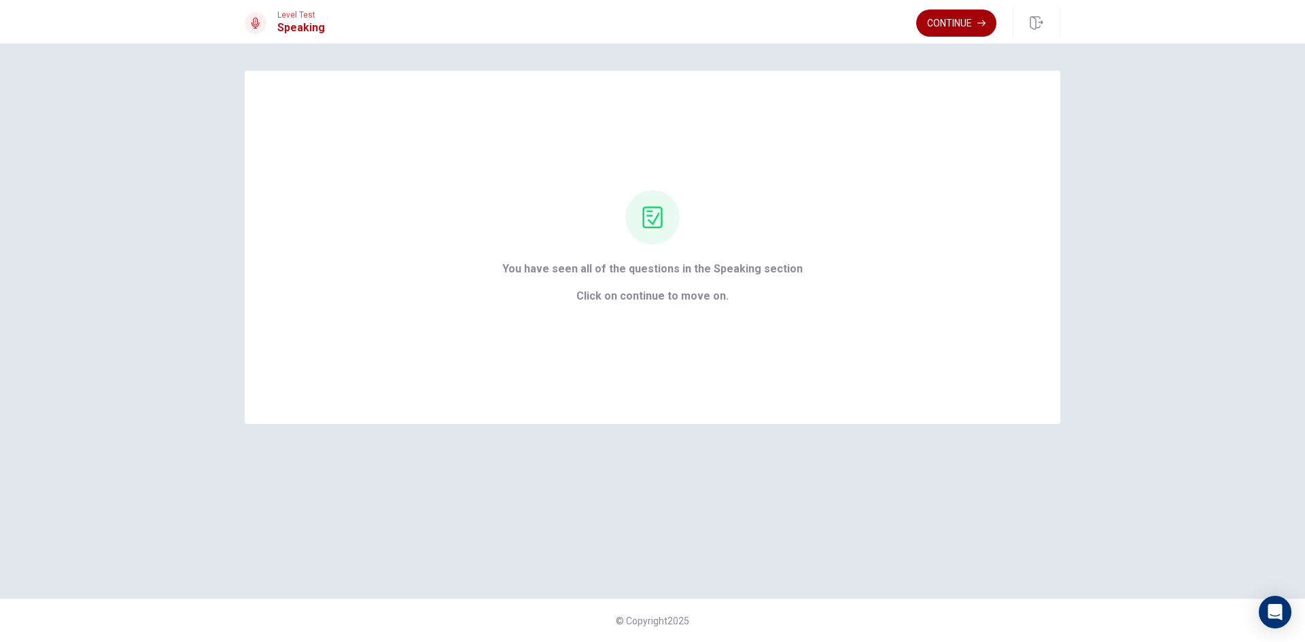
click at [952, 18] on button "Continue" at bounding box center [956, 23] width 80 height 27
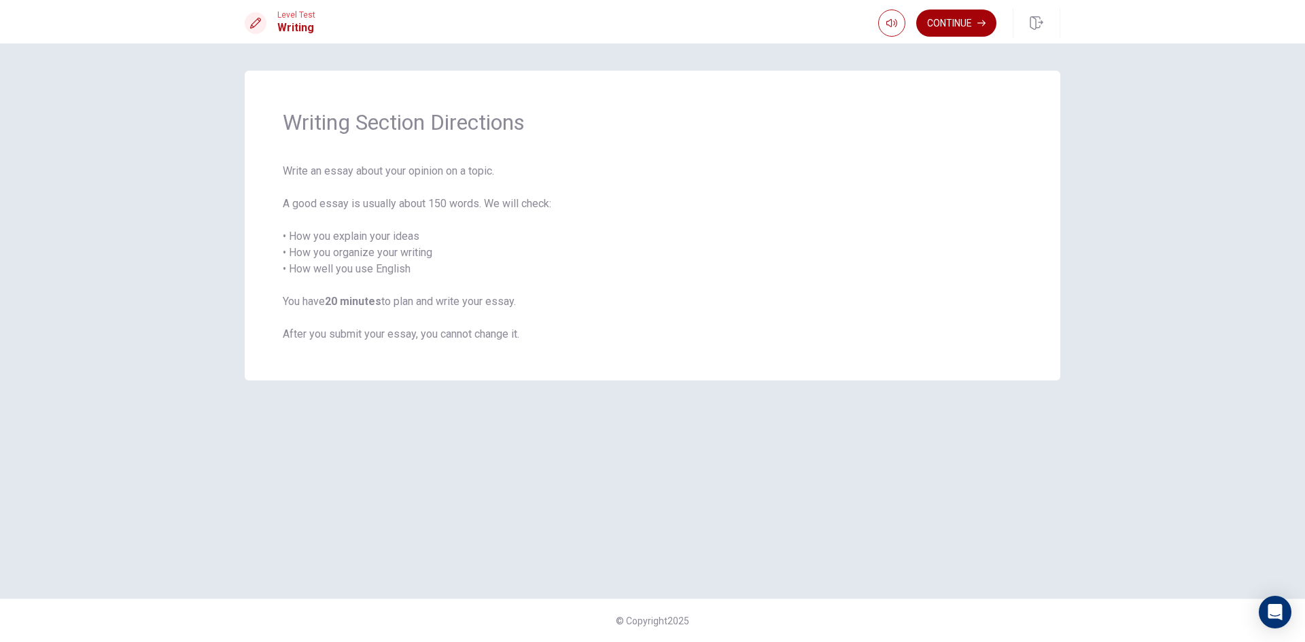
click at [964, 24] on button "Continue" at bounding box center [956, 23] width 80 height 27
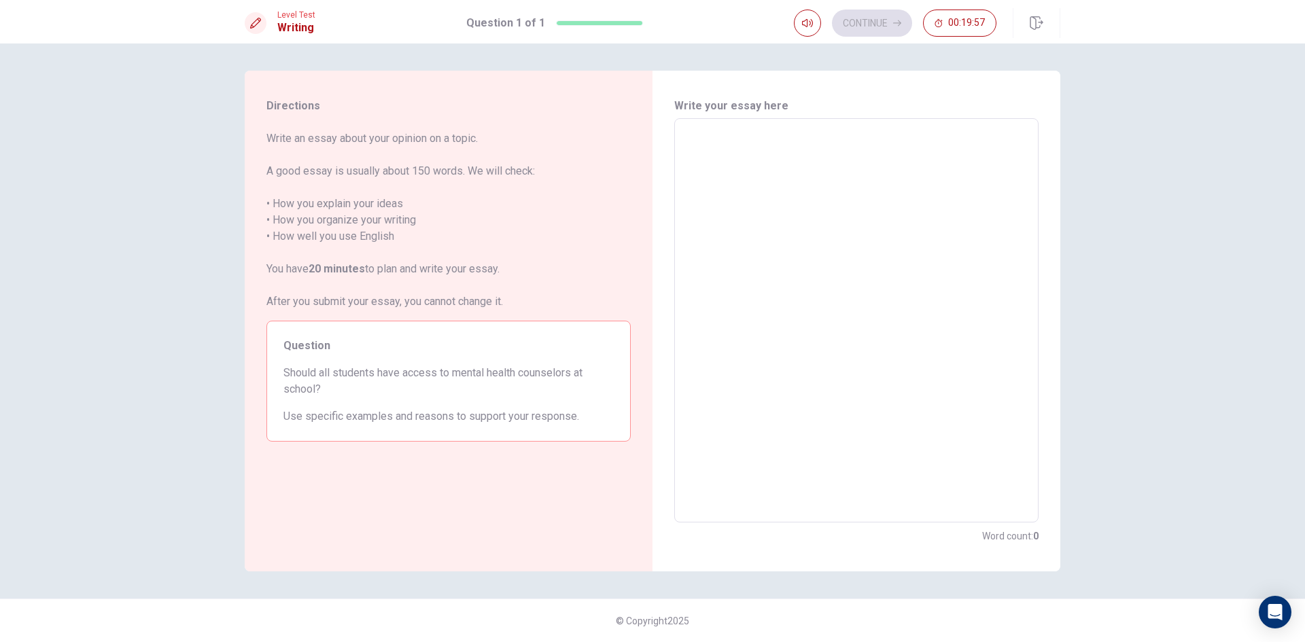
click at [743, 169] on textarea at bounding box center [856, 321] width 345 height 382
type textarea "t"
type textarea "x"
type textarea "th"
type textarea "x"
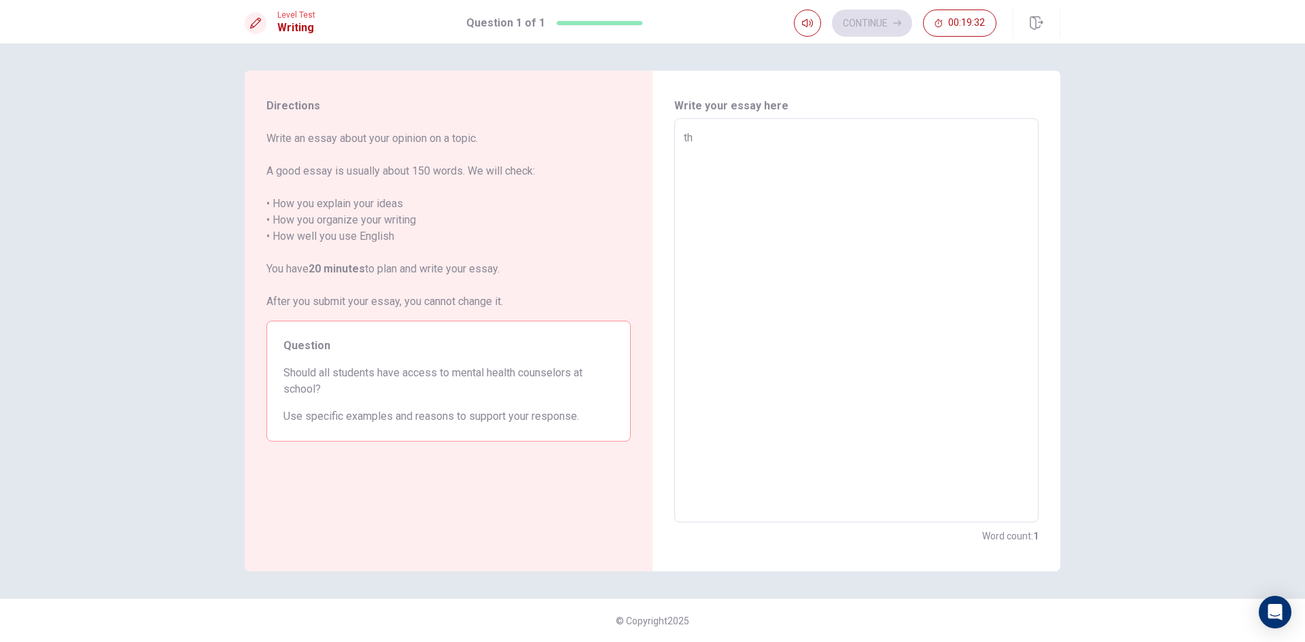
type textarea "the"
type textarea "x"
type textarea "they"
type textarea "x"
type textarea "the"
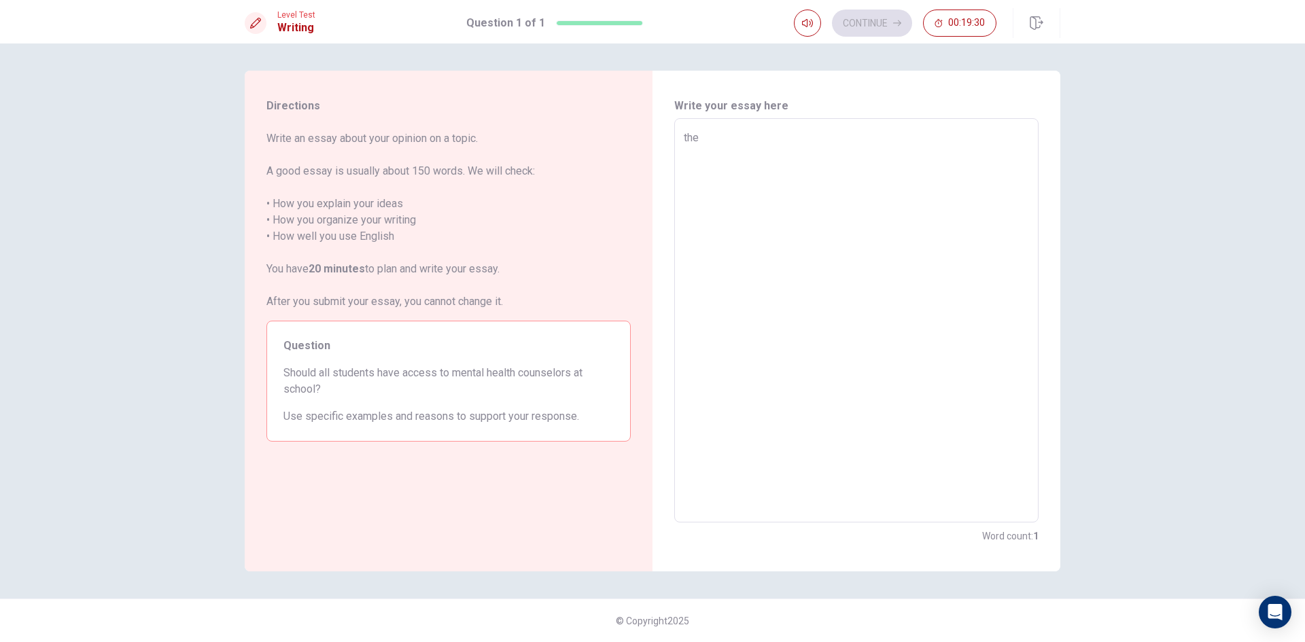
type textarea "x"
type textarea "th"
type textarea "x"
type textarea "t"
type textarea "x"
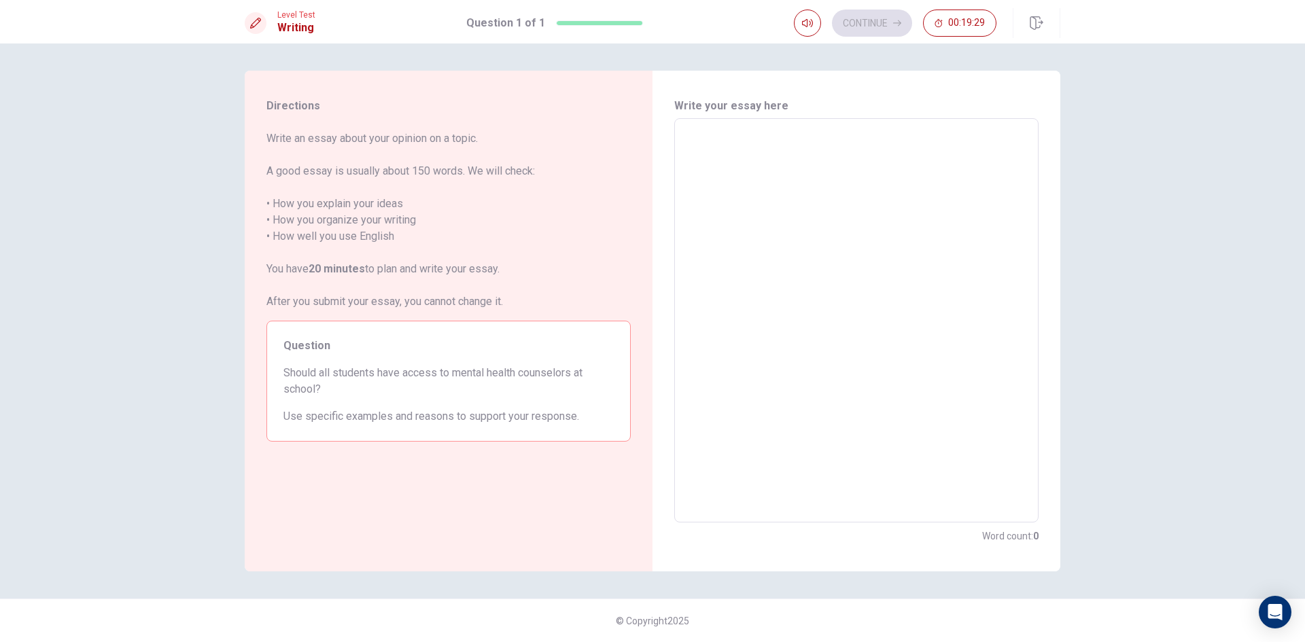
type textarea "T"
type textarea "x"
type textarea "Th"
type textarea "x"
type textarea "The"
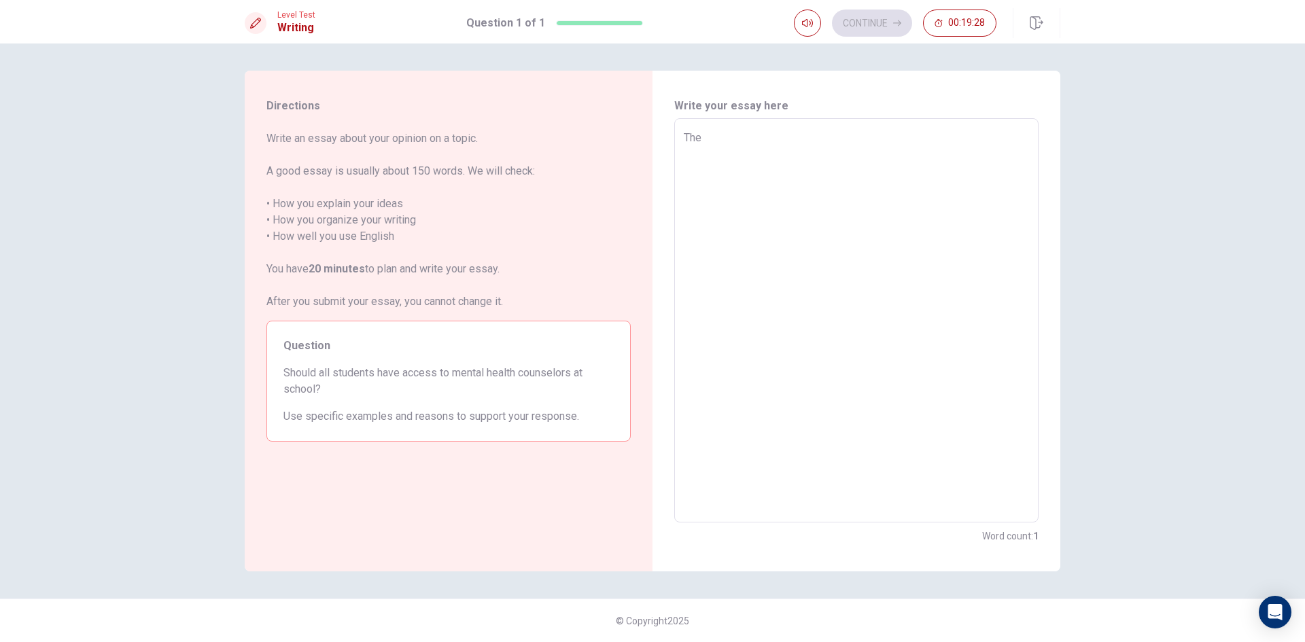
type textarea "x"
type textarea "They"
type textarea "x"
type textarea "They"
type textarea "x"
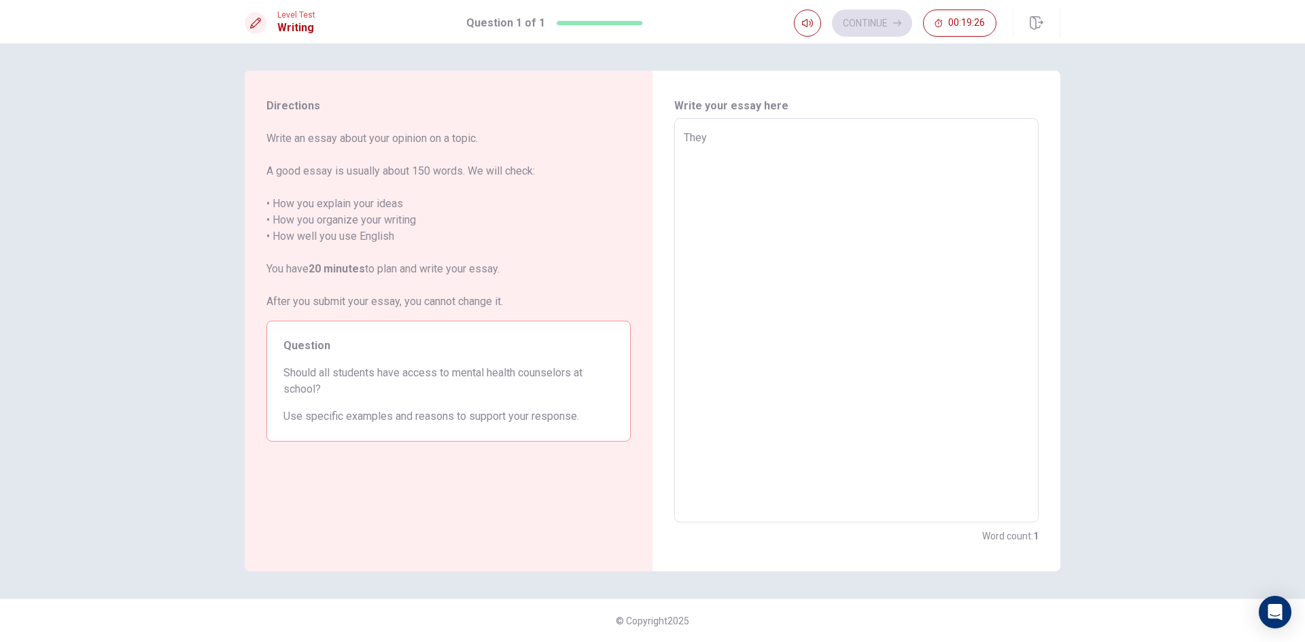
type textarea "They c"
type textarea "x"
type textarea "They ca"
type textarea "x"
type textarea "They can"
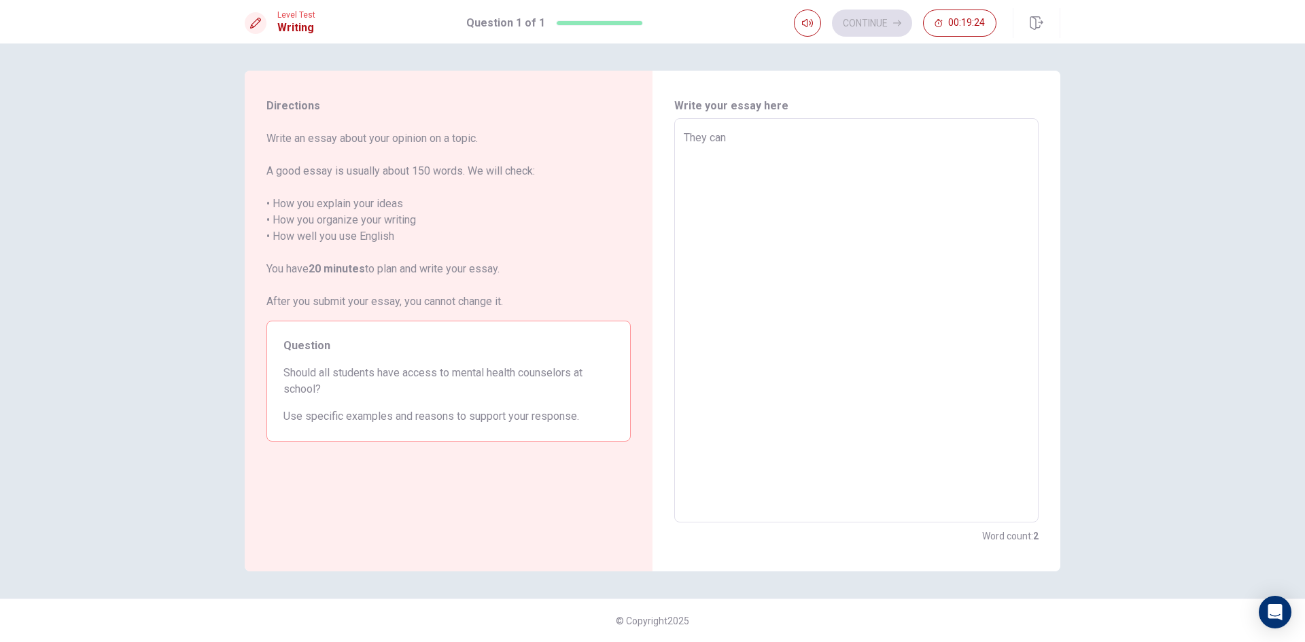
type textarea "x"
type textarea "They ca"
type textarea "x"
type textarea "They c"
type textarea "x"
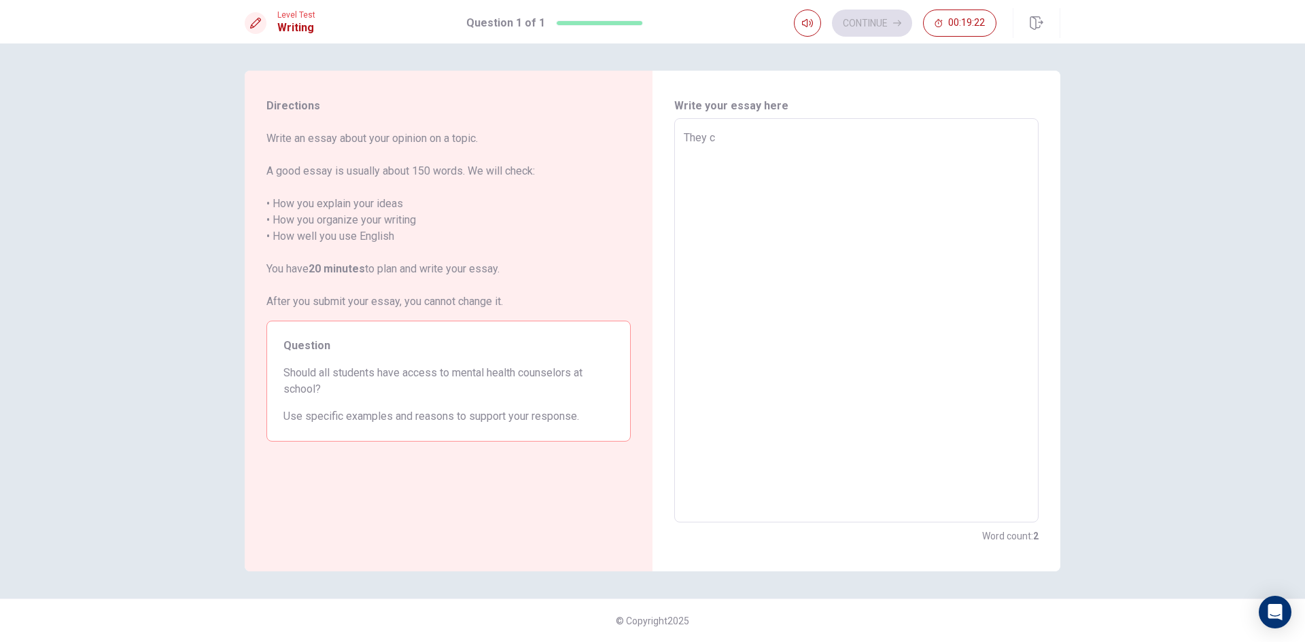
type textarea "They"
type textarea "x"
type textarea "They s"
type textarea "x"
type textarea "They sh"
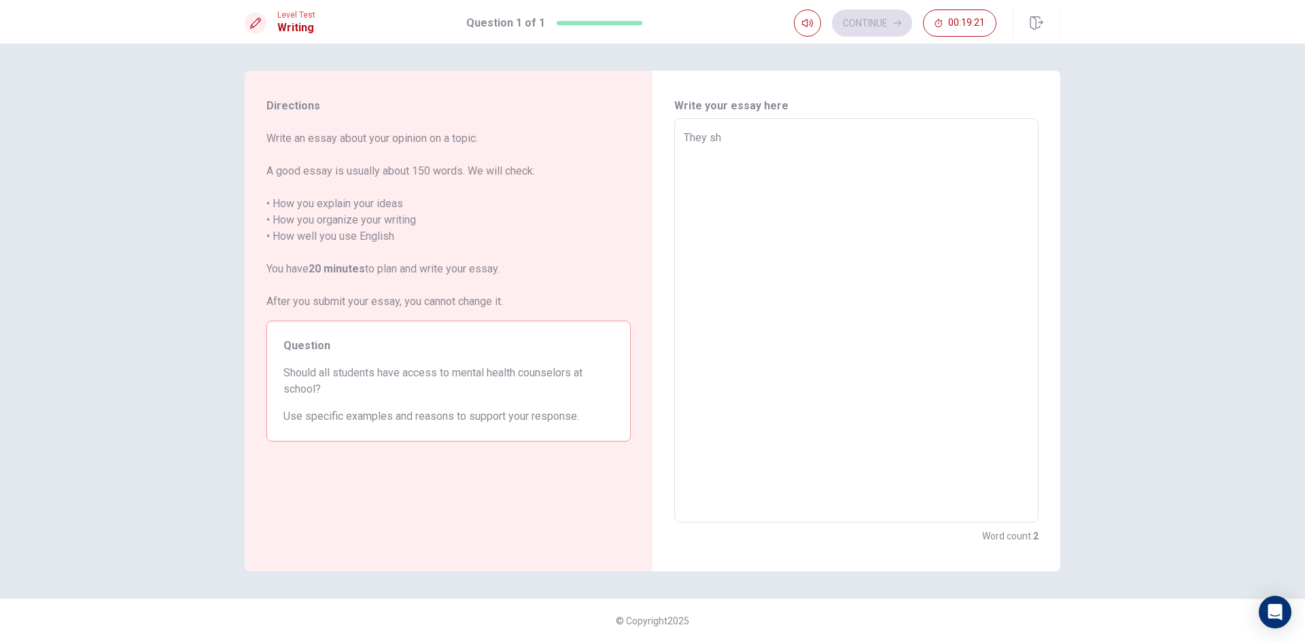
type textarea "x"
type textarea "They sho"
type textarea "x"
type textarea "They shou"
type textarea "x"
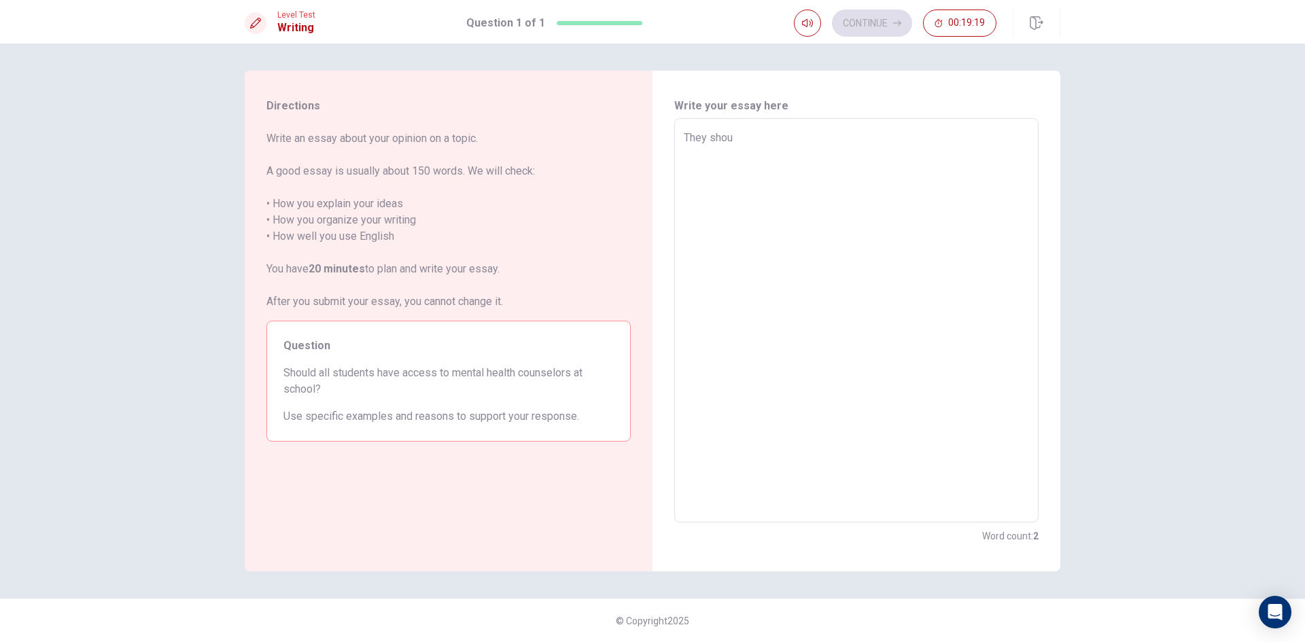
type textarea "They shoul"
type textarea "x"
type textarea "They should"
type textarea "x"
type textarea "They should"
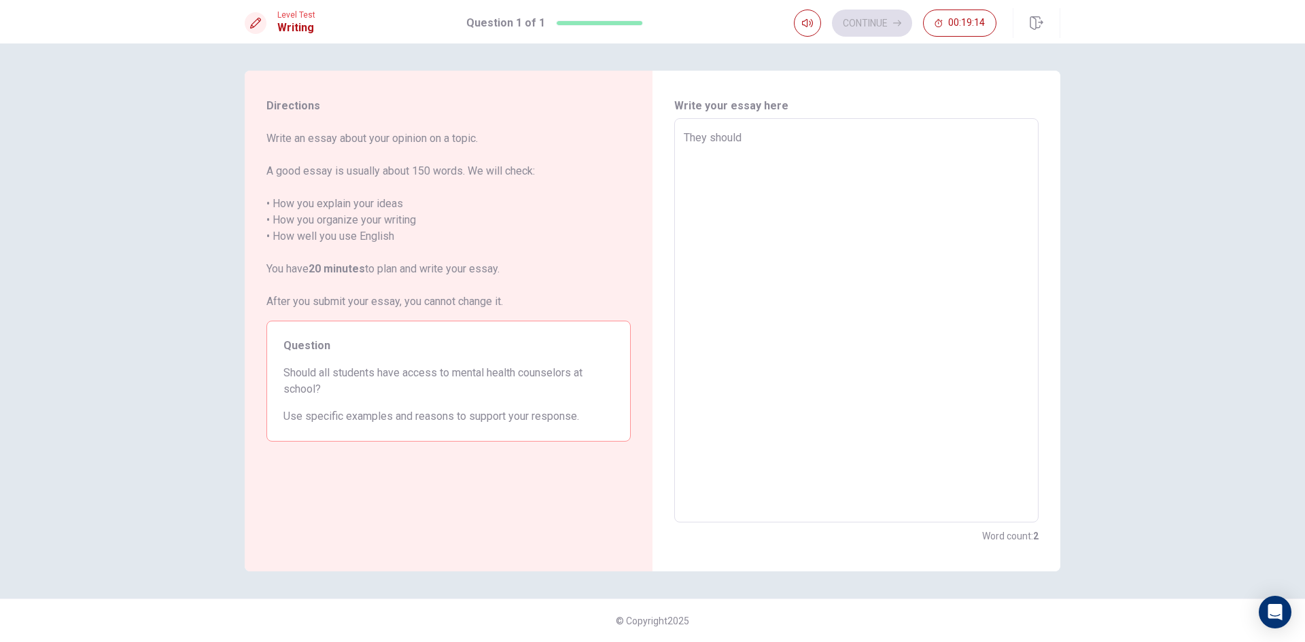
type textarea "x"
type textarea "They should e"
type textarea "x"
type textarea "They should ex"
type textarea "x"
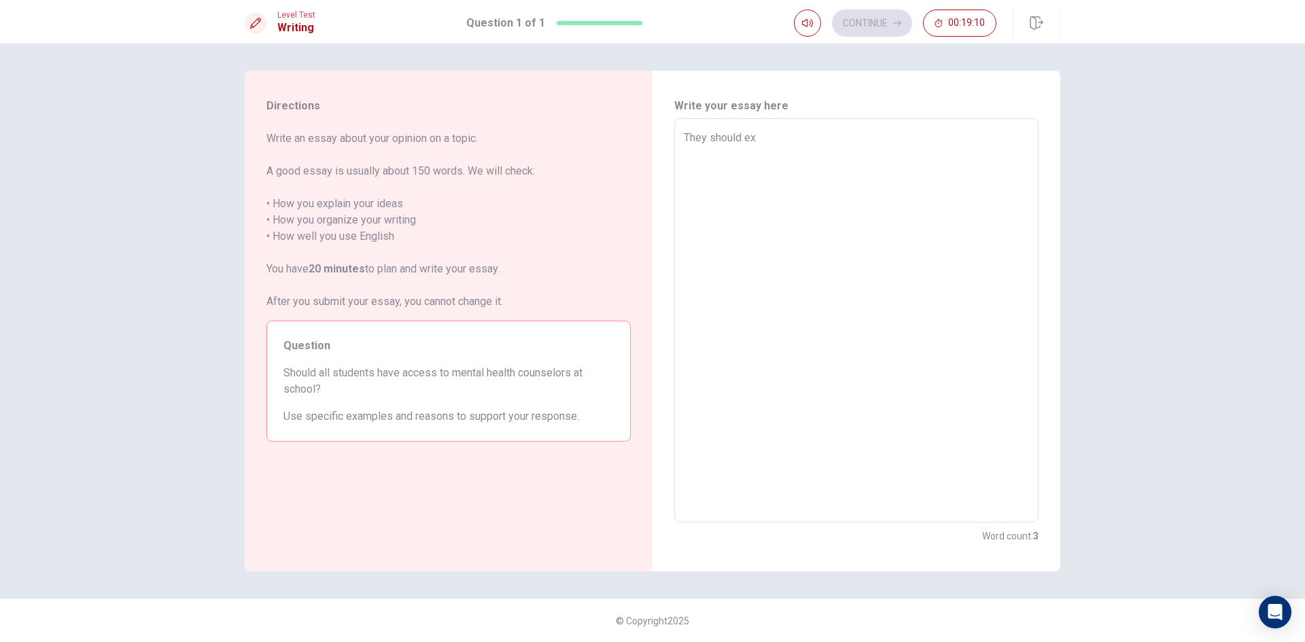
type textarea "They should exe"
type textarea "x"
type textarea "They should exer"
type textarea "x"
type textarea "They should exers"
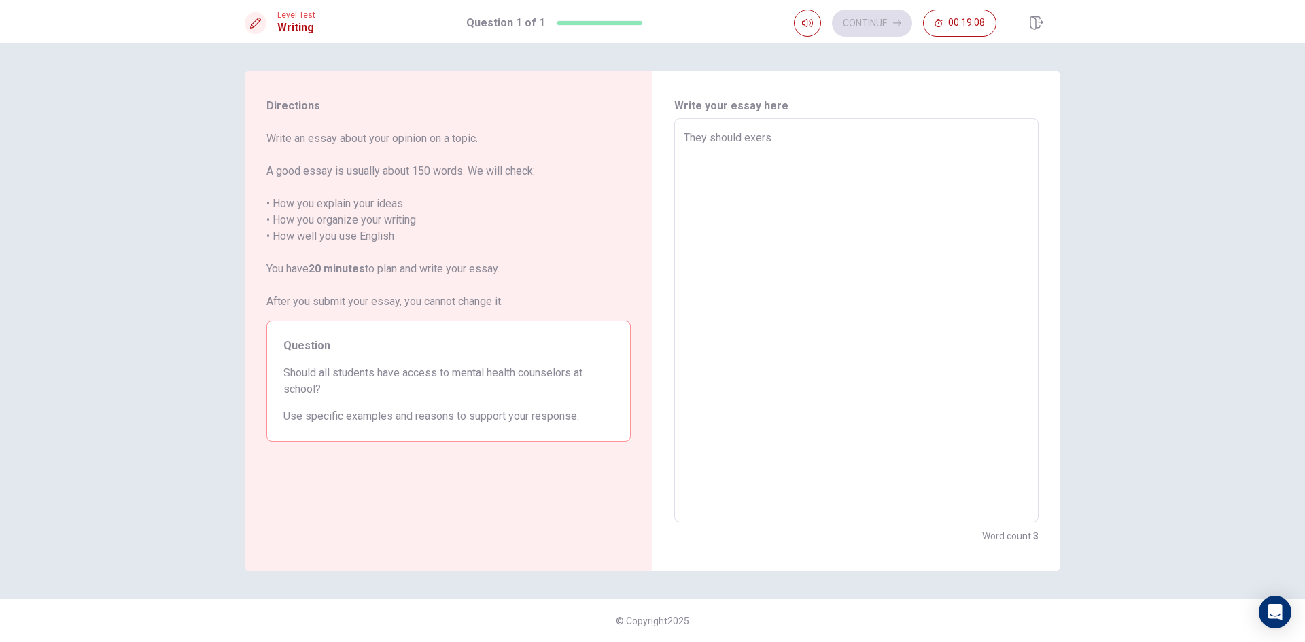
type textarea "x"
type textarea "They should exer"
type textarea "x"
type textarea "They should exers"
type textarea "x"
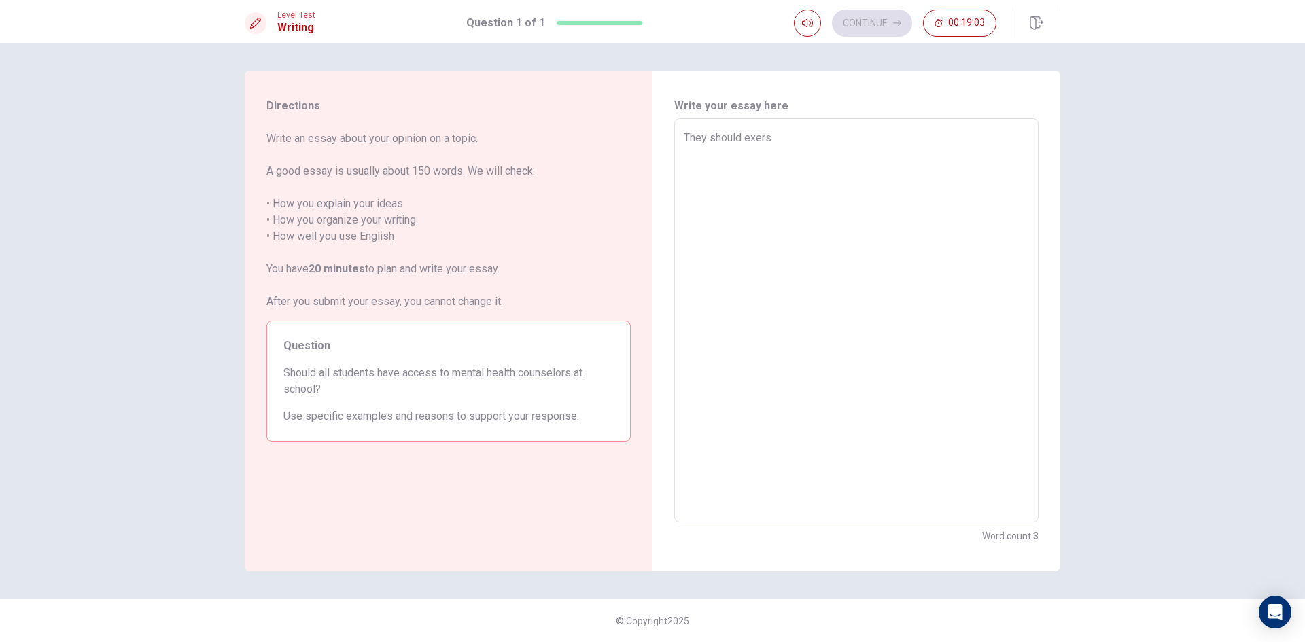
type textarea "They should exersi"
type textarea "x"
type textarea "They should exersic"
type textarea "x"
type textarea "They should exersi"
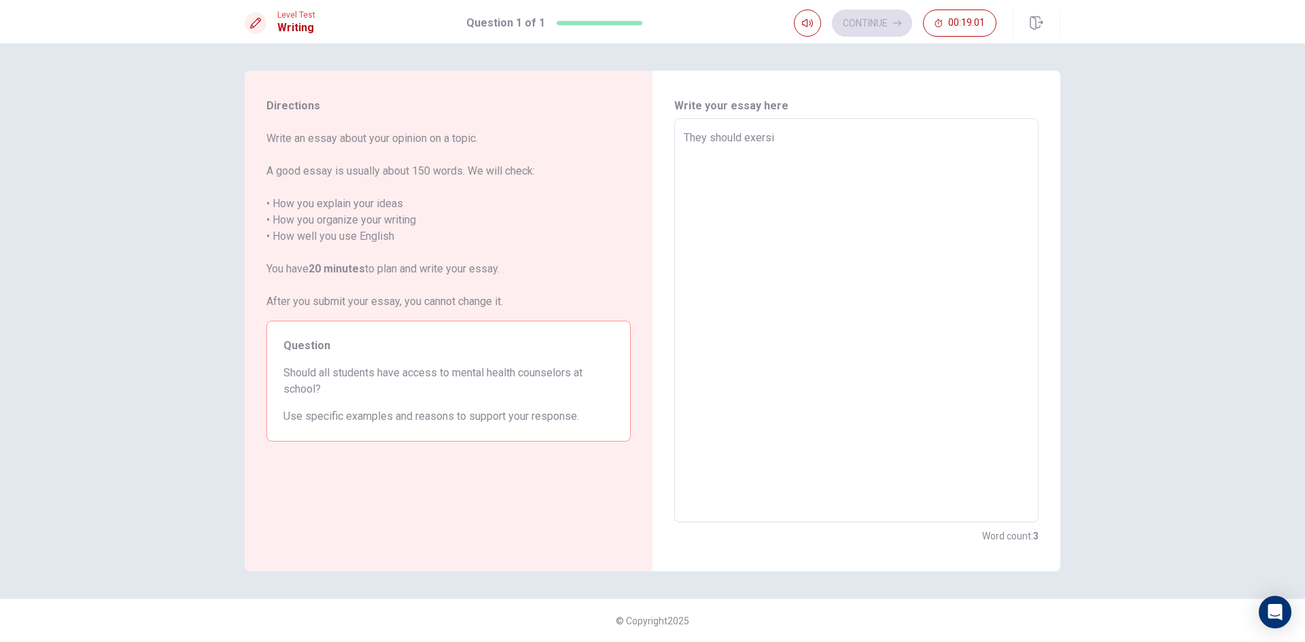
type textarea "x"
type textarea "They should exers"
type textarea "x"
type textarea "They should exer"
type textarea "x"
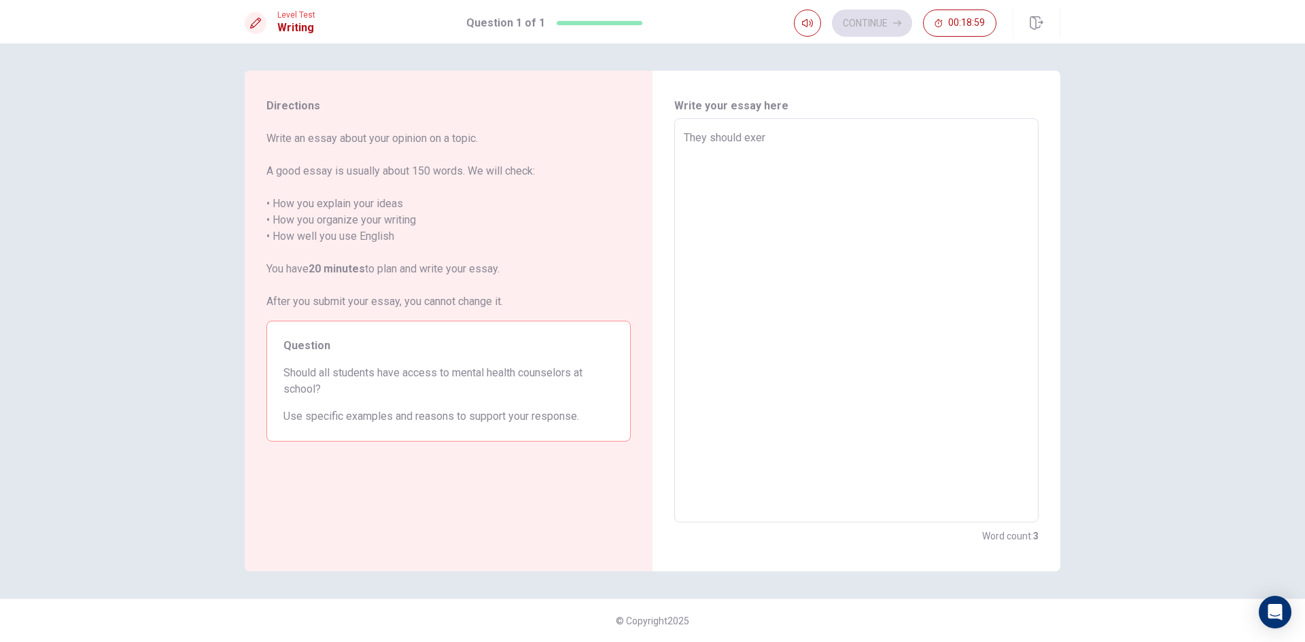
type textarea "They should exers"
type textarea "x"
type textarea "They should exersi"
type textarea "x"
type textarea "They should exersic"
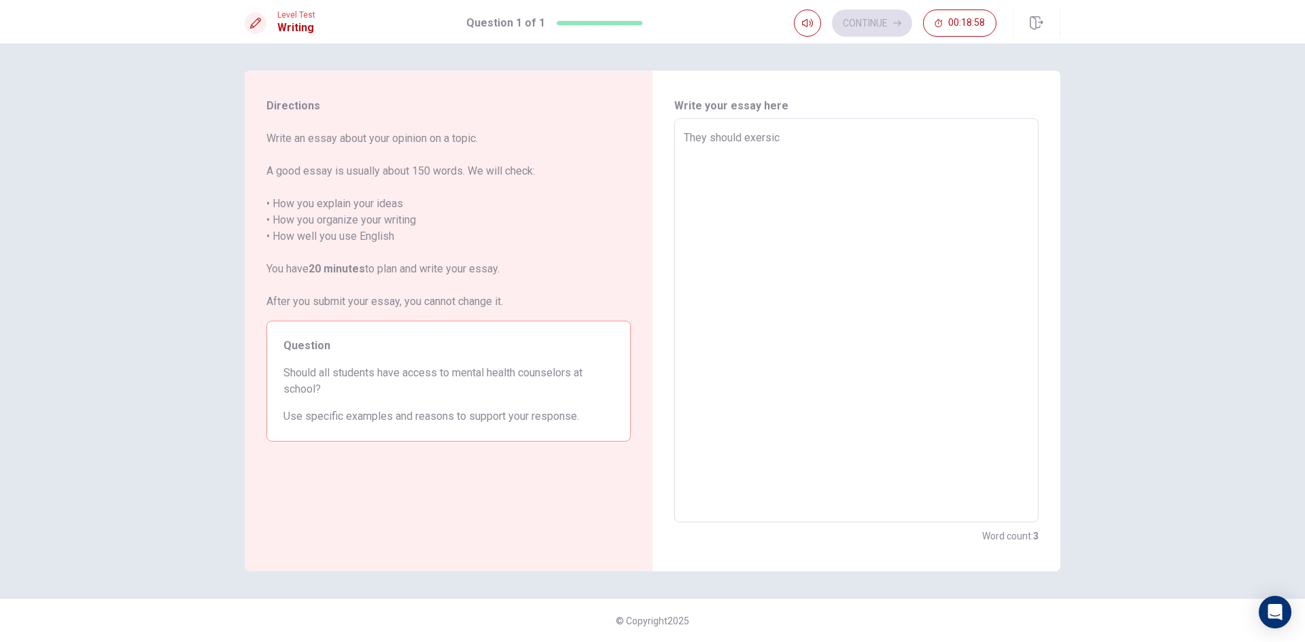
type textarea "x"
type textarea "They should exersice"
type textarea "x"
type textarea "They should exersices"
type textarea "x"
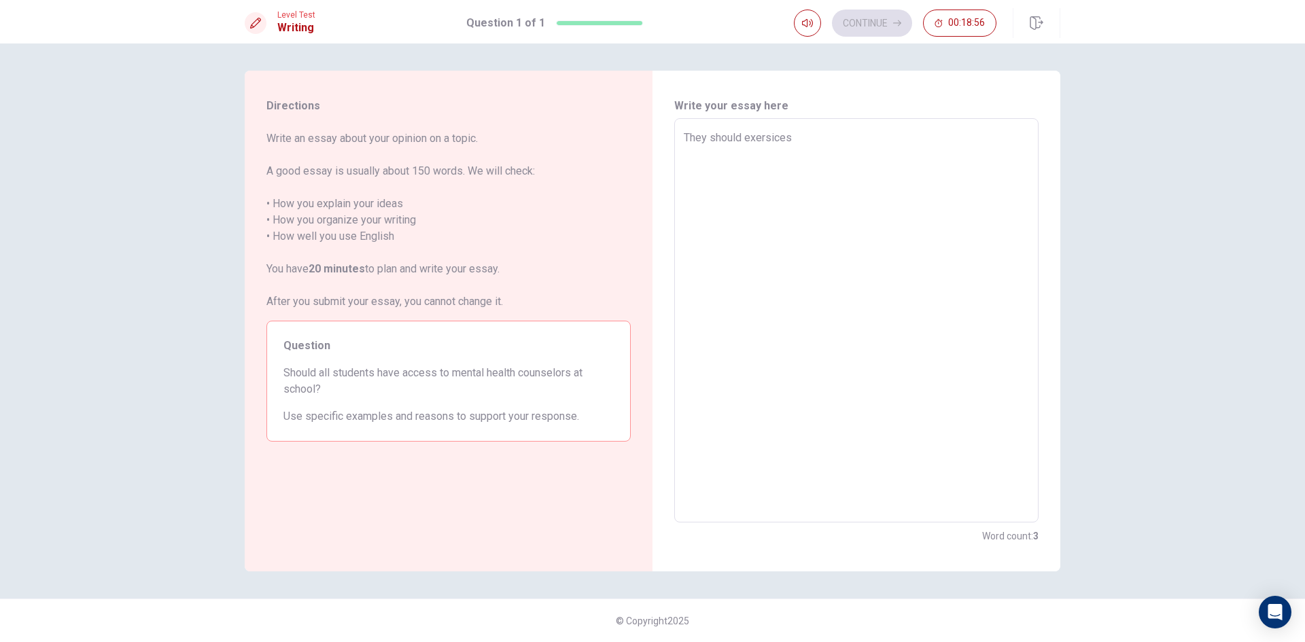
type textarea "They should exersices"
type textarea "x"
type textarea "They should exersices"
type textarea "x"
type textarea "They should exersice"
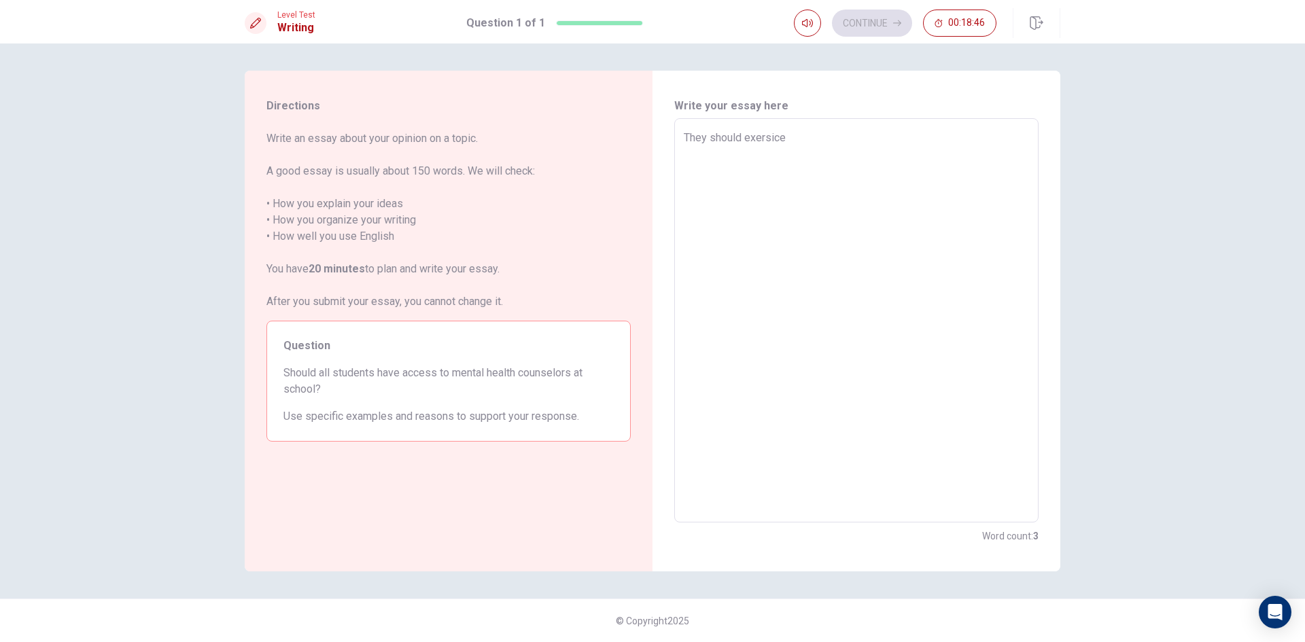
type textarea "x"
type textarea "They should exersic"
type textarea "x"
type textarea "They should exersi"
type textarea "x"
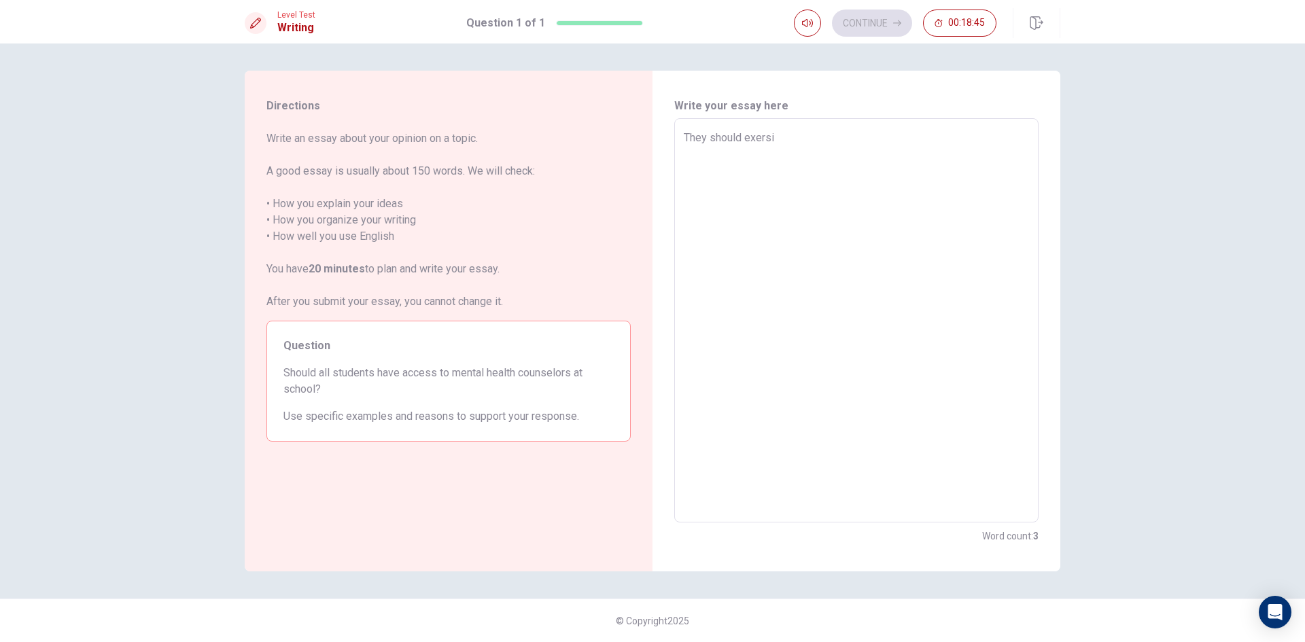
type textarea "They should exers"
type textarea "x"
type textarea "They should exer"
type textarea "x"
type textarea "They should exe"
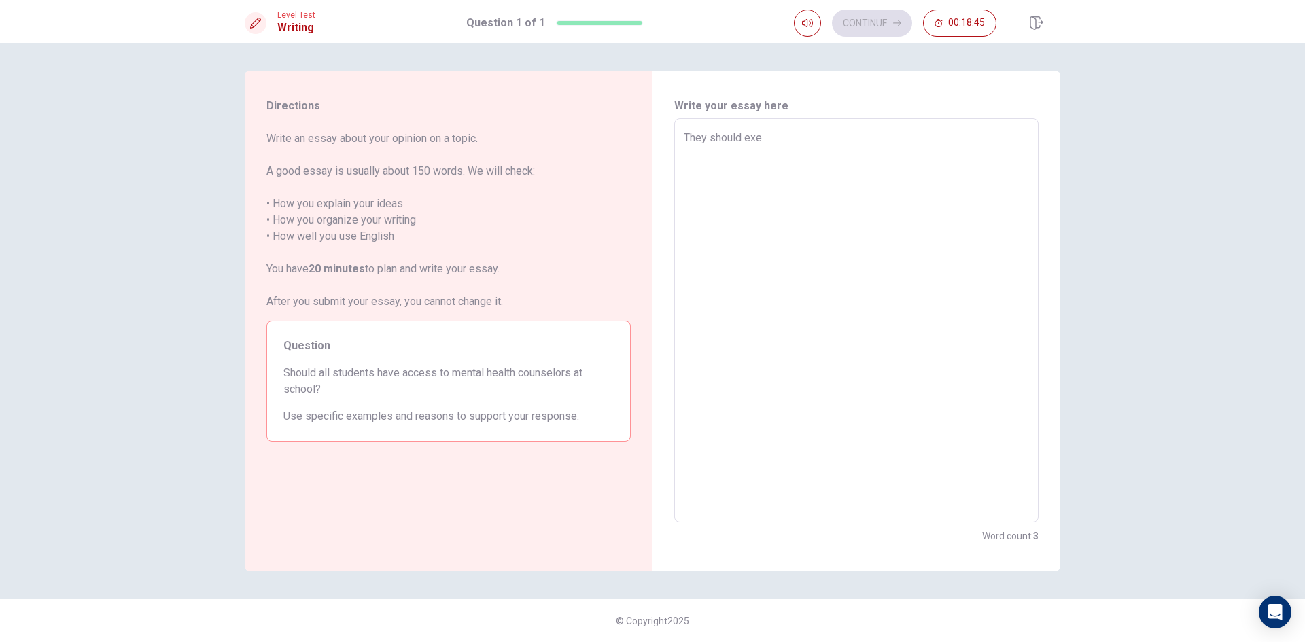
type textarea "x"
type textarea "They should ex"
type textarea "x"
type textarea "They should e"
type textarea "x"
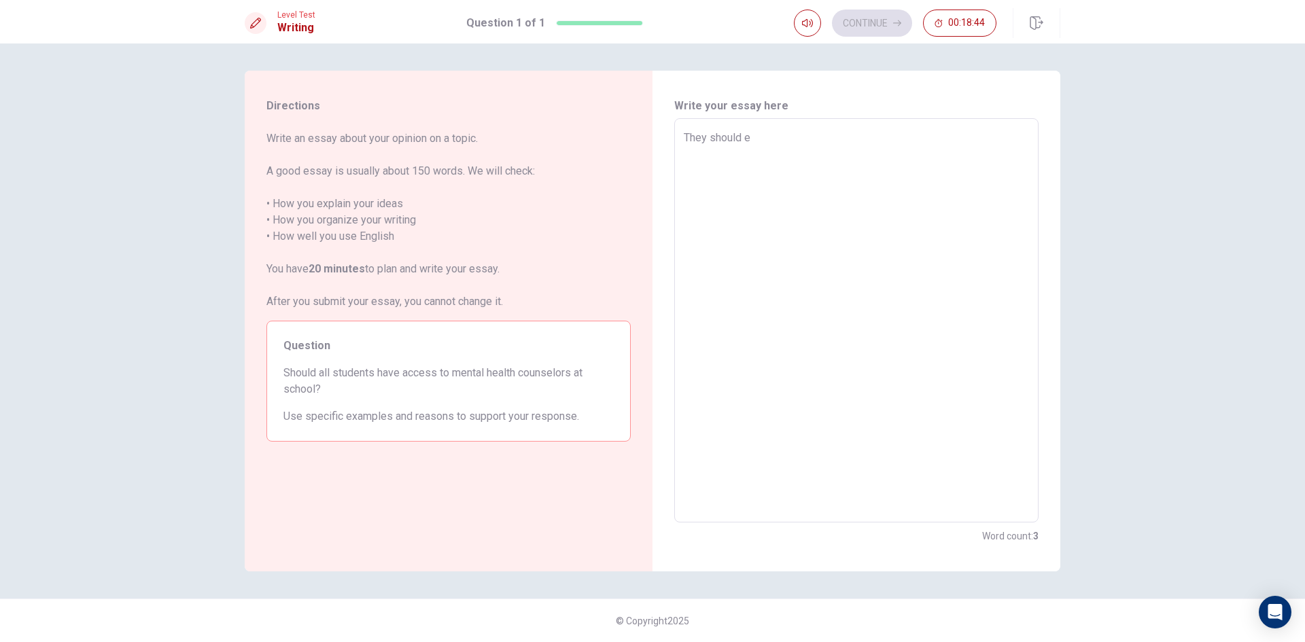
type textarea "They should"
type textarea "x"
type textarea "They should e"
type textarea "x"
type textarea "They should ex"
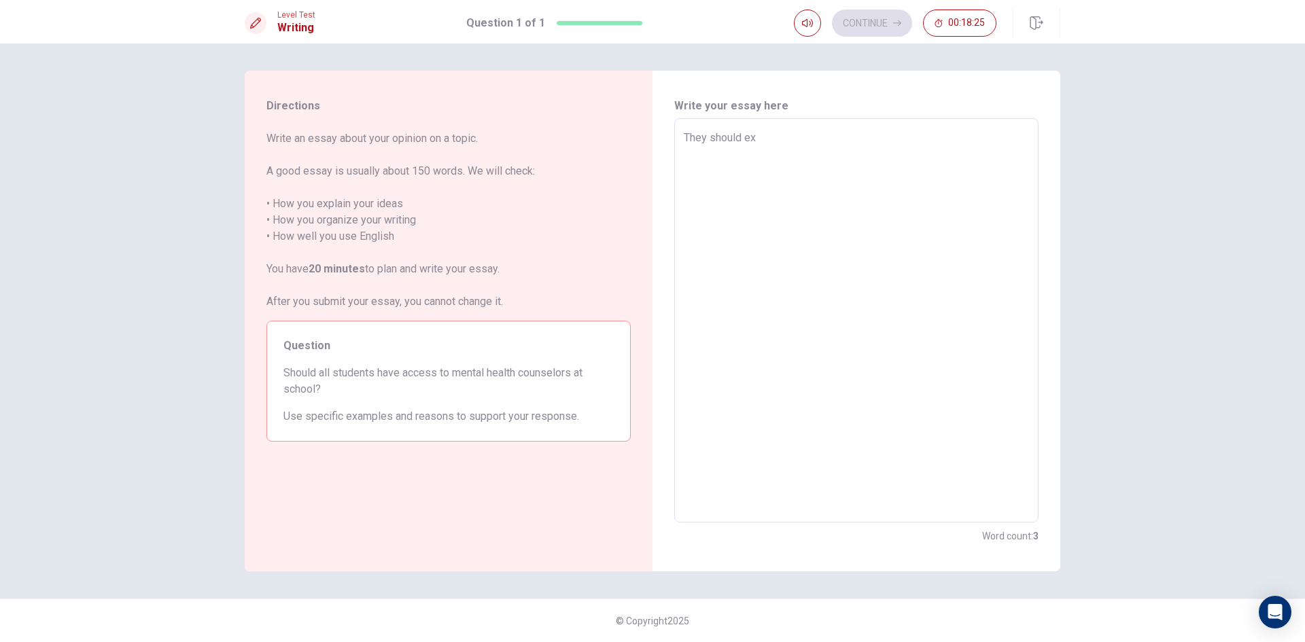
type textarea "x"
type textarea "They should exe"
type textarea "x"
type textarea "They should exer"
type textarea "x"
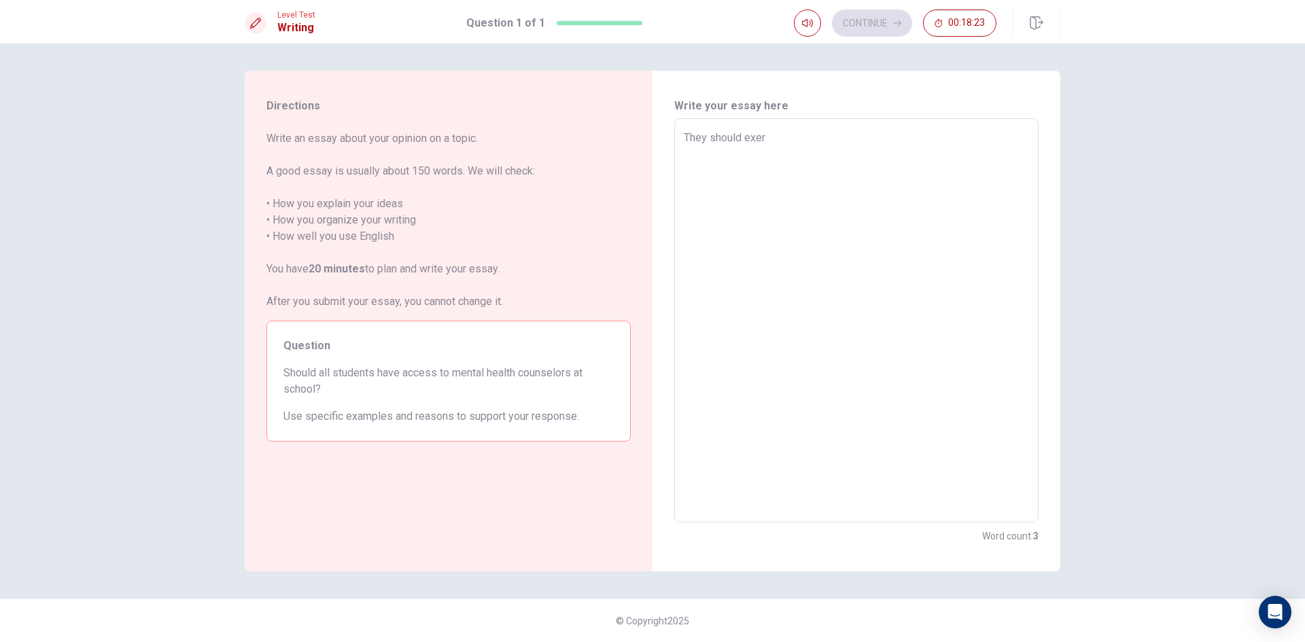
type textarea "They should exers"
type textarea "x"
type textarea "They should exersi"
type textarea "x"
type textarea "They should exersic"
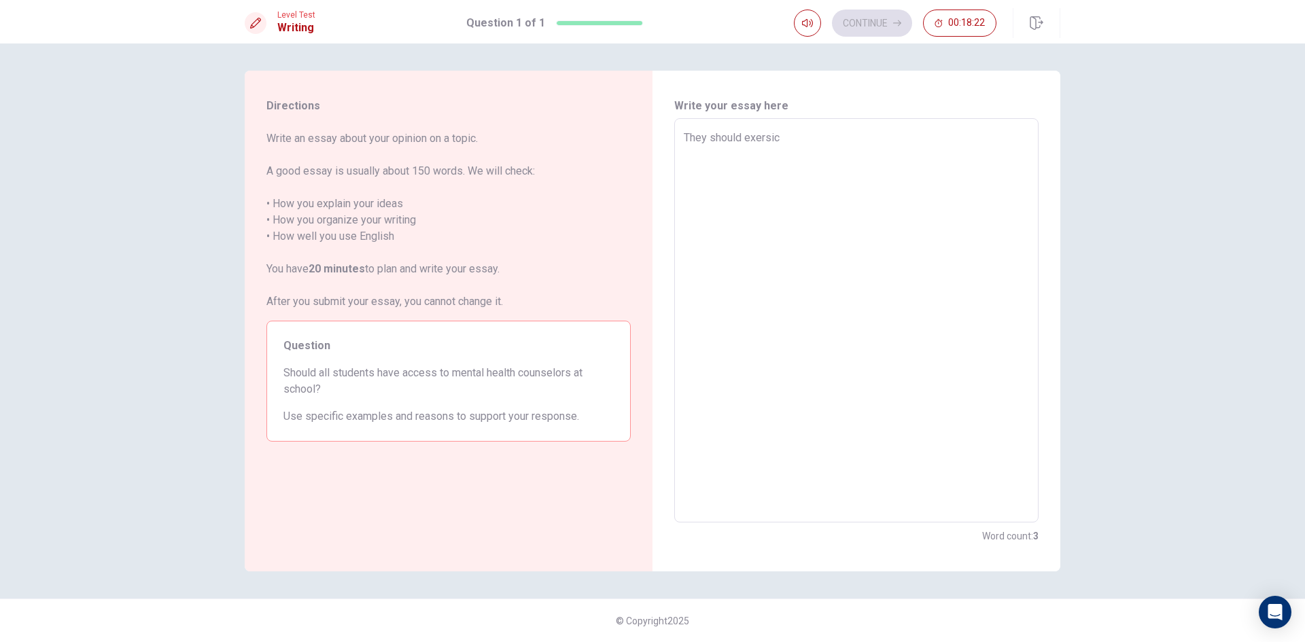
type textarea "x"
type textarea "They should exersice"
type textarea "x"
type textarea "They should exersices"
type textarea "x"
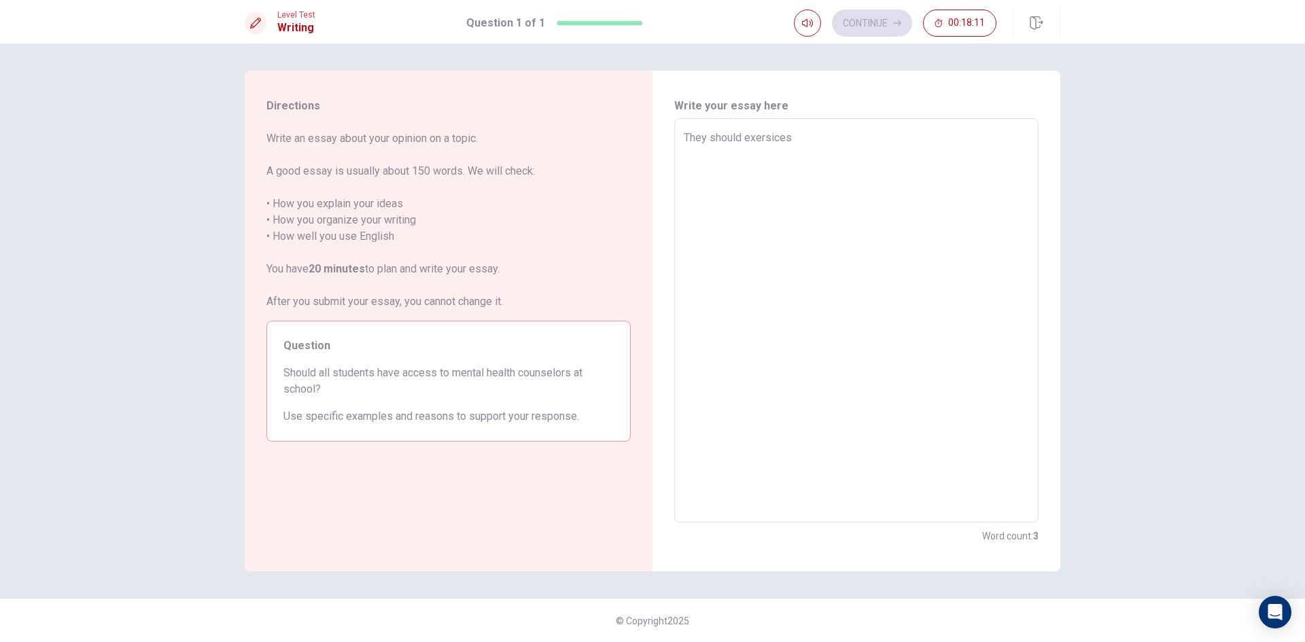
type textarea "They should exersices"
type textarea "x"
type textarea "They should exersices i"
type textarea "x"
type textarea "They should exersices in"
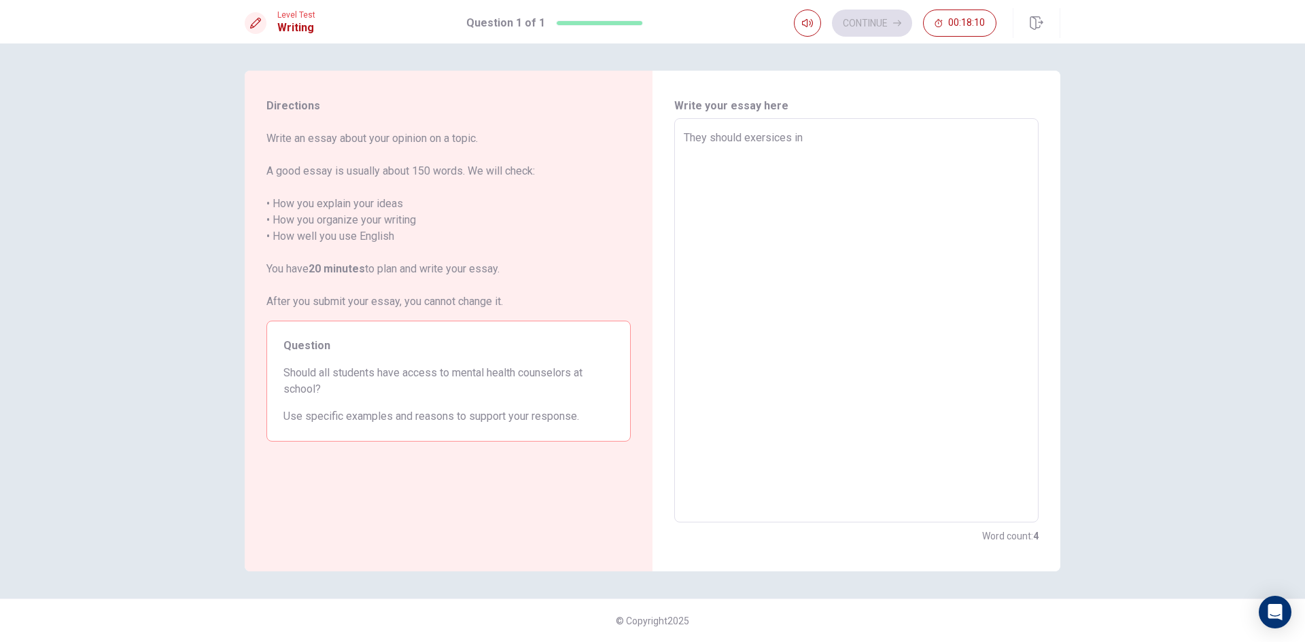
type textarea "x"
type textarea "They should exersices int"
type textarea "x"
type textarea "They should exersices inth"
type textarea "x"
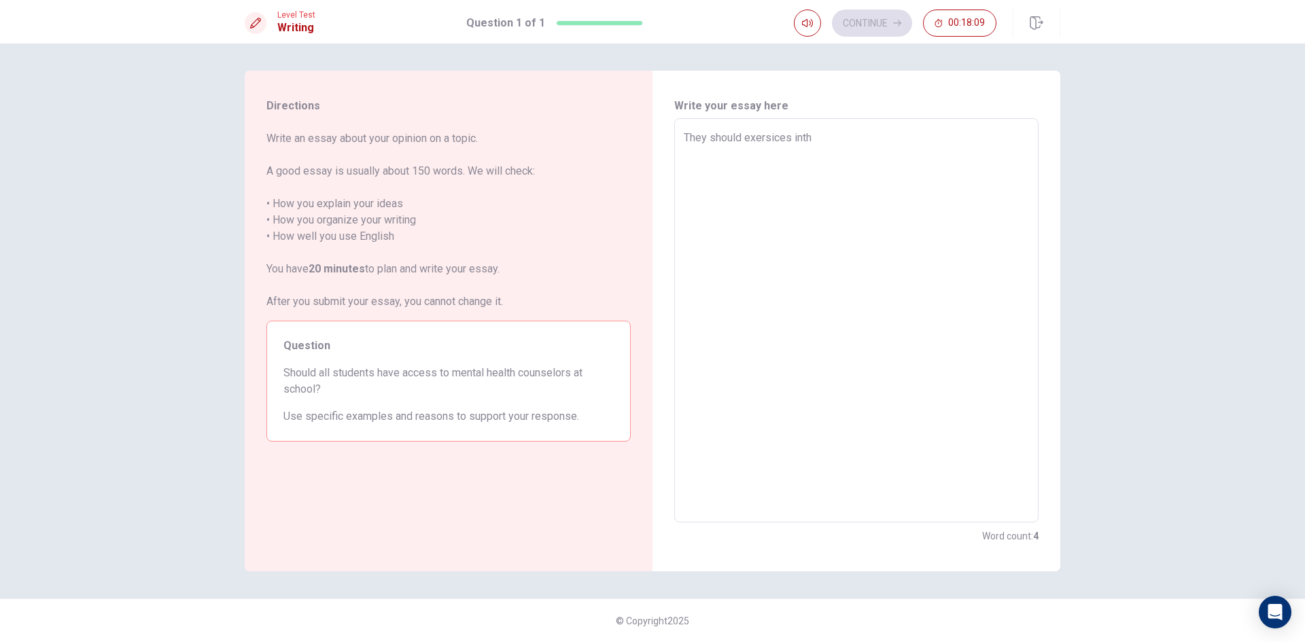
type textarea "They should exersices inthe"
type textarea "x"
type textarea "They should exersices inth"
type textarea "x"
type textarea "They should exersices int"
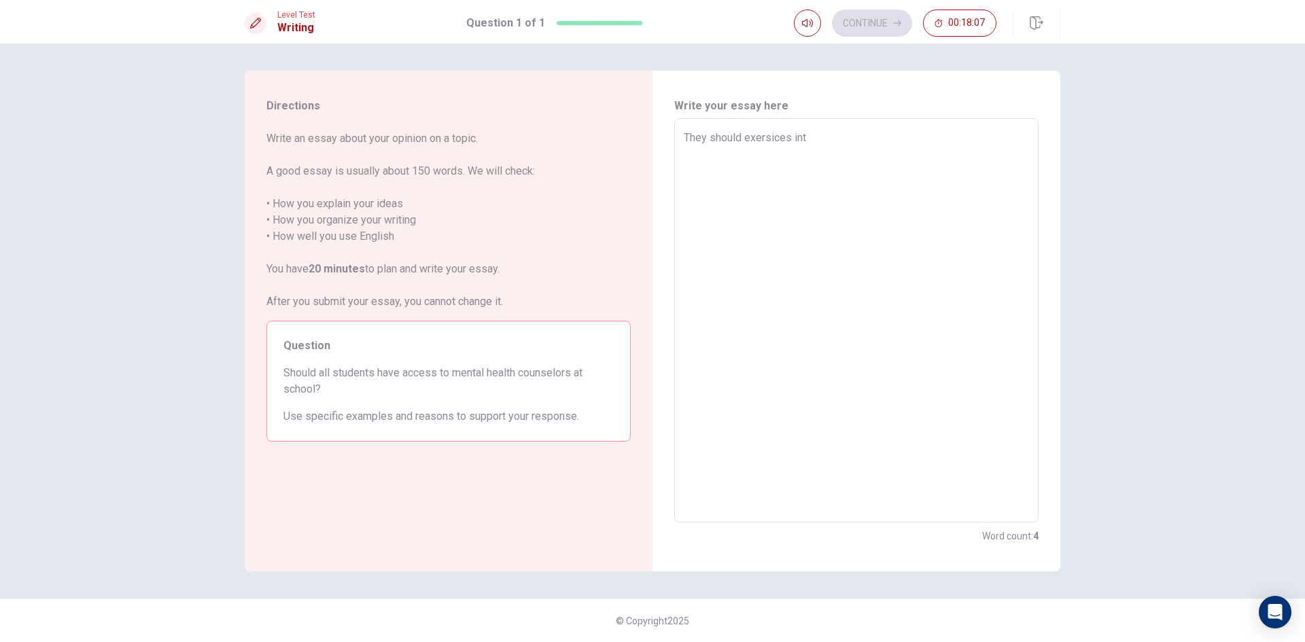
type textarea "x"
type textarea "They should exersices in"
type textarea "x"
type textarea "They should exersices in"
type textarea "x"
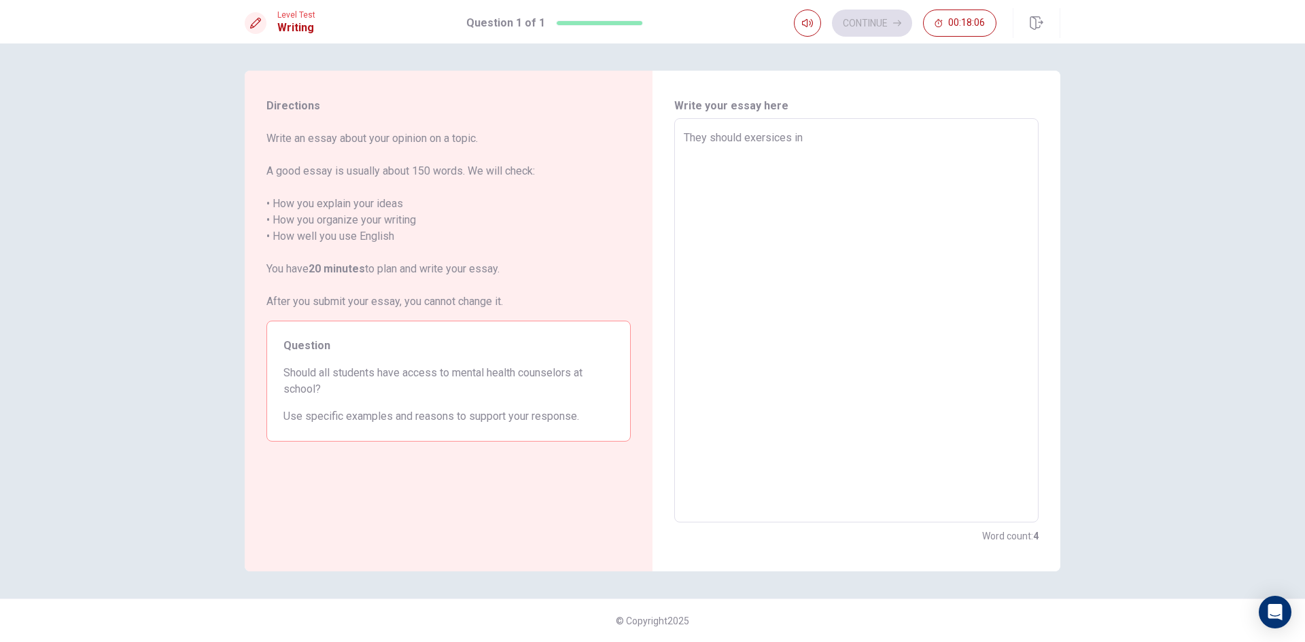
type textarea "They should exersices in t"
type textarea "x"
type textarea "They should exersices in th"
type textarea "x"
type textarea "They should exersices in the"
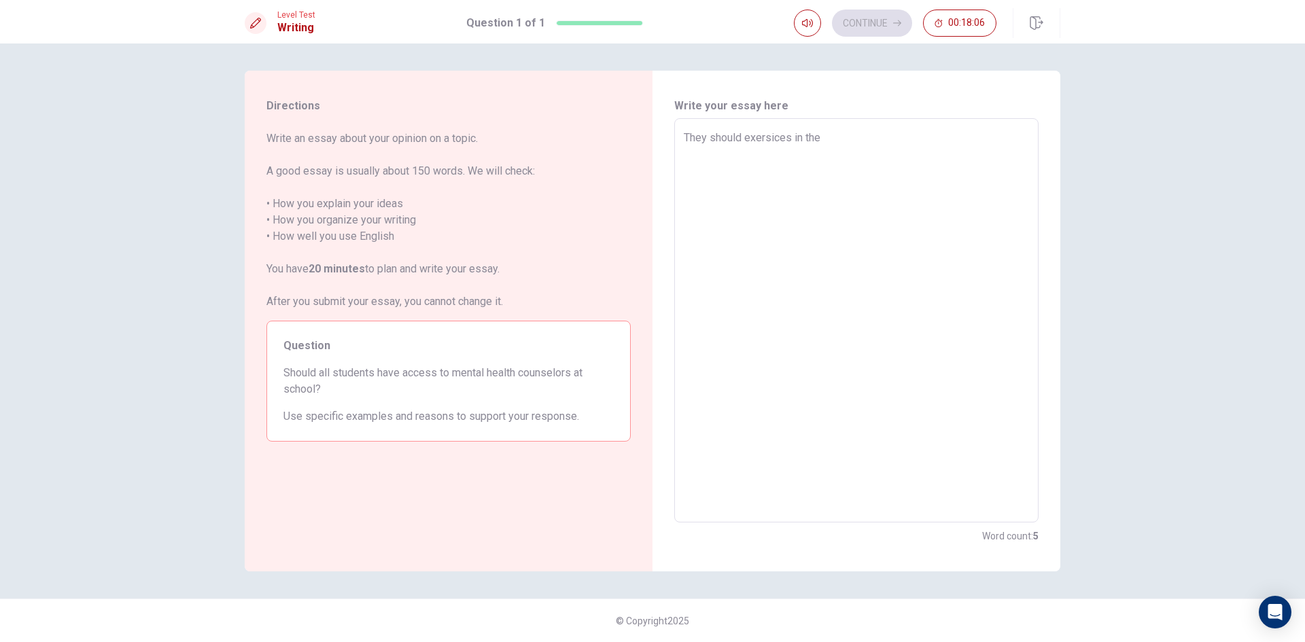
type textarea "x"
type textarea "They should exersices in the"
type textarea "x"
type textarea "They should exersices in the m"
type textarea "x"
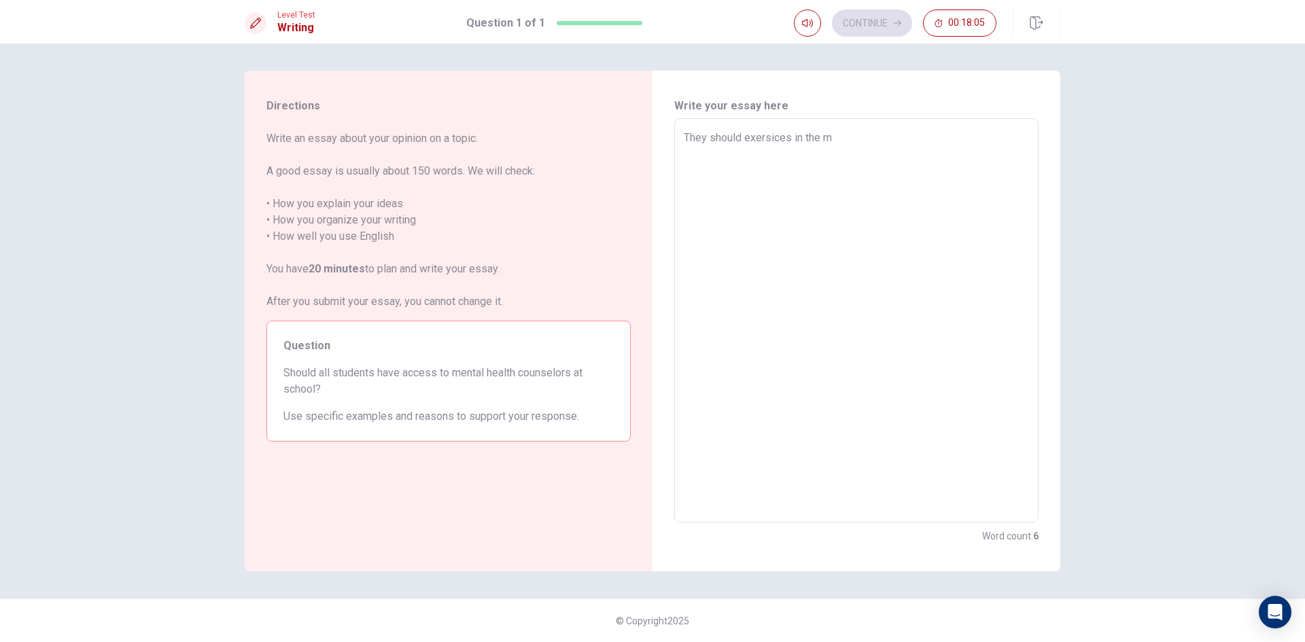
type textarea "They should exersices in the mo"
type textarea "x"
type textarea "They should exersices in the mor"
type textarea "x"
type textarea "They should exersices in the morn"
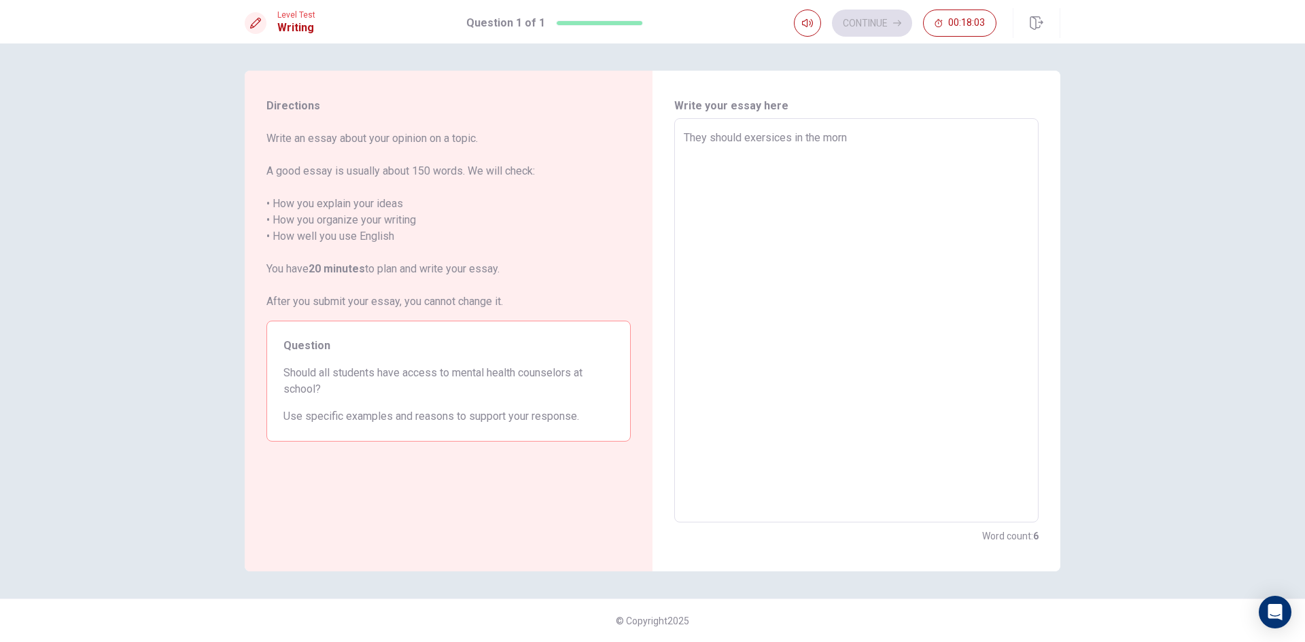
type textarea "x"
type textarea "They should exersices in the morni"
type textarea "x"
type textarea "They should exersices in the mornin"
type textarea "x"
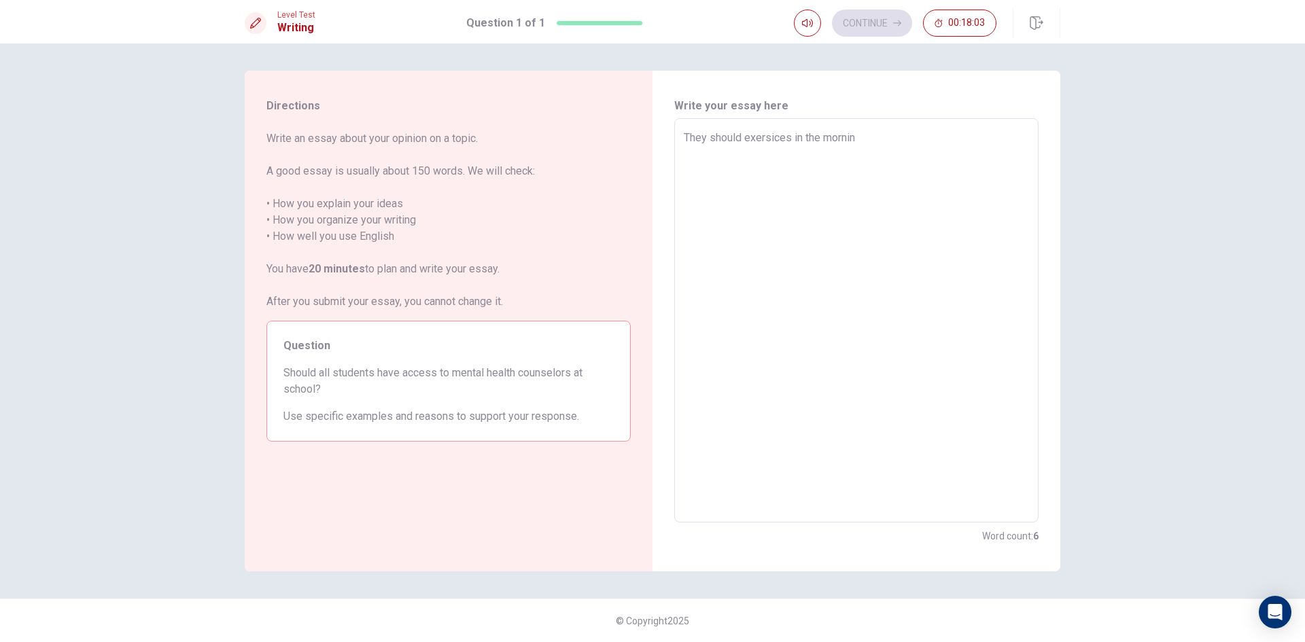
type textarea "They should exersices in the morning"
type textarea "x"
type textarea "They should exersices in the morning"
type textarea "x"
type textarea "They should exersices in the morning"
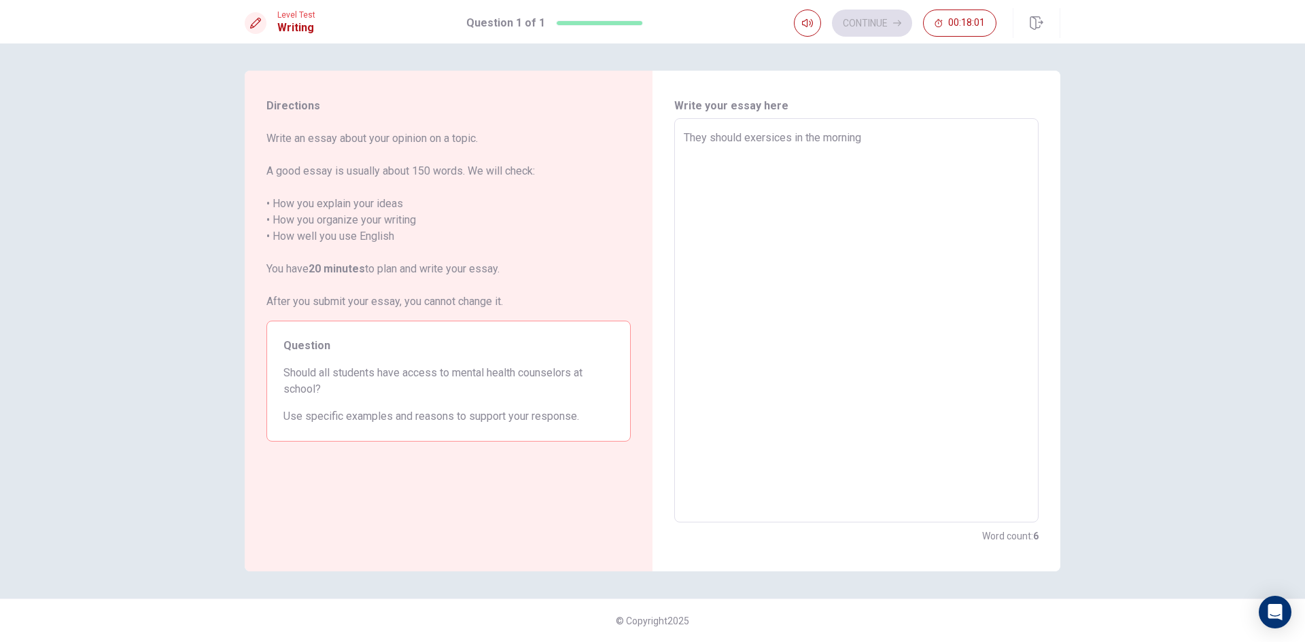
type textarea "x"
type textarea "They should exersices in the morning."
type textarea "x"
type textarea "They should exersices in the morning"
type textarea "x"
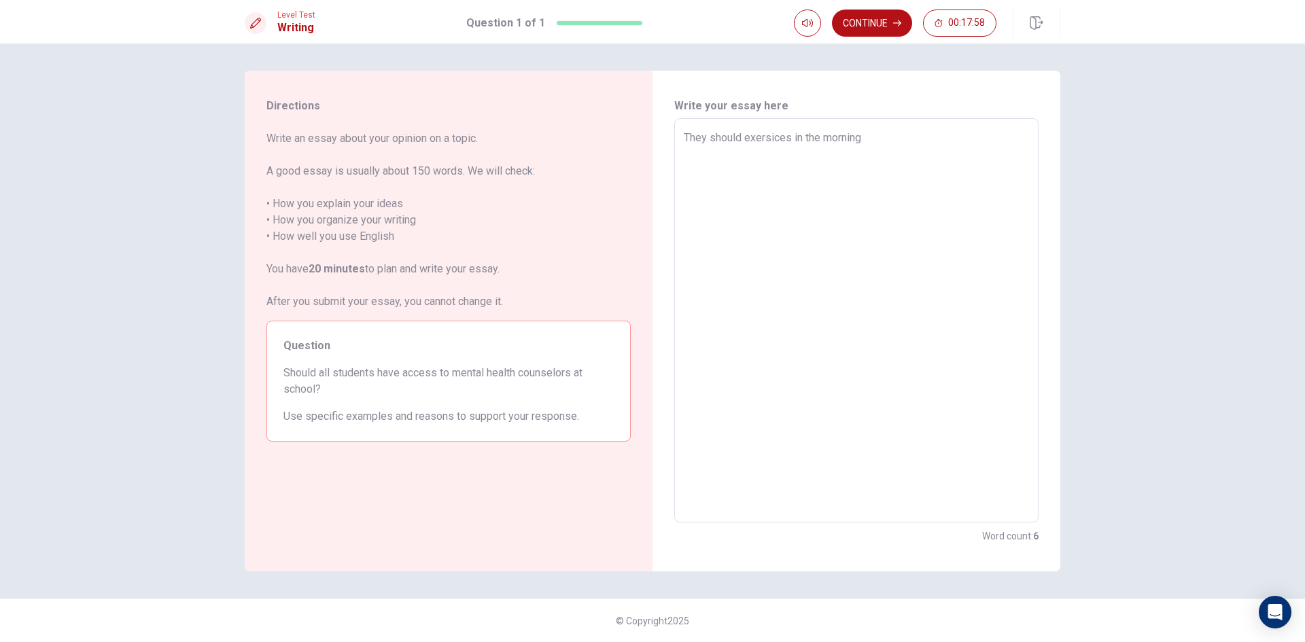
type textarea "They should exersices in the morning"
type textarea "x"
type textarea "They should exersices in the morning a"
type textarea "x"
type textarea "They should exersices in the morning at"
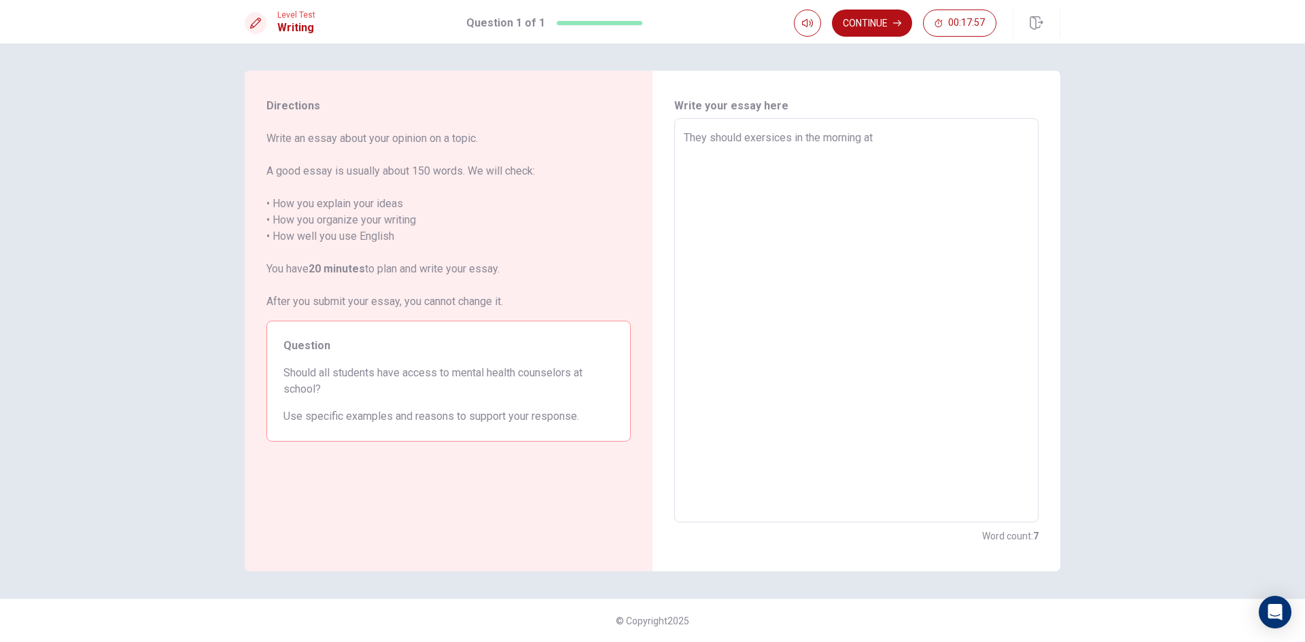
type textarea "x"
type textarea "They should exersices in the morning at"
type textarea "x"
type textarea "They should exersices in the morning at s"
type textarea "x"
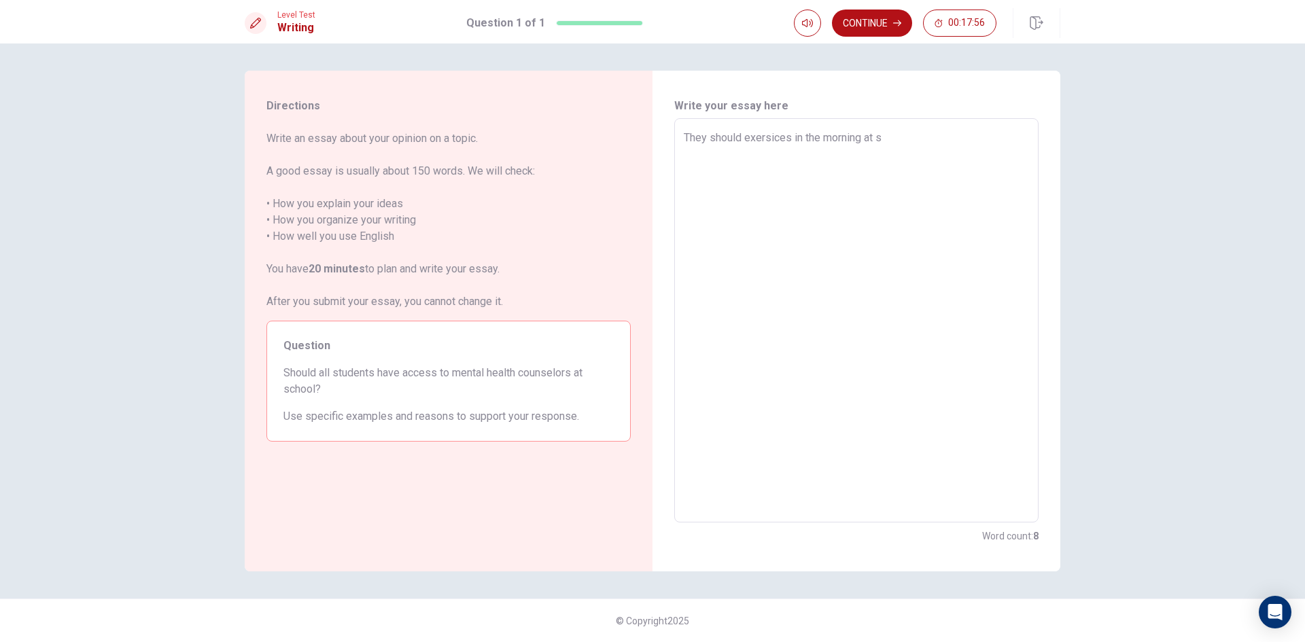
type textarea "They should exersices in the morning at sc"
type textarea "x"
type textarea "They should exersices in the morning at sch"
type textarea "x"
type textarea "They should exersices in the morning at scho"
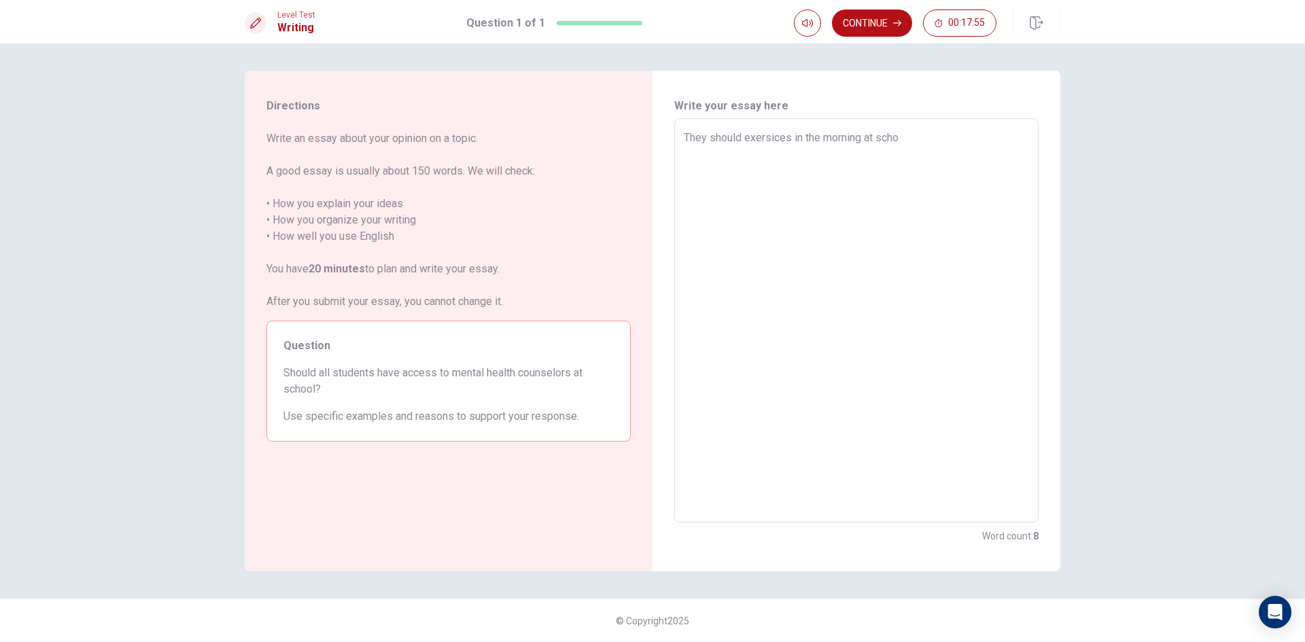
type textarea "x"
type textarea "They should exersices in the morning at schoo"
type textarea "x"
type textarea "They should exersices in the morning at school"
type textarea "x"
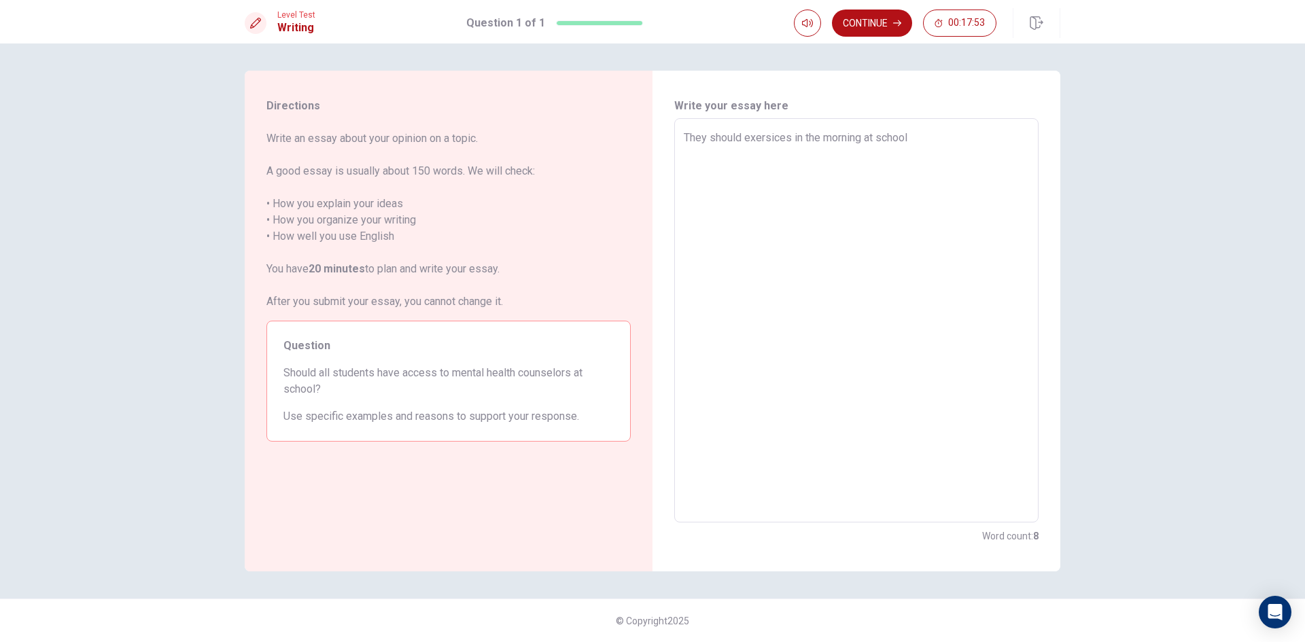
type textarea "They should exersices in the morning at school."
type textarea "x"
type textarea "They should exersices in the morning at school"
type textarea "x"
type textarea "They should exersices in the morning at schoo"
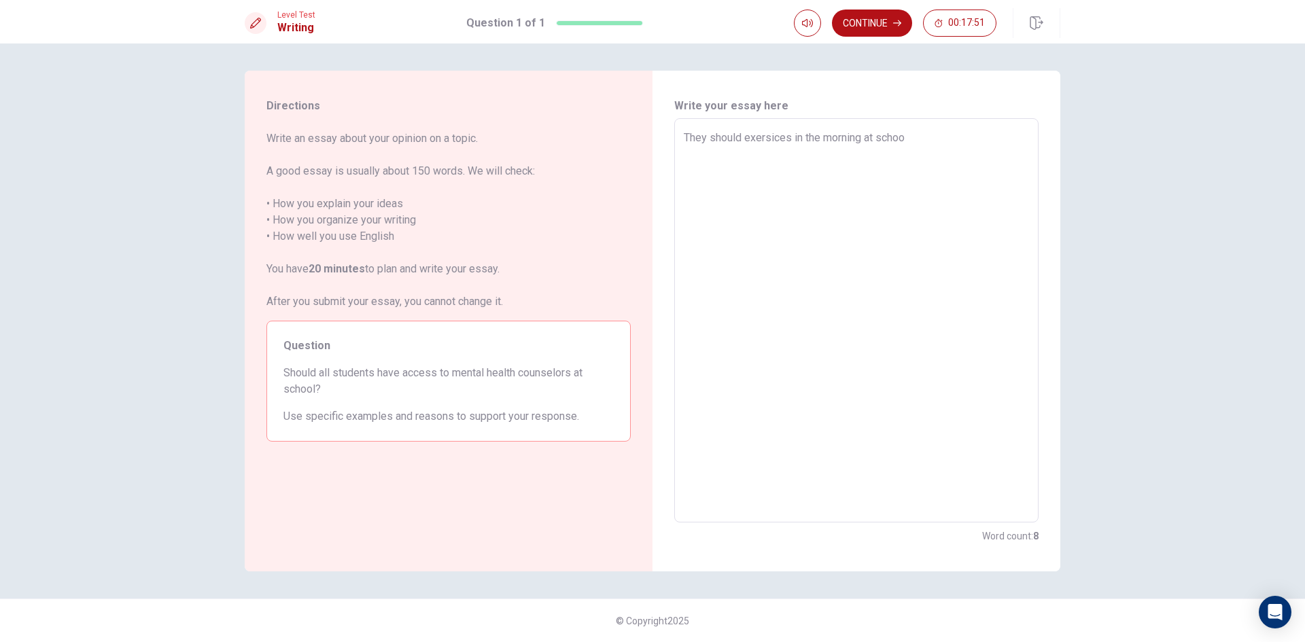
type textarea "x"
click at [771, 135] on textarea "They should exersices in the morning at schoo everyday. They should drink some …" at bounding box center [856, 321] width 345 height 382
click at [780, 136] on textarea "They should exercices in the morning at schoo everyday. They should drink some …" at bounding box center [856, 321] width 345 height 382
click at [789, 138] on textarea "They should exercises in the morning at schoo everyday. They should drink some …" at bounding box center [856, 321] width 345 height 382
click at [916, 154] on textarea "They should exercise in the morning at schoo everyday. They should drink some m…" at bounding box center [856, 321] width 345 height 382
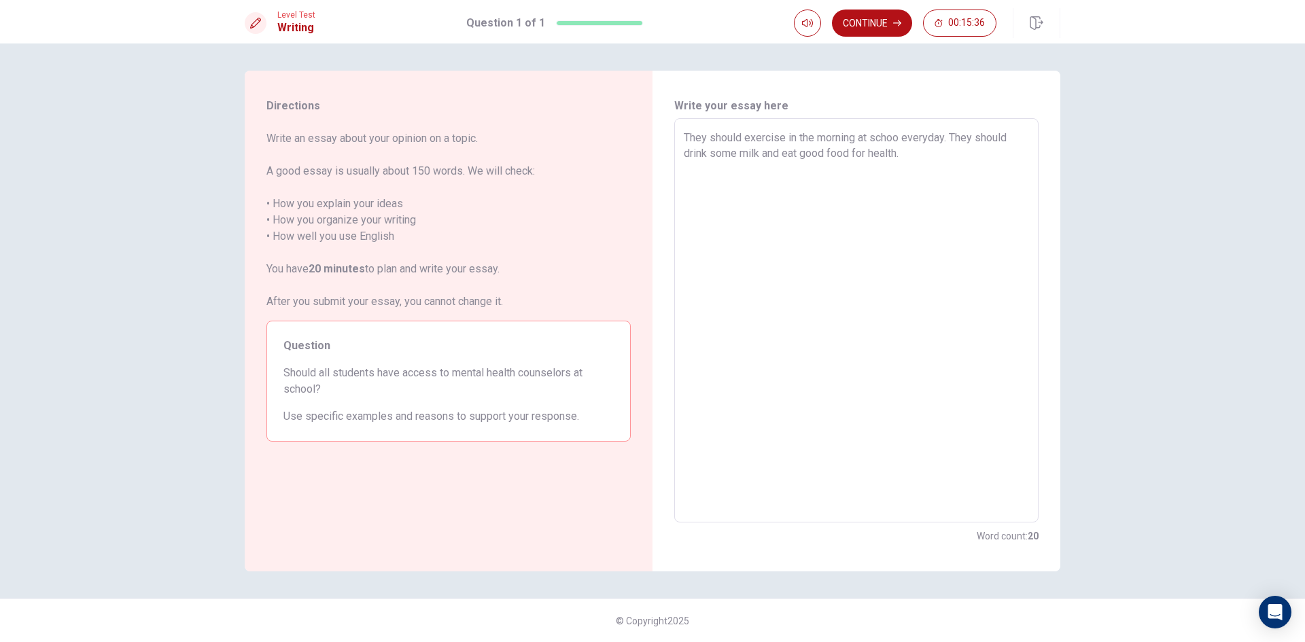
drag, startPoint x: 915, startPoint y: 156, endPoint x: 710, endPoint y: 174, distance: 206.1
click at [710, 174] on textarea "They should exercise in the morning at schoo everyday. They should drink some m…" at bounding box center [856, 321] width 345 height 382
click at [812, 154] on textarea "They should exercise in the morning at schoo everyday. They should eat good foo…" at bounding box center [856, 321] width 345 height 382
click at [814, 154] on textarea "They should exercise in the morning at schoo everyday. They should eat good foo…" at bounding box center [856, 321] width 345 height 382
click at [836, 154] on textarea "They should exercise in the morning at schoo everyday. They should eat good foo…" at bounding box center [856, 321] width 345 height 382
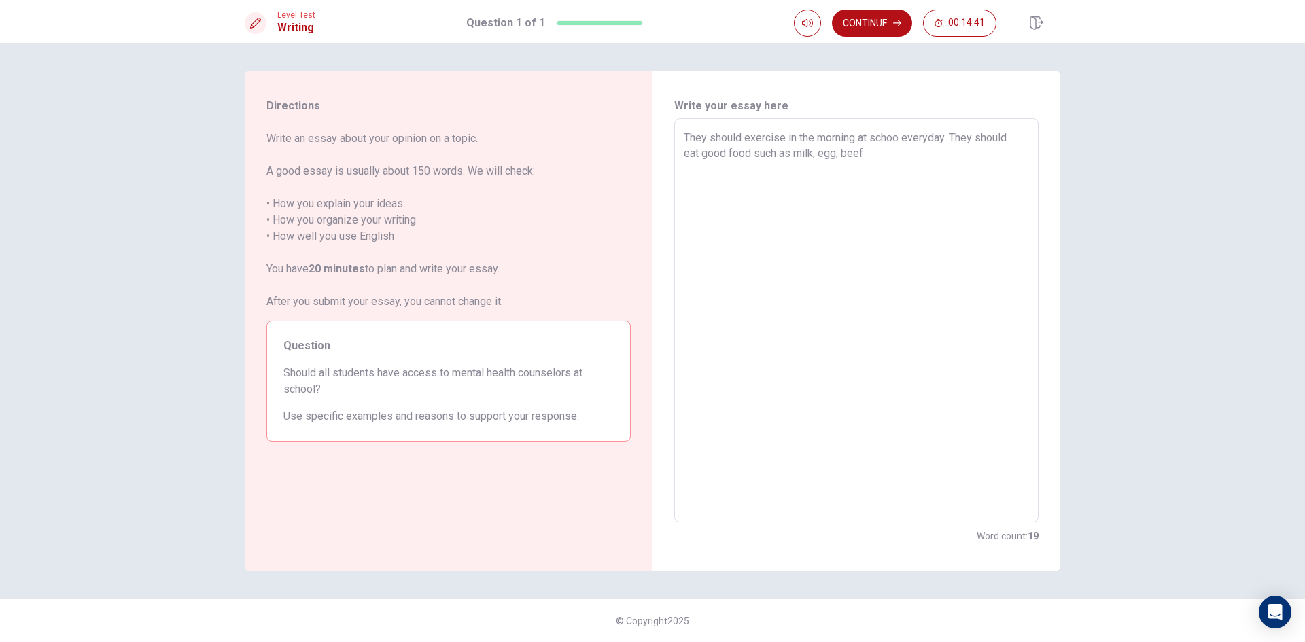
click at [867, 154] on textarea "They should exercise in the morning at schoo everyday. They should eat good foo…" at bounding box center [856, 321] width 345 height 382
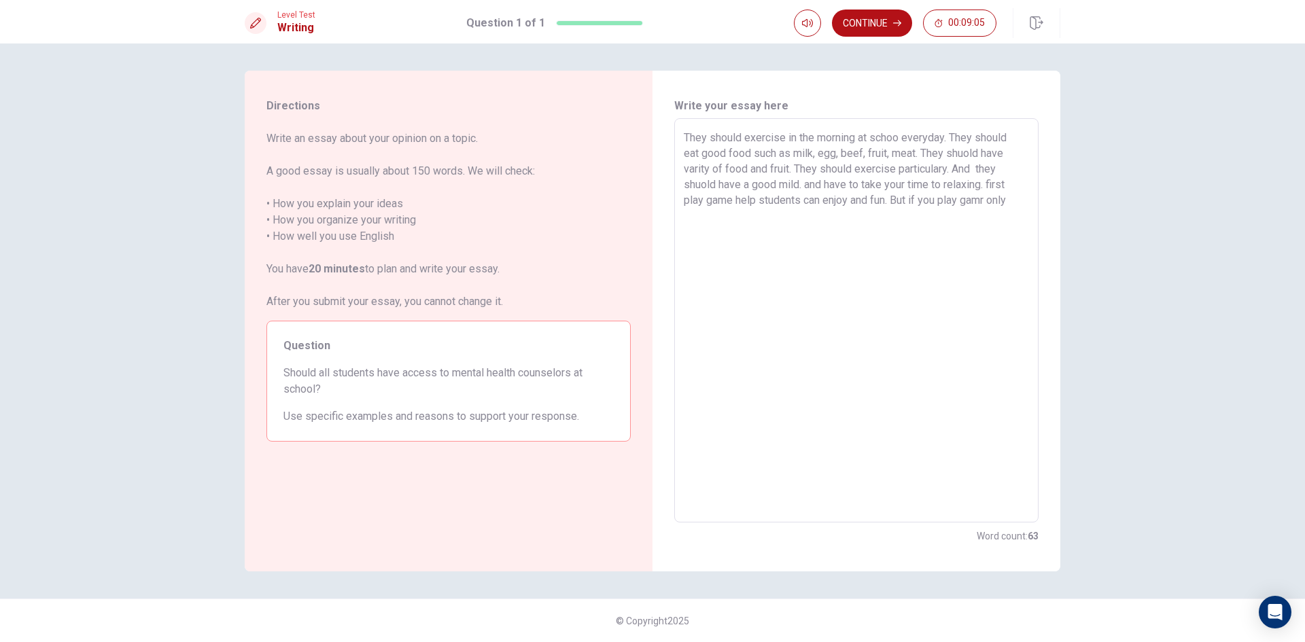
drag, startPoint x: 989, startPoint y: 196, endPoint x: 1005, endPoint y: 200, distance: 16.8
click at [990, 196] on textarea "They should exercise in the morning at schoo everyday. They should eat good foo…" at bounding box center [856, 321] width 345 height 382
click at [1019, 197] on textarea "They should exercise in the morning at schoo everyday. They should eat good foo…" at bounding box center [856, 321] width 345 height 382
click at [709, 219] on textarea "They should exercise in the morning at schoo everyday. They should eat good foo…" at bounding box center [856, 321] width 345 height 382
click at [761, 217] on textarea "They should exercise in the morning at schoo everyday. They should eat good foo…" at bounding box center [856, 321] width 345 height 382
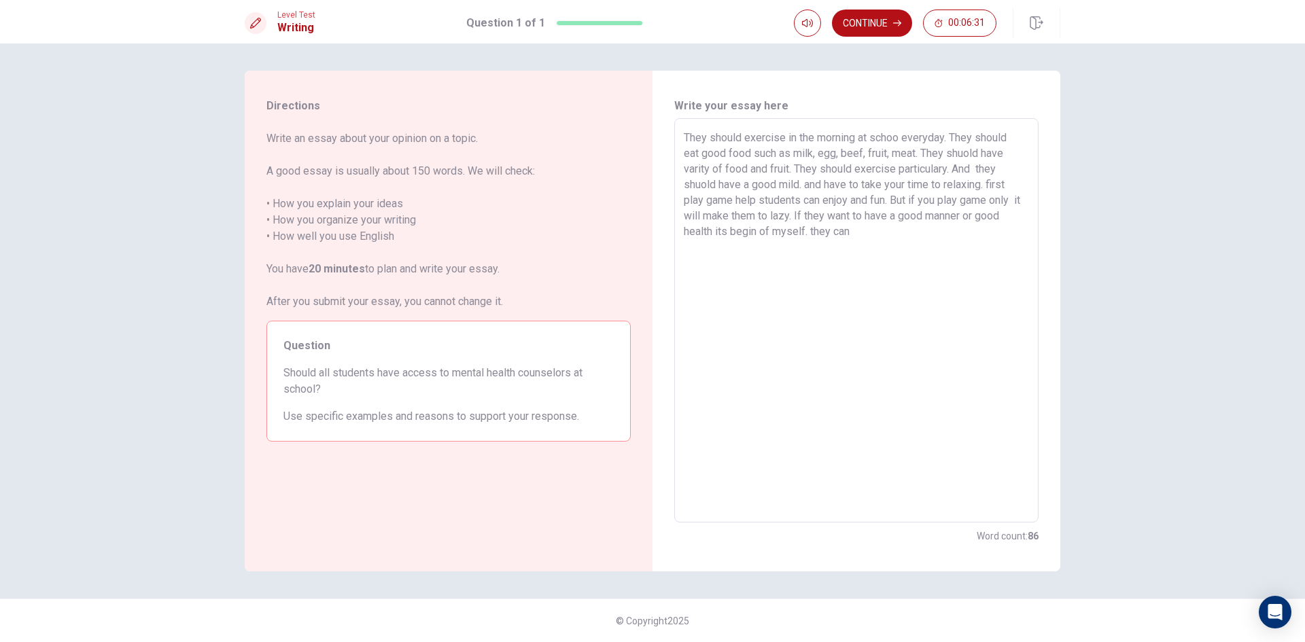
click at [813, 231] on textarea "They should exercise in the morning at schoo everyday. They should eat good foo…" at bounding box center [856, 321] width 345 height 382
click at [857, 233] on textarea "They should exercise in the morning at schoo everyday. They should eat good foo…" at bounding box center [856, 321] width 345 height 382
click at [923, 225] on textarea "They should exercise in the morning at schoo everyday. They should eat good foo…" at bounding box center [856, 321] width 345 height 382
click at [952, 230] on textarea "They should exercise in the morning at schoo everyday. They should eat good foo…" at bounding box center [856, 321] width 345 height 382
click at [972, 234] on textarea "They should exercise in the morning at schoo everyday. They should eat good foo…" at bounding box center [856, 321] width 345 height 382
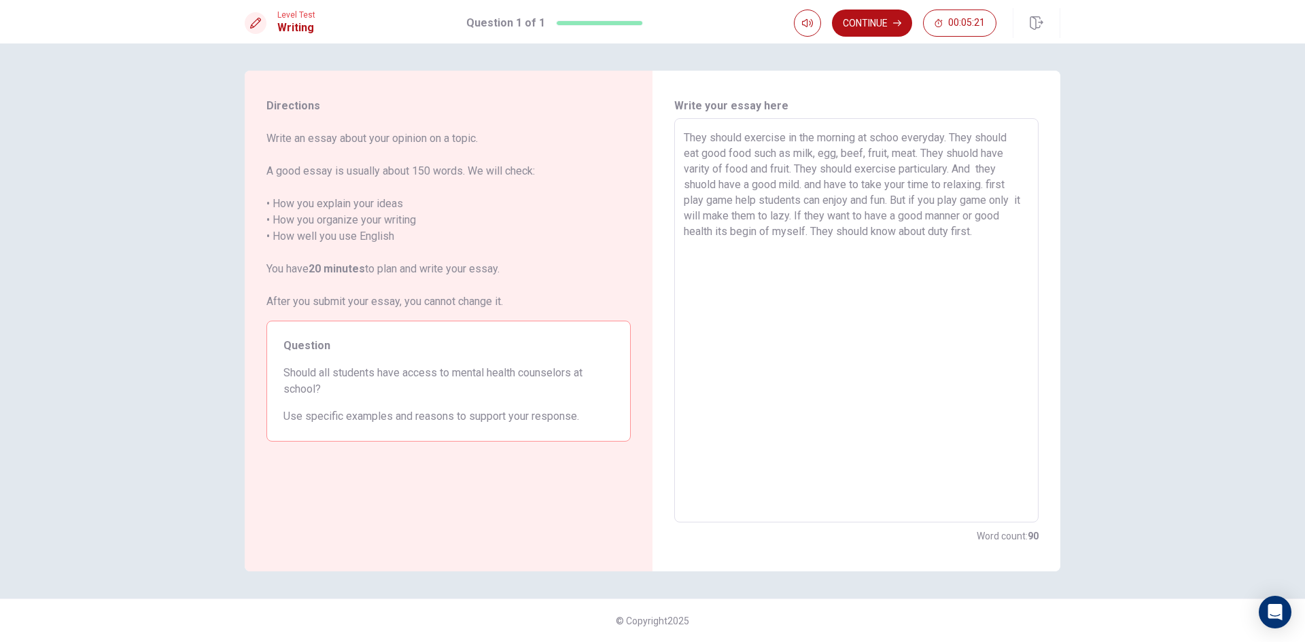
click at [989, 234] on textarea "They should exercise in the morning at schoo everyday. They should eat good foo…" at bounding box center [856, 321] width 345 height 382
click at [961, 246] on textarea "They should exercise in the morning at schoo everyday. They should eat good foo…" at bounding box center [856, 321] width 345 height 382
click at [986, 248] on textarea "They should exercise in the morning at schoo everyday. They should eat good foo…" at bounding box center [856, 321] width 345 height 382
click at [774, 276] on textarea "They should exercise in the morning at schoo everyday. They should eat good foo…" at bounding box center [856, 321] width 345 height 382
drag, startPoint x: 829, startPoint y: 281, endPoint x: 778, endPoint y: 277, distance: 51.2
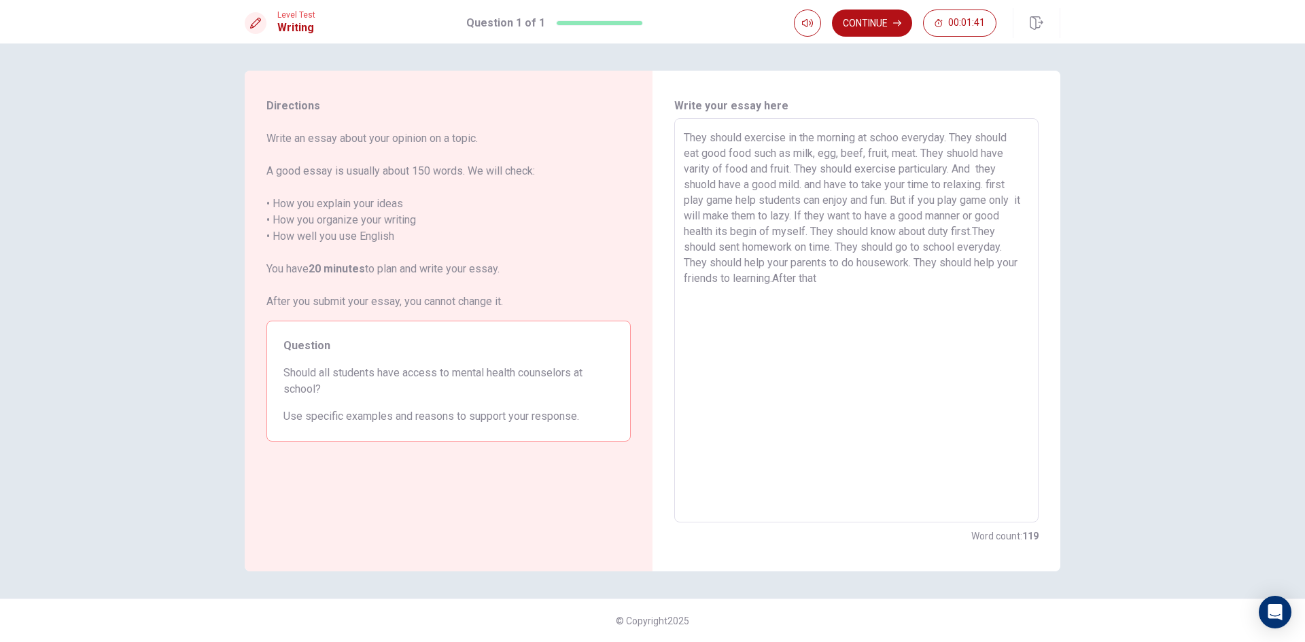
click at [778, 277] on textarea "They should exercise in the morning at schoo everyday. They should eat good foo…" at bounding box center [856, 321] width 345 height 382
click at [873, 27] on button "Continue" at bounding box center [872, 23] width 80 height 27
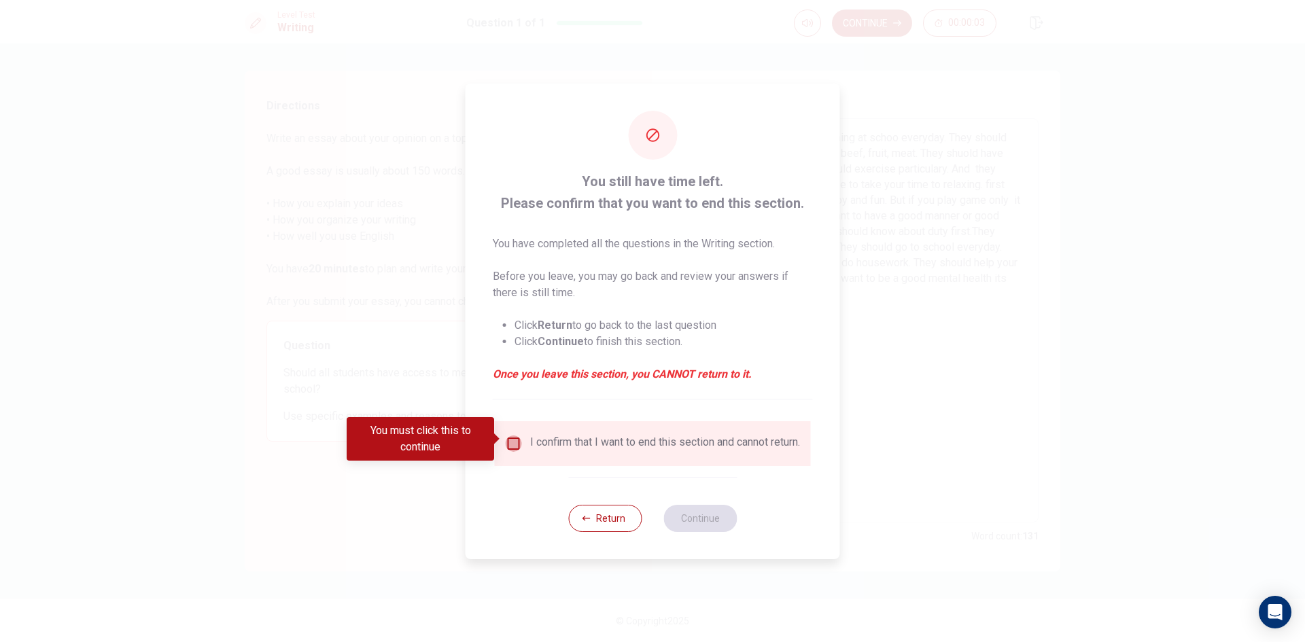
click at [513, 436] on input "You must click this to continue" at bounding box center [514, 444] width 16 height 16
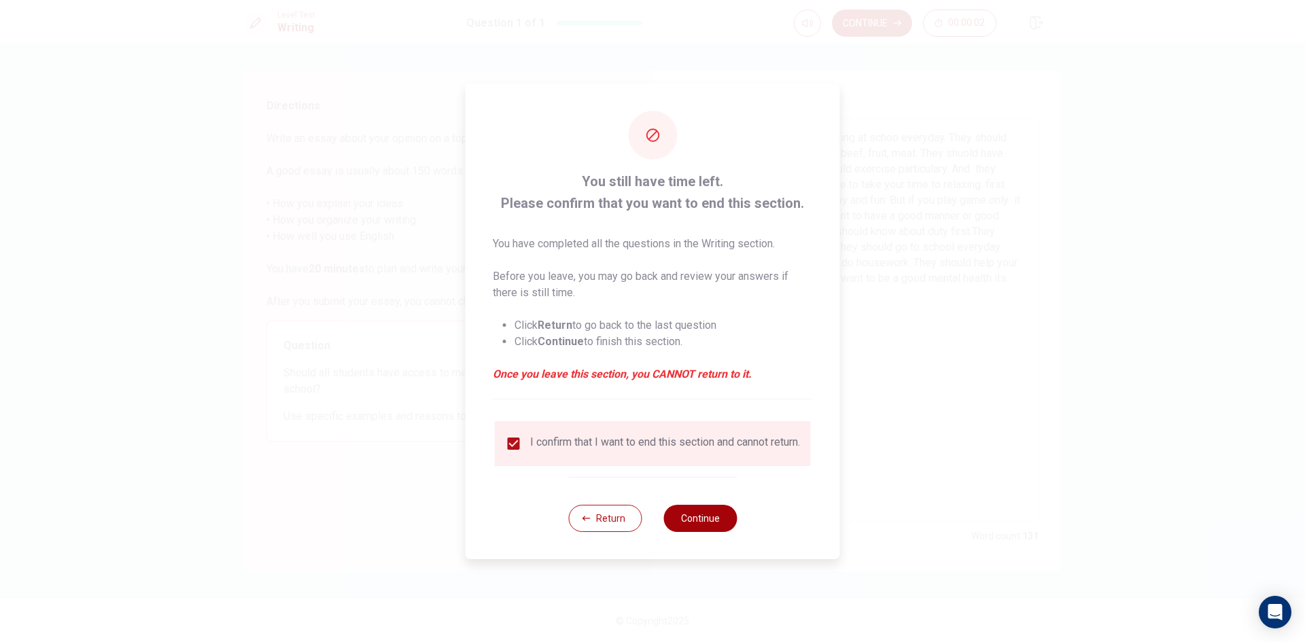
click at [713, 518] on button "Continue" at bounding box center [700, 518] width 73 height 27
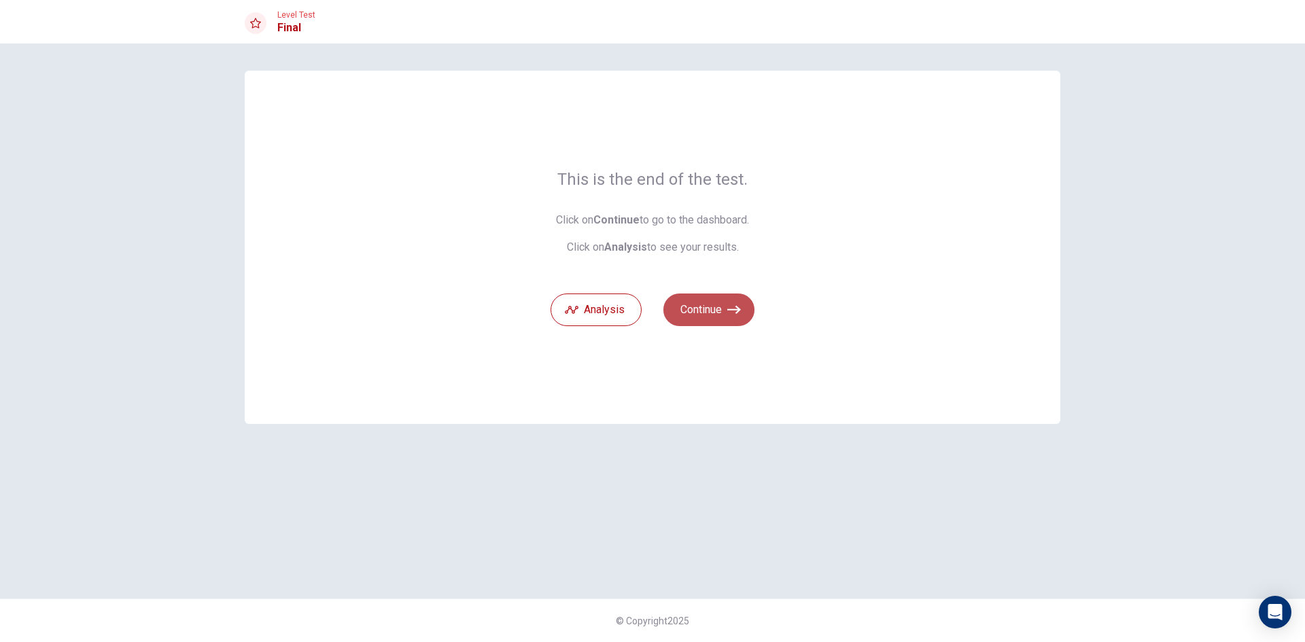
click at [715, 307] on button "Continue" at bounding box center [709, 310] width 91 height 33
